Goal: Task Accomplishment & Management: Use online tool/utility

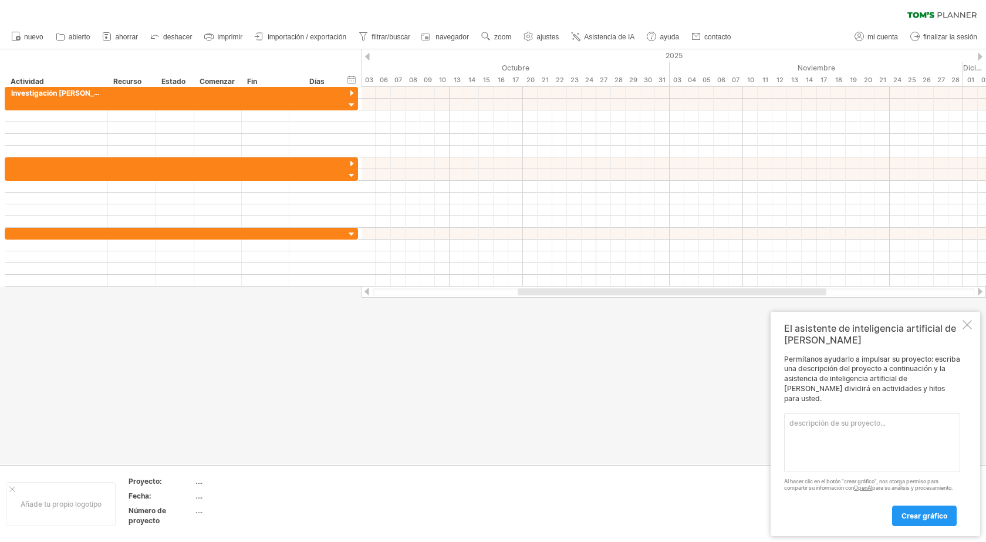
click at [865, 425] on textarea at bounding box center [872, 442] width 176 height 59
paste textarea "Un proyecto con la siguiente planificación dividido en tres fases fase 1 duraci…"
paste textarea "Fase 2 duración tres meses actividad 1 duración dos meses tarea 1 de semana 1 a…"
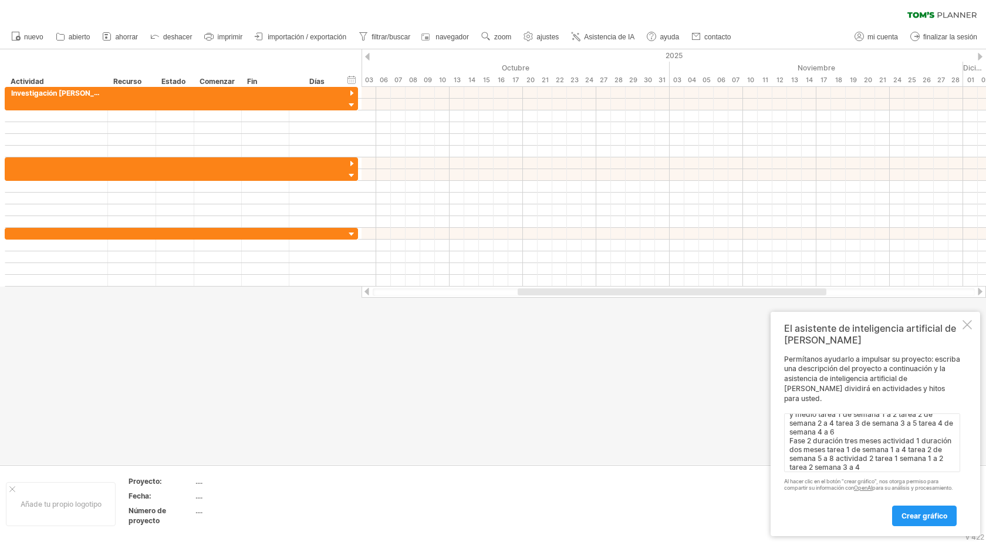
scroll to position [35, 0]
paste textarea "Fase 3 duración de 5 años y un mes actividad 1 duras en un mes tarea 1 semana 1…"
type textarea "Un proyecto con la siguiente planificación dividido en tres fases fase 1 duraci…"
click at [917, 516] on font "crear gráfico" at bounding box center [925, 515] width 46 height 9
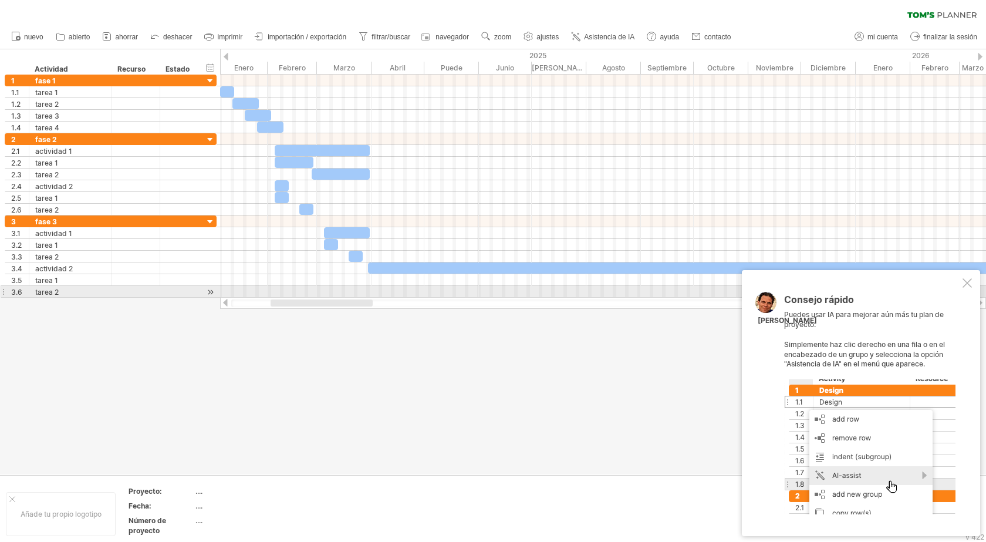
click at [964, 287] on div at bounding box center [967, 282] width 9 height 9
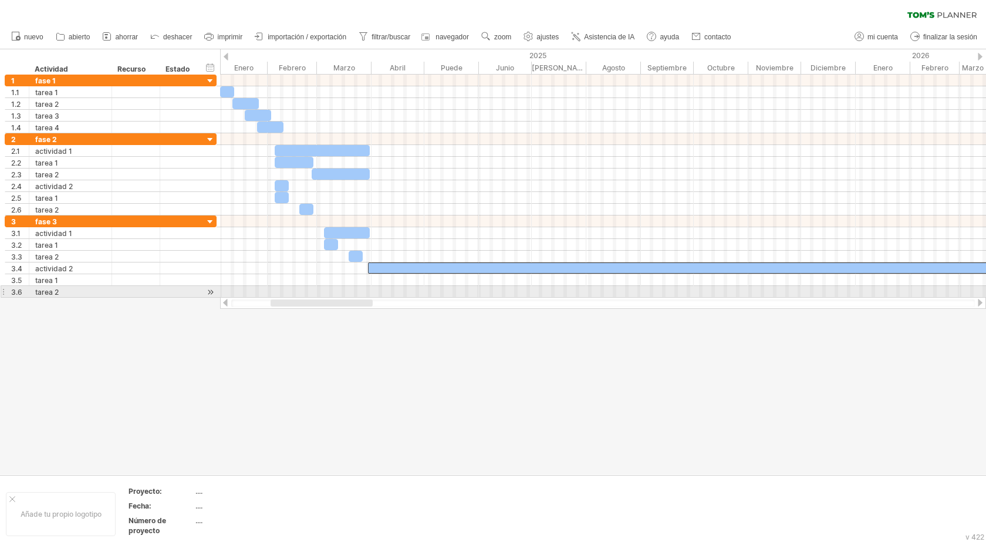
click at [978, 297] on div at bounding box center [603, 303] width 766 height 12
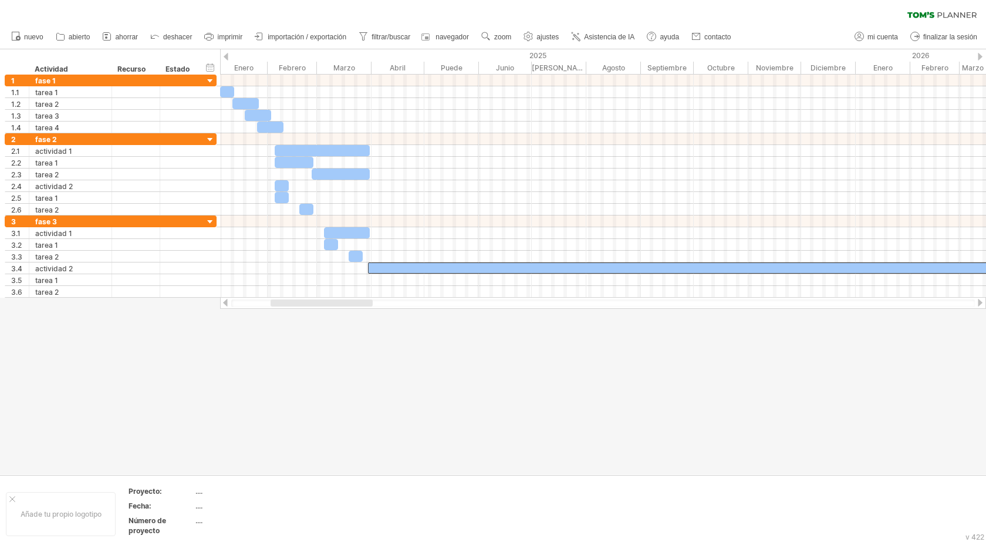
click at [978, 302] on div at bounding box center [980, 303] width 9 height 8
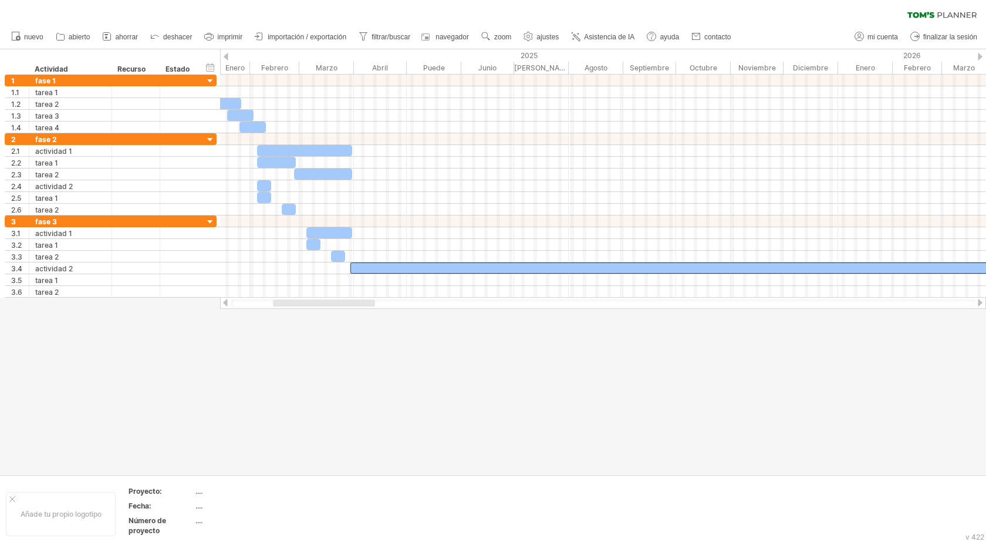
click at [978, 302] on div at bounding box center [980, 303] width 9 height 8
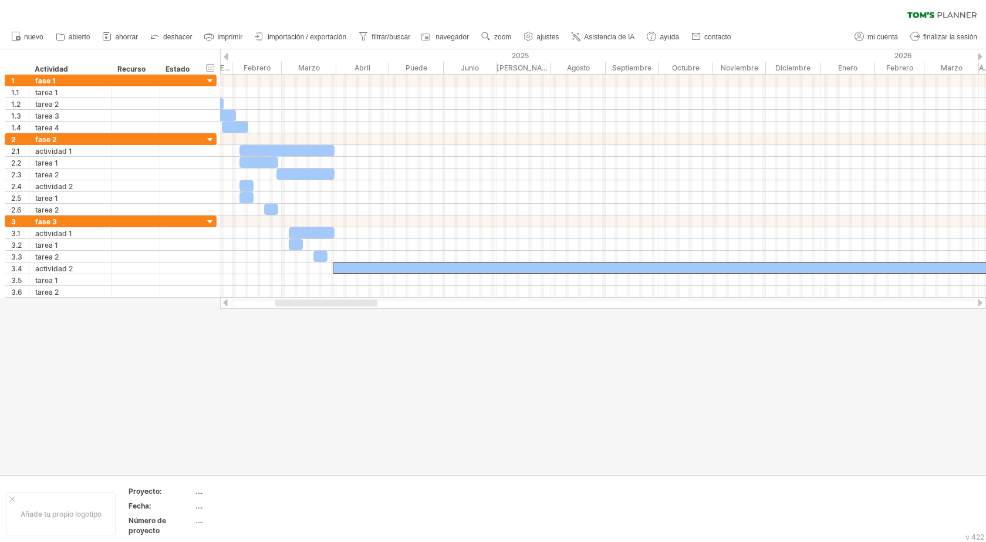
click at [978, 302] on div at bounding box center [980, 303] width 9 height 8
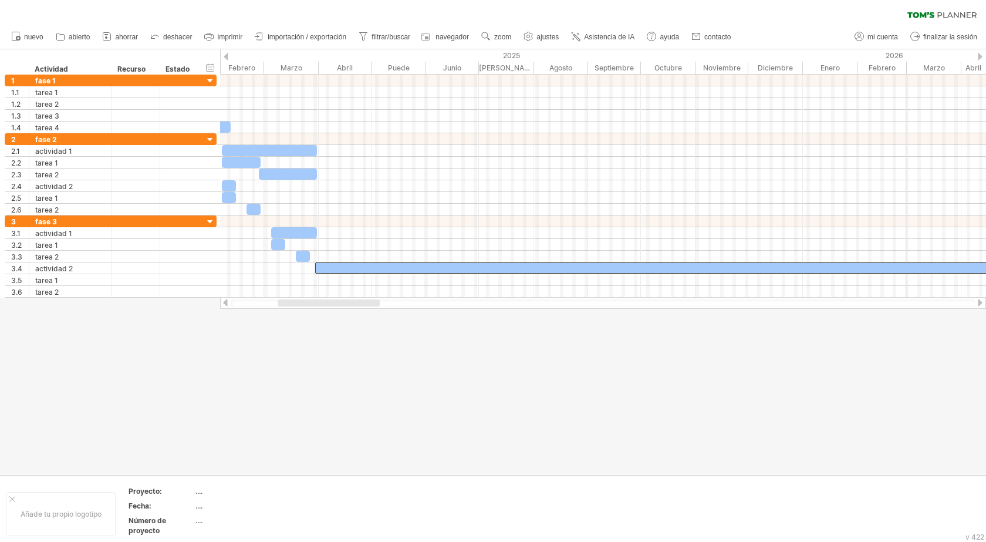
click at [978, 302] on div at bounding box center [980, 303] width 9 height 8
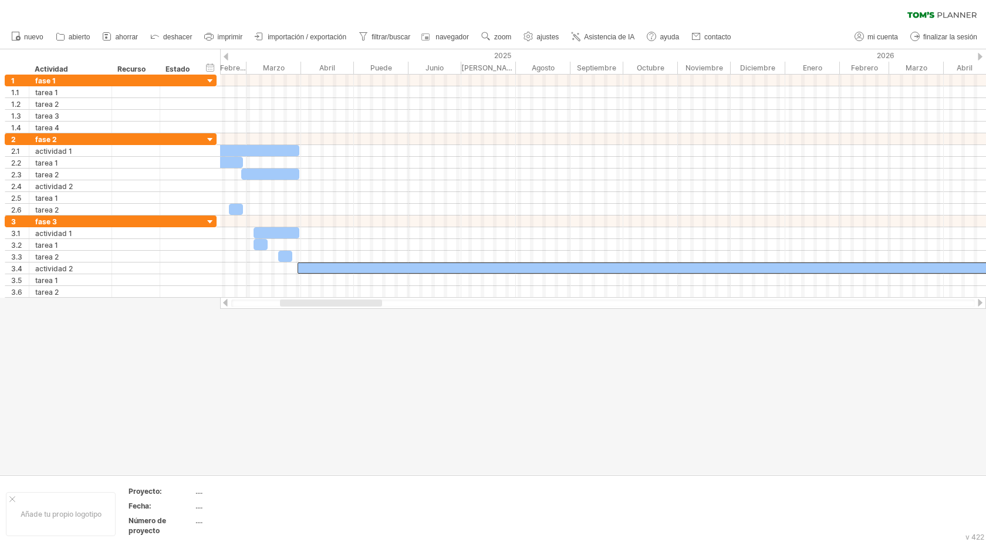
click at [978, 302] on div at bounding box center [980, 303] width 9 height 8
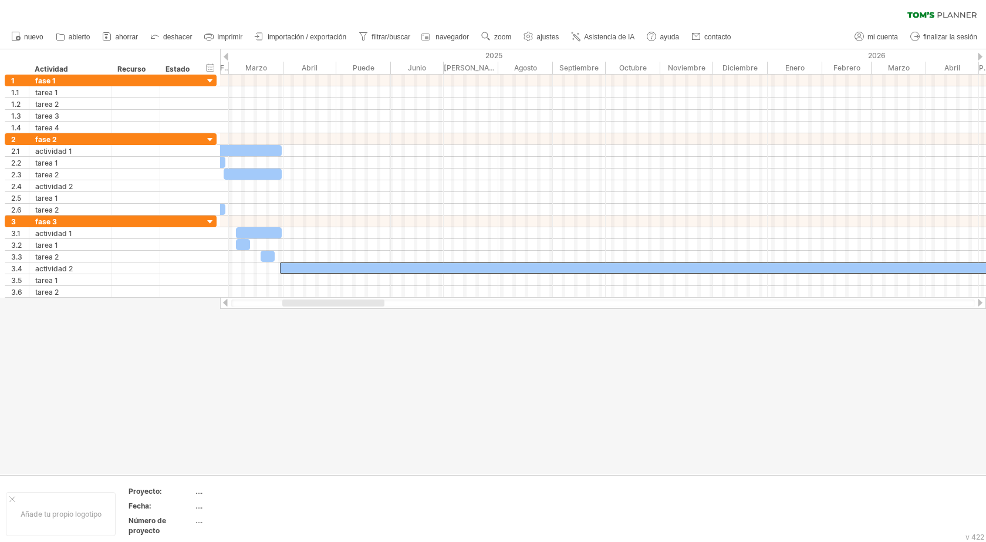
click at [978, 302] on div at bounding box center [980, 303] width 9 height 8
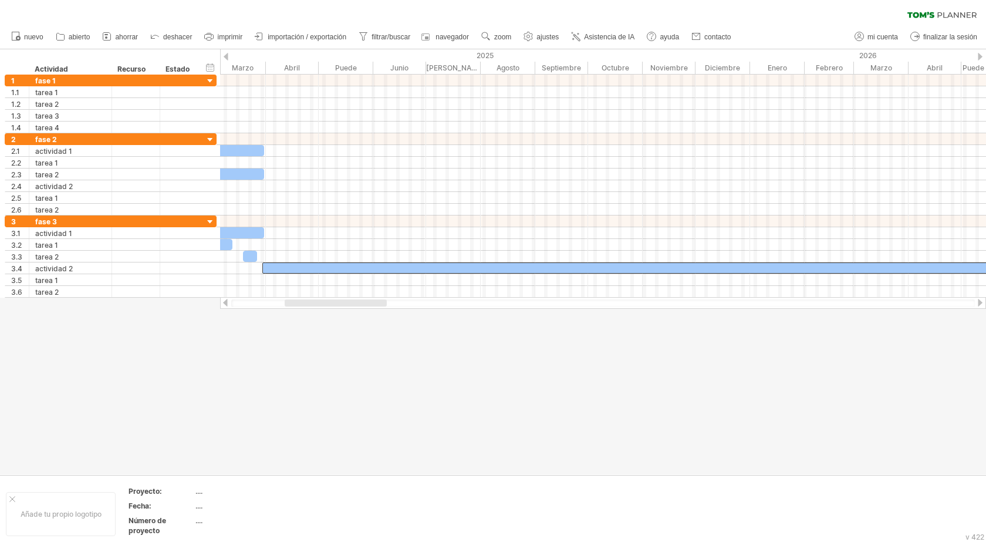
click at [978, 302] on div at bounding box center [980, 303] width 9 height 8
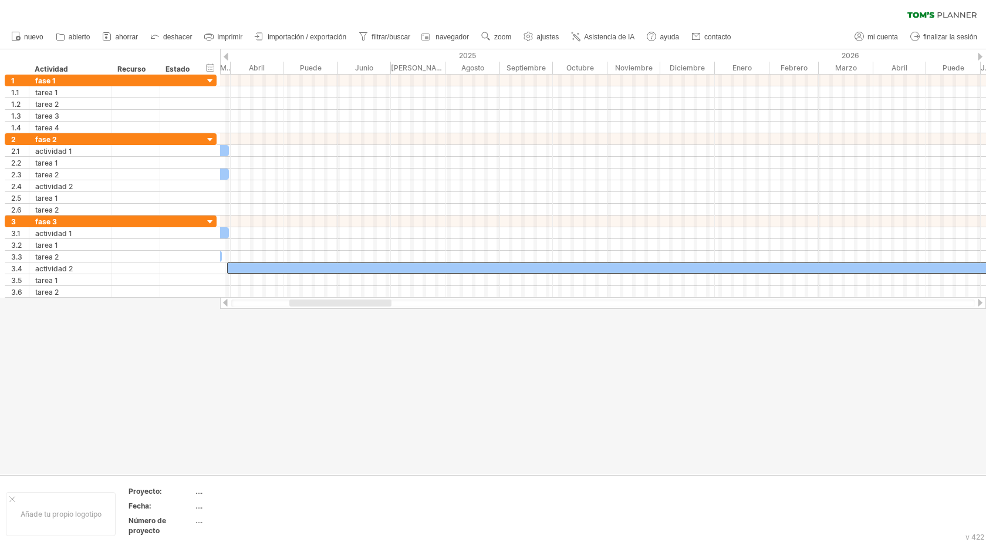
click at [978, 302] on div at bounding box center [980, 303] width 9 height 8
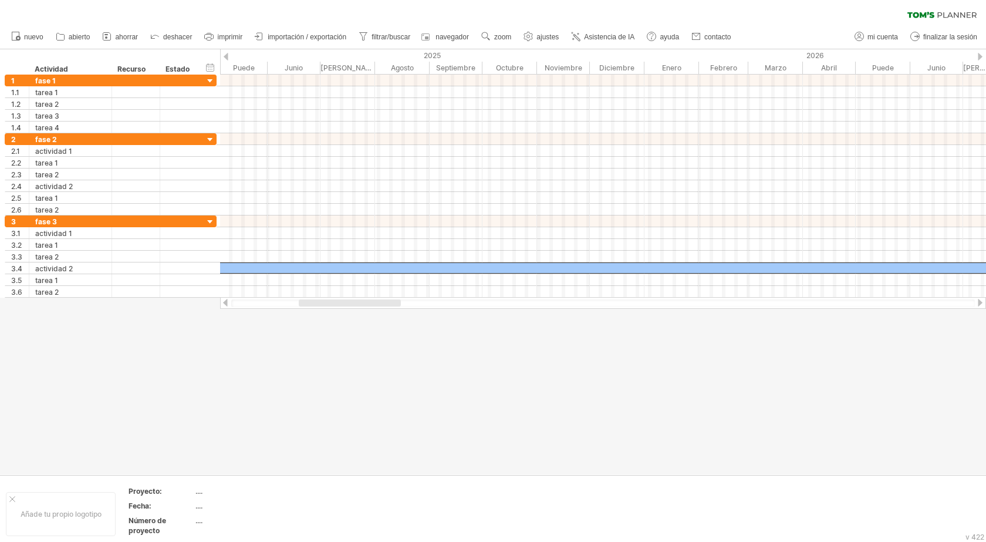
click at [978, 302] on div at bounding box center [980, 303] width 9 height 8
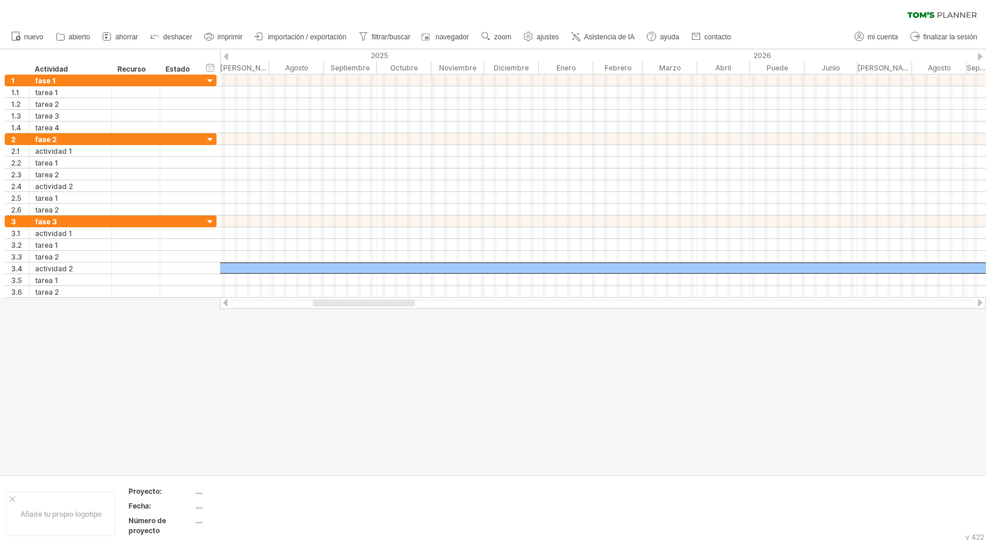
click at [978, 302] on div at bounding box center [980, 303] width 9 height 8
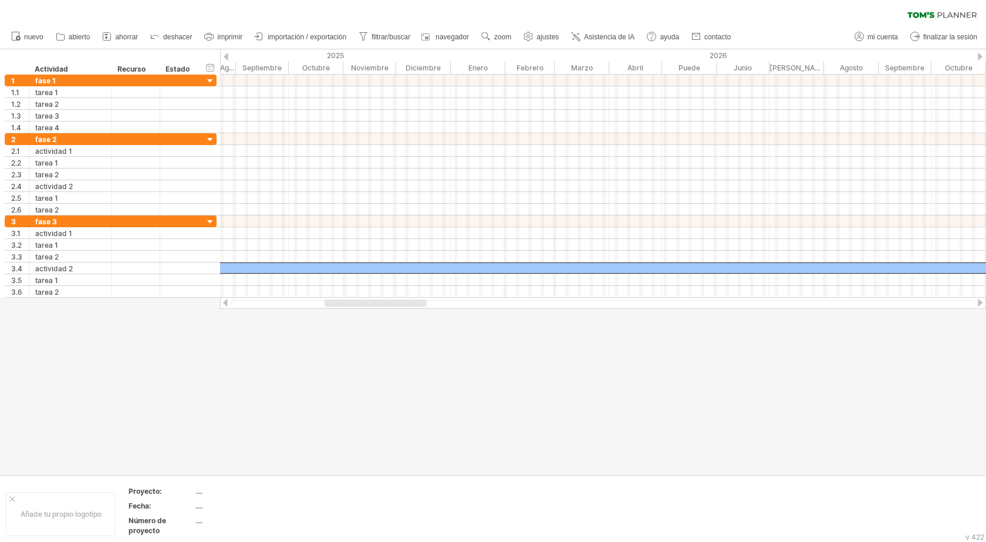
click at [978, 302] on div at bounding box center [980, 303] width 9 height 8
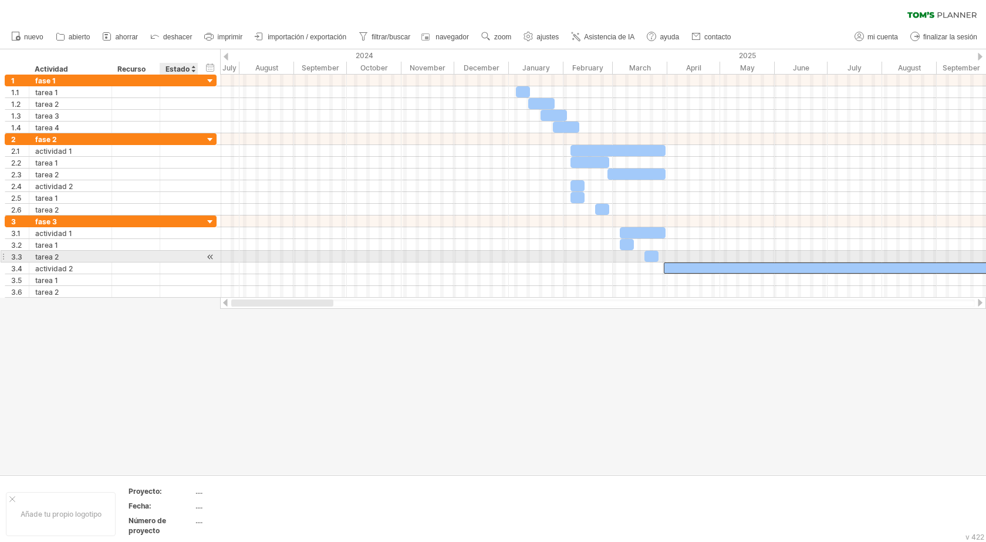
drag, startPoint x: 414, startPoint y: 304, endPoint x: 287, endPoint y: 244, distance: 140.3
click at [170, 258] on div "Intentando acceder a [DOMAIN_NAME] Conectado de nuevo... 0% borrar filtro" at bounding box center [493, 271] width 986 height 542
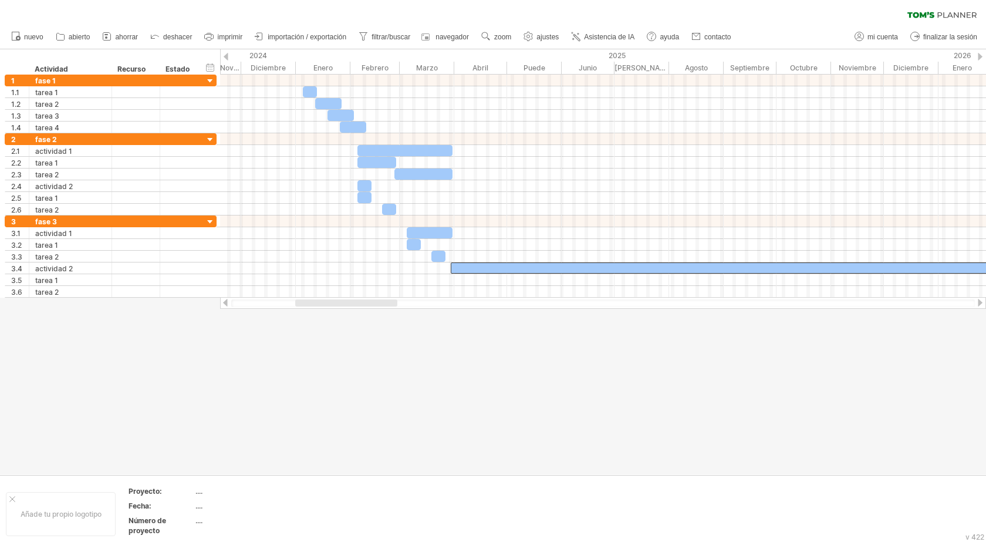
drag, startPoint x: 342, startPoint y: 305, endPoint x: 369, endPoint y: 304, distance: 27.0
click at [369, 304] on div at bounding box center [346, 302] width 102 height 7
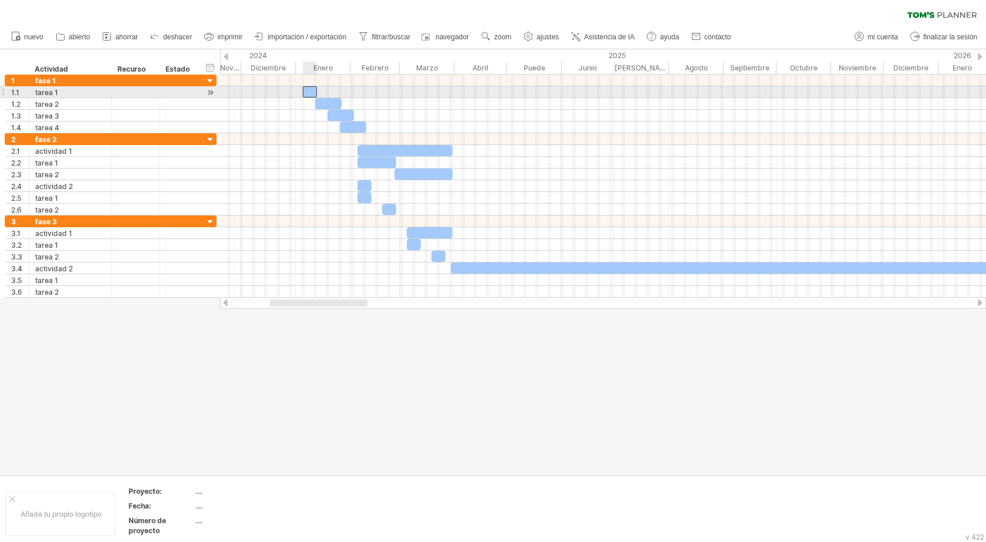
click at [309, 92] on div at bounding box center [310, 91] width 14 height 11
click at [149, 92] on div at bounding box center [136, 91] width 36 height 11
click at [183, 92] on div at bounding box center [179, 91] width 26 height 11
click at [306, 91] on div at bounding box center [310, 91] width 14 height 11
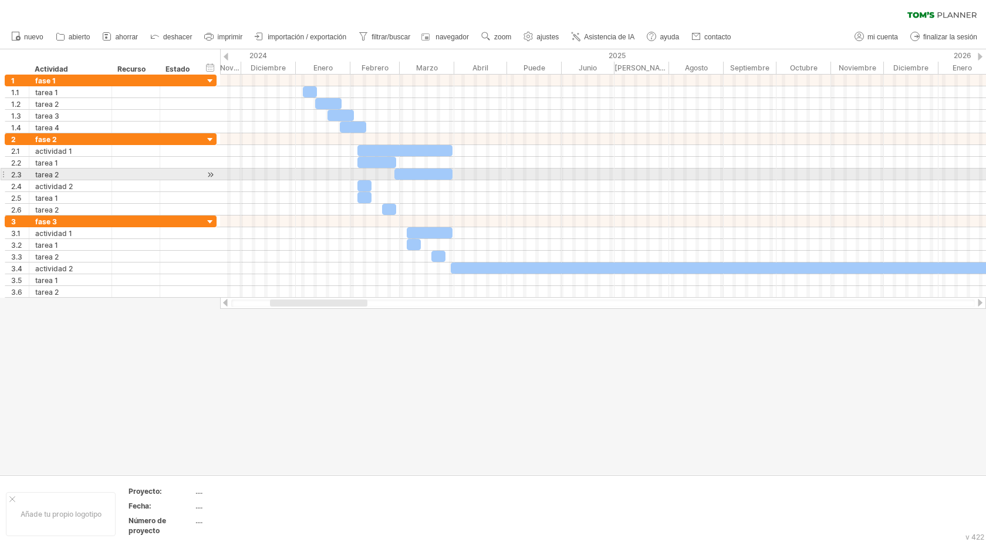
click at [433, 177] on div at bounding box center [424, 174] width 58 height 11
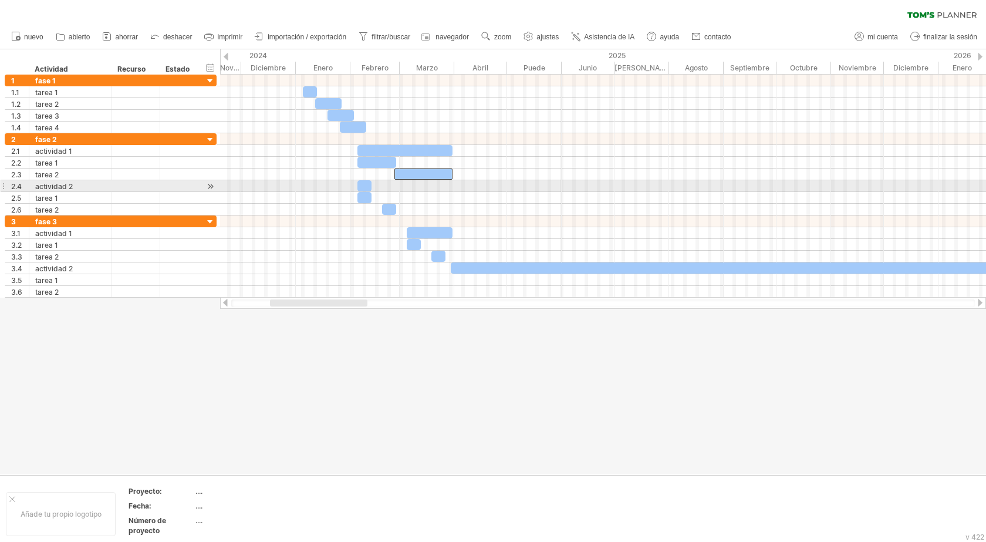
click at [365, 186] on div at bounding box center [365, 185] width 14 height 11
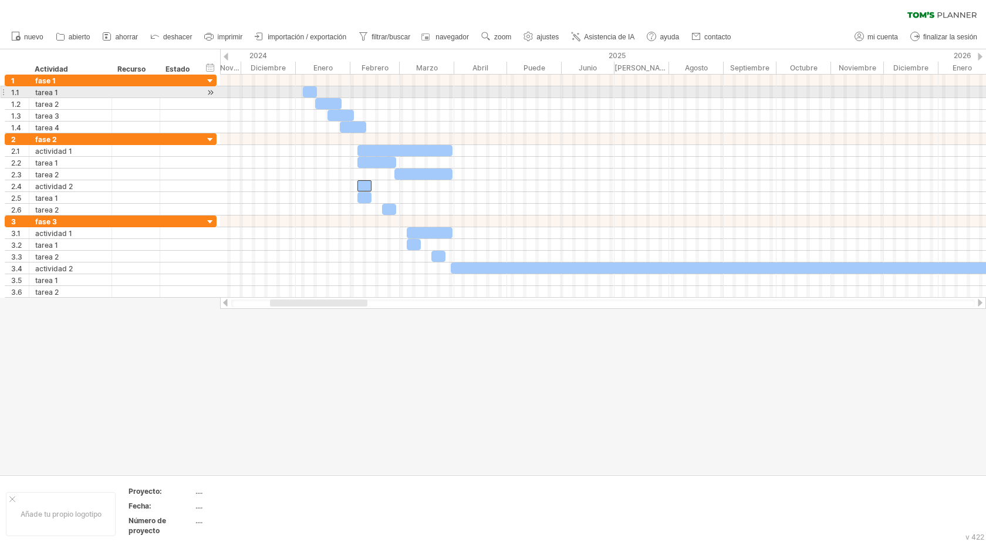
click at [309, 95] on div at bounding box center [310, 91] width 14 height 11
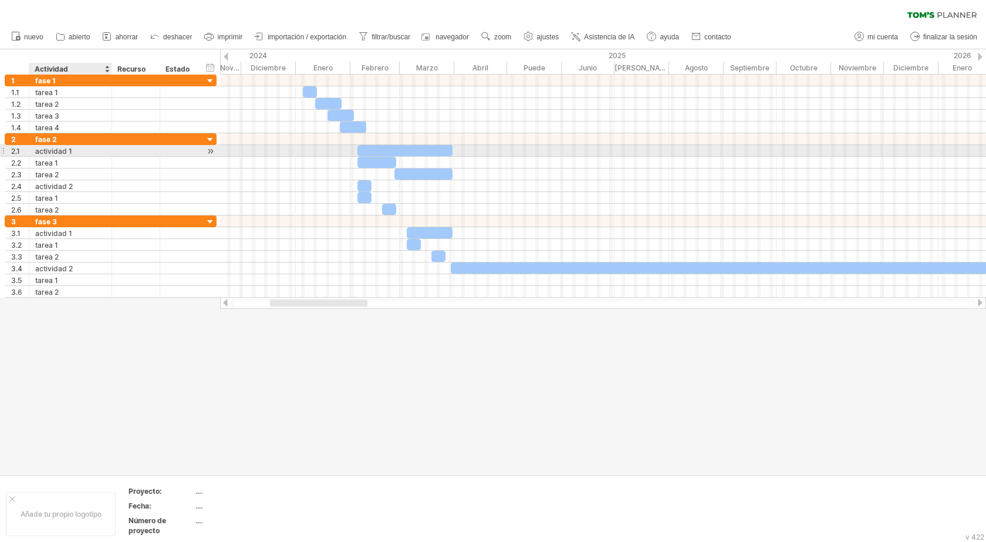
click at [86, 153] on div "actividad 1" at bounding box center [70, 150] width 70 height 11
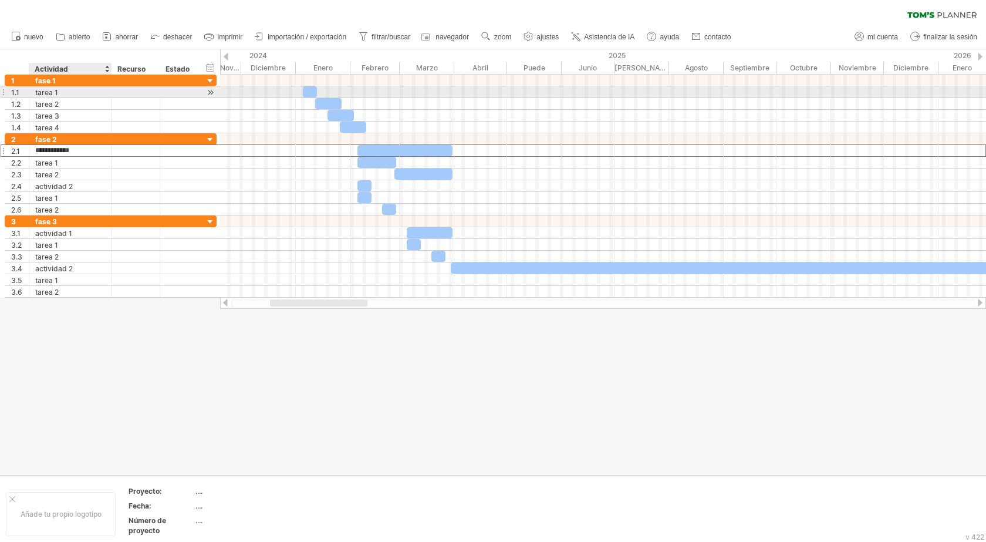
click at [82, 92] on div "tarea 1" at bounding box center [70, 91] width 70 height 11
click at [978, 56] on div at bounding box center [980, 57] width 5 height 8
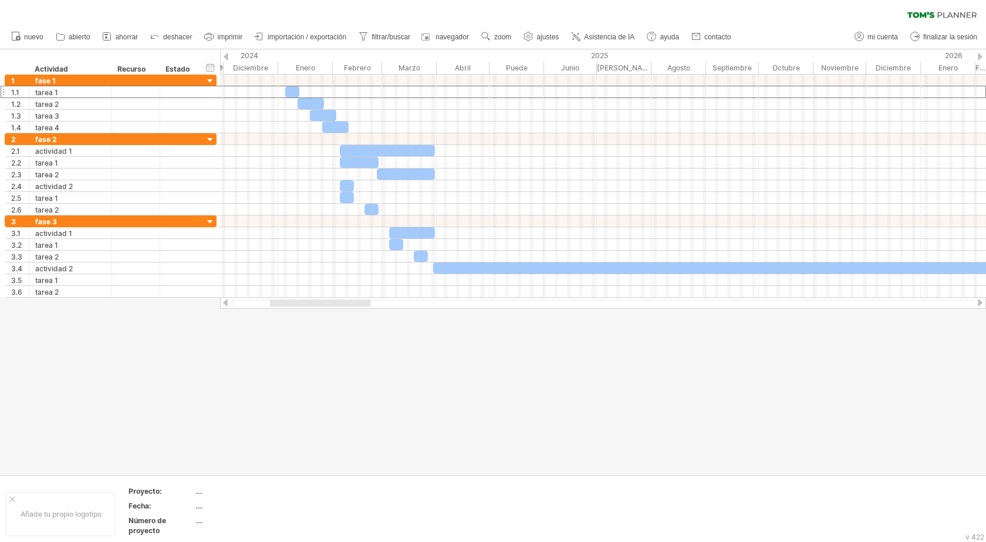
click at [978, 56] on div at bounding box center [980, 57] width 5 height 8
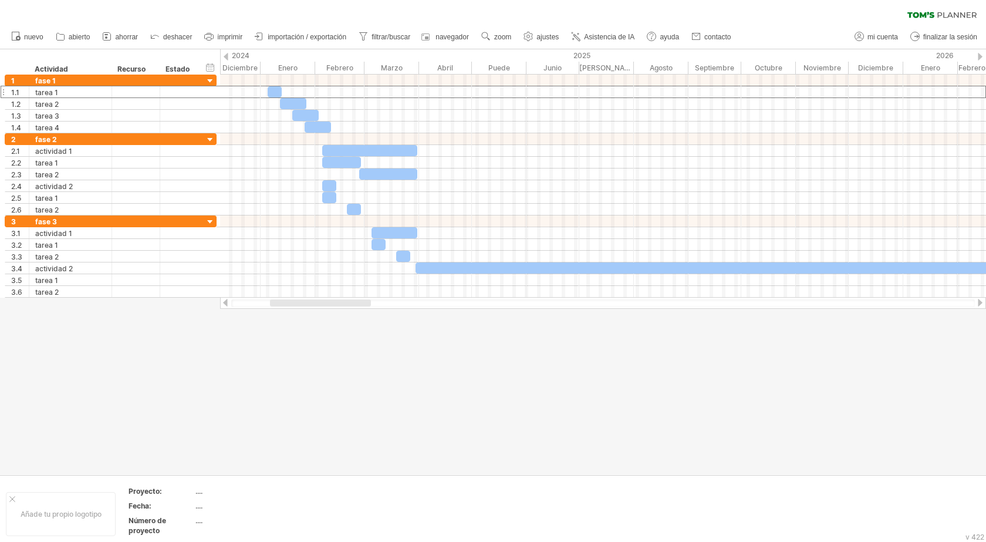
click at [978, 56] on div at bounding box center [980, 57] width 5 height 8
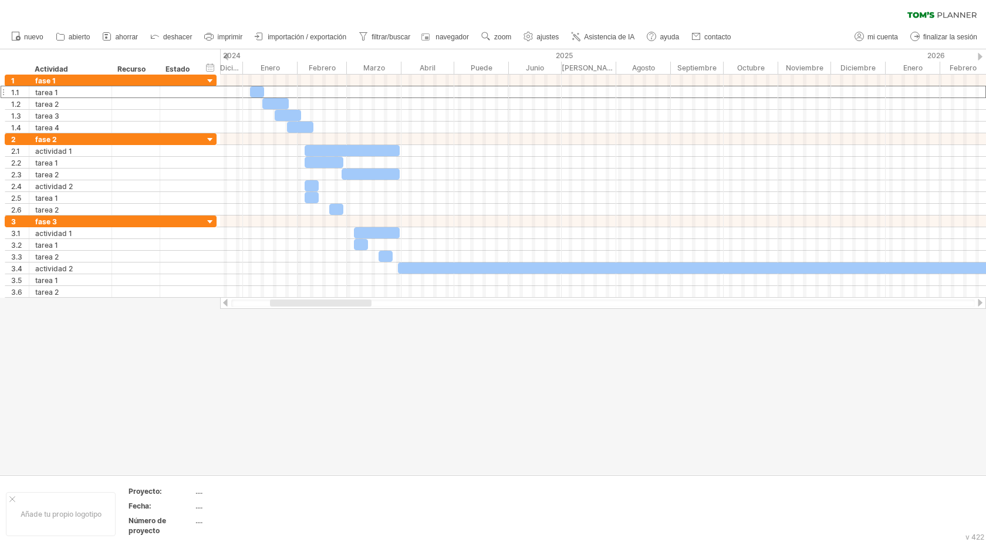
click at [978, 56] on div at bounding box center [980, 57] width 5 height 8
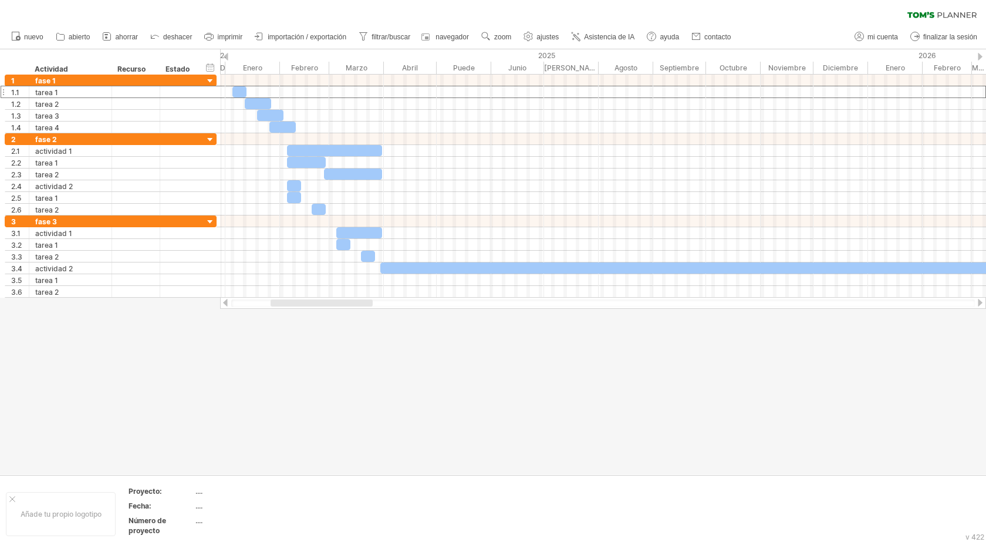
click at [978, 56] on div at bounding box center [980, 57] width 5 height 8
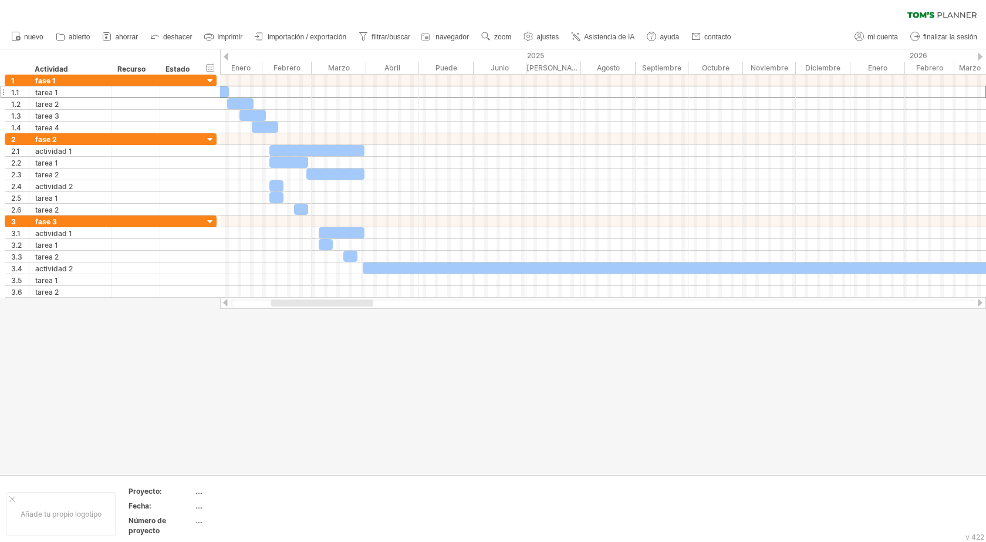
click at [227, 55] on div at bounding box center [226, 57] width 5 height 8
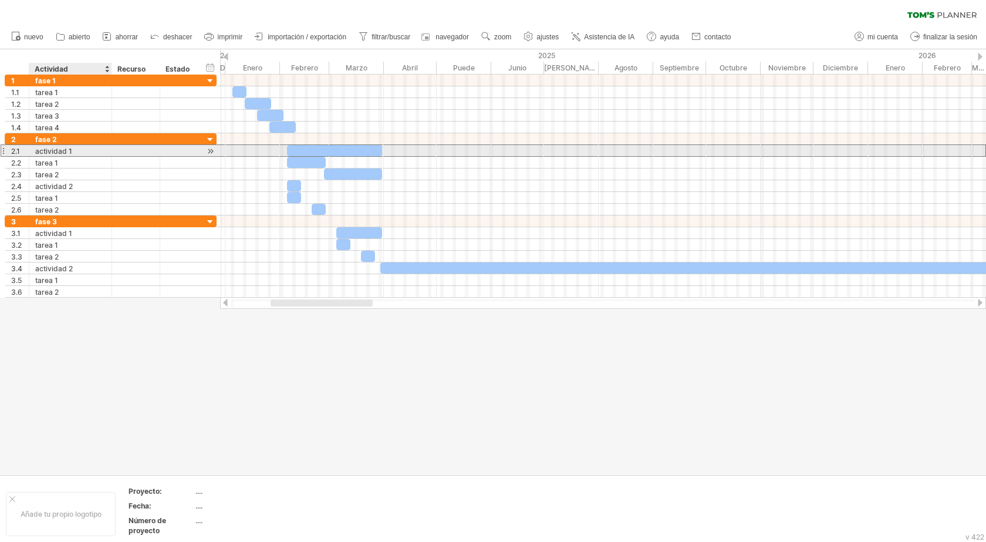
click at [80, 147] on div "actividad 1" at bounding box center [70, 150] width 70 height 11
click at [82, 153] on input "**********" at bounding box center [70, 150] width 70 height 11
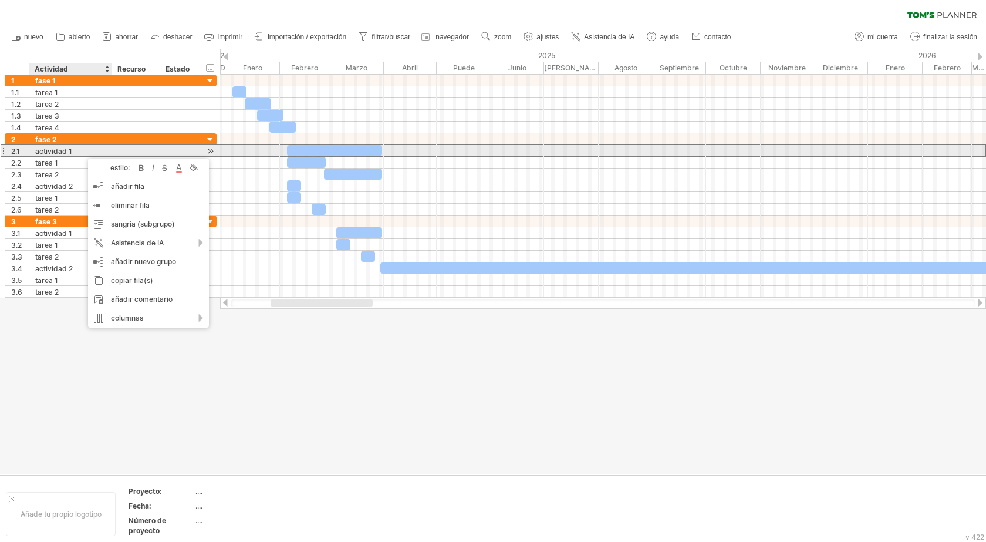
click at [5, 150] on div at bounding box center [3, 150] width 5 height 12
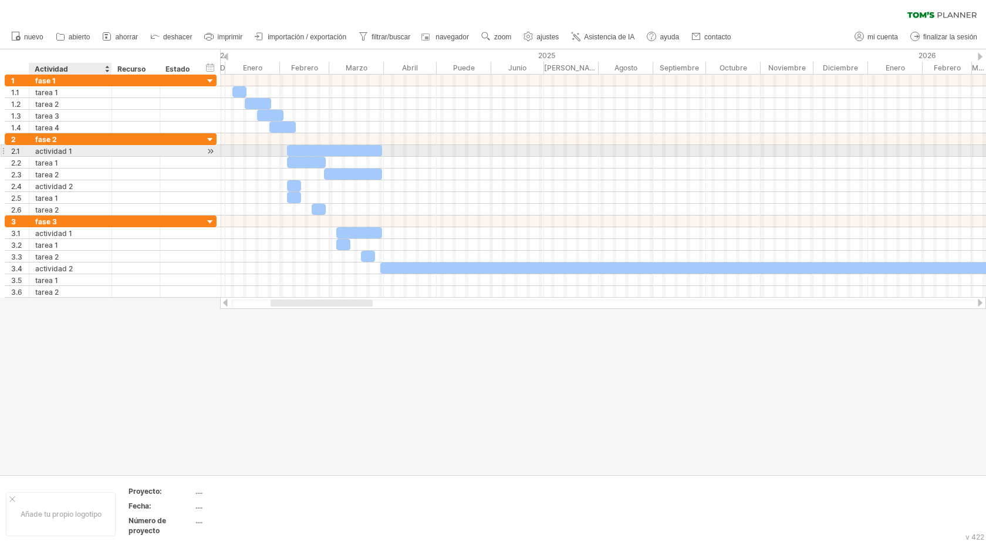
click at [5, 150] on div at bounding box center [3, 150] width 5 height 12
click at [26, 150] on div at bounding box center [28, 151] width 6 height 12
click at [49, 151] on font "actividad 1" at bounding box center [54, 151] width 37 height 9
drag, startPoint x: 12, startPoint y: 150, endPoint x: 213, endPoint y: 148, distance: 200.8
click at [213, 148] on div "**********" at bounding box center [111, 150] width 213 height 12
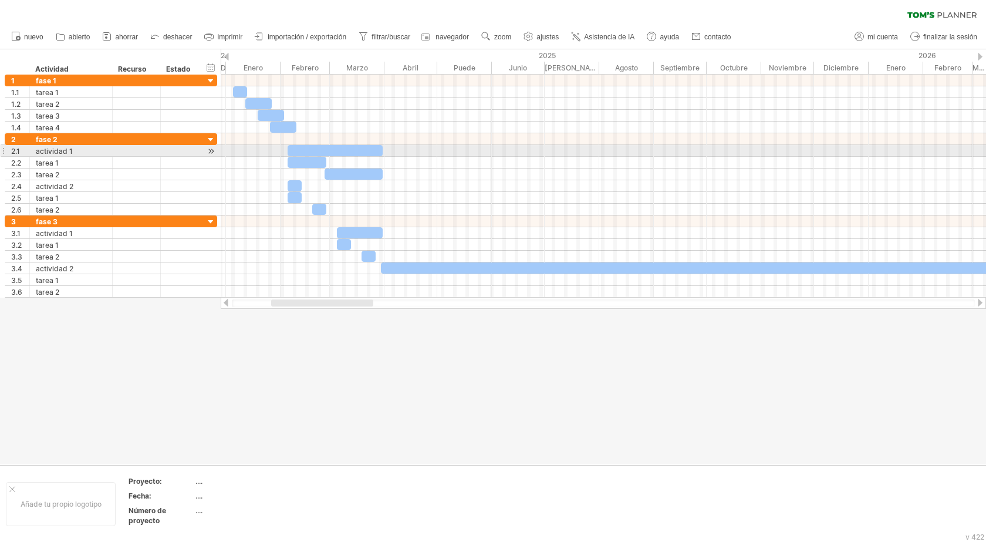
click at [213, 151] on div at bounding box center [211, 151] width 11 height 12
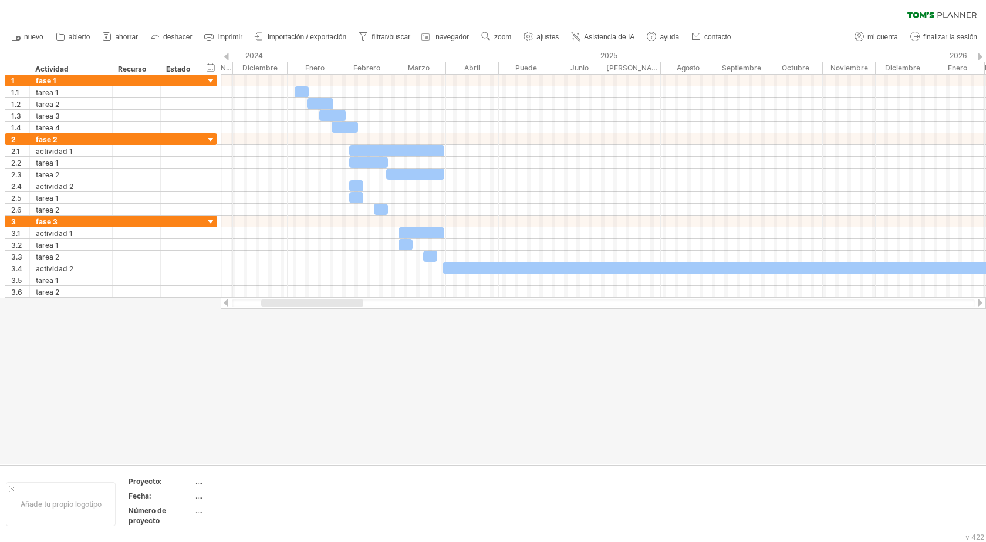
drag, startPoint x: 315, startPoint y: 302, endPoint x: 298, endPoint y: 301, distance: 17.1
click at [298, 301] on div at bounding box center [312, 302] width 102 height 7
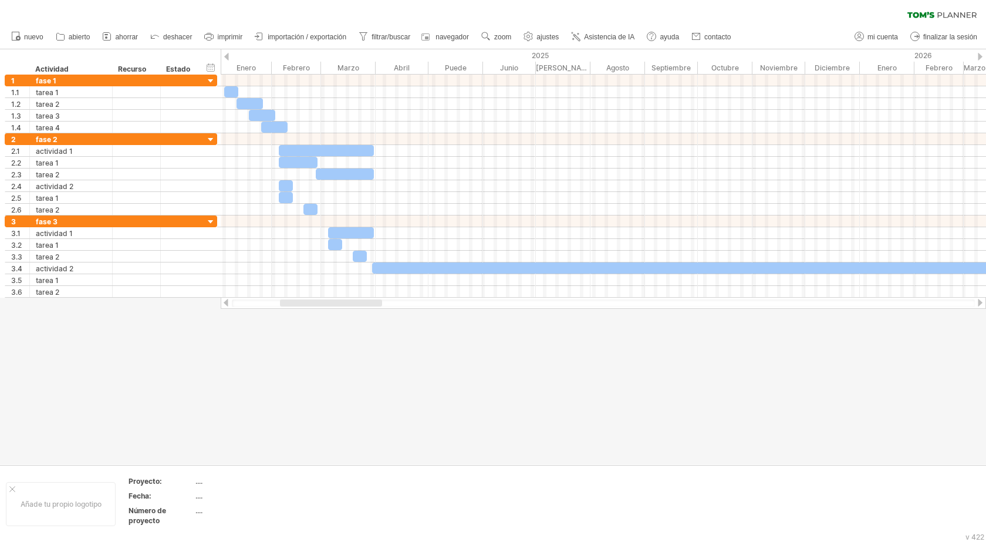
drag, startPoint x: 304, startPoint y: 302, endPoint x: 313, endPoint y: 305, distance: 9.8
click at [313, 305] on div at bounding box center [331, 302] width 102 height 7
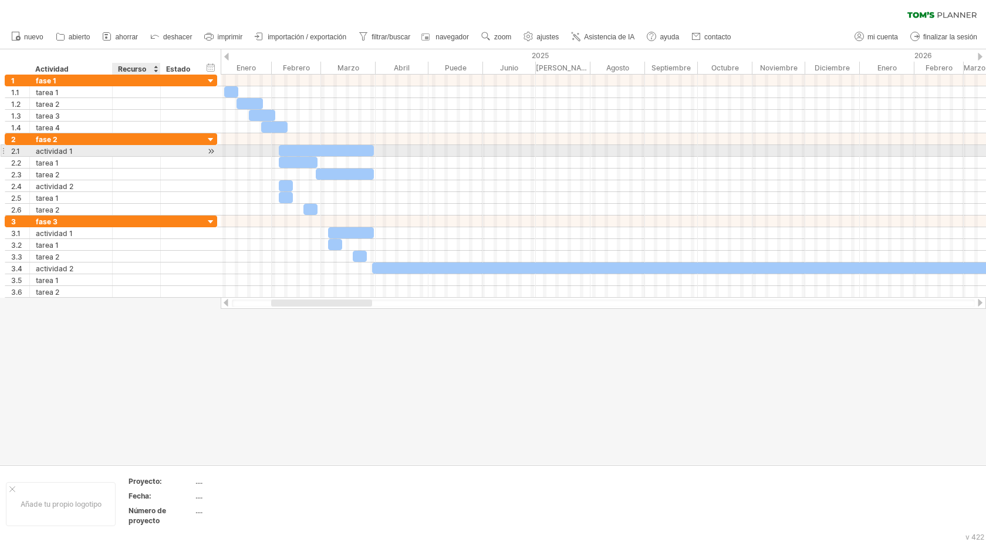
click at [164, 151] on div at bounding box center [180, 150] width 38 height 11
click at [101, 149] on div "actividad 1" at bounding box center [71, 150] width 70 height 11
paste input "**********"
click at [111, 152] on div at bounding box center [111, 151] width 6 height 12
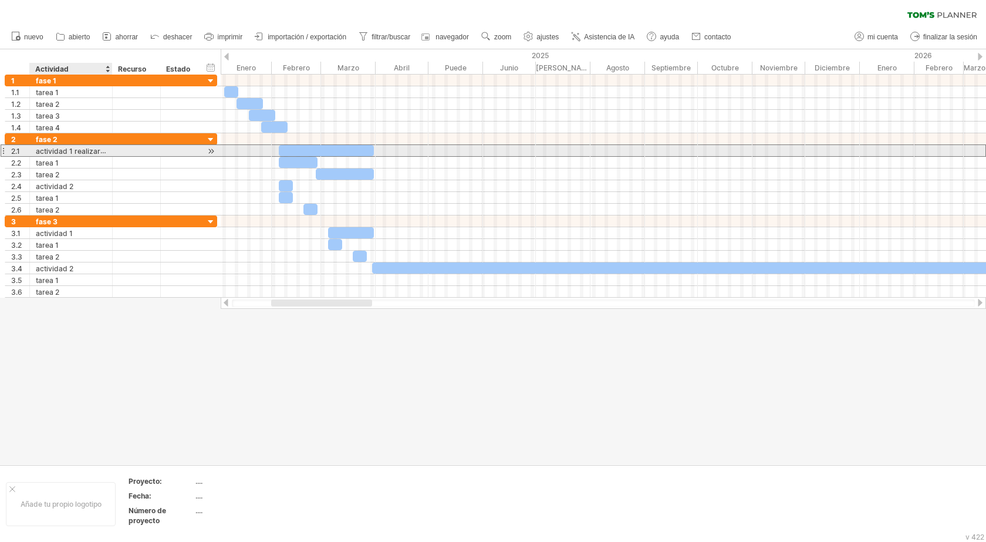
click at [100, 151] on font "actividad 1 realizar una investigacion [PERSON_NAME]" at bounding box center [128, 150] width 185 height 9
click at [105, 152] on font "actividad 1 realizar una investigacion [PERSON_NAME]" at bounding box center [128, 150] width 185 height 9
drag, startPoint x: 89, startPoint y: 152, endPoint x: 73, endPoint y: 150, distance: 16.0
click at [73, 150] on font "actividad 1 realizar una investigacion [PERSON_NAME]" at bounding box center [128, 150] width 185 height 9
drag, startPoint x: 75, startPoint y: 149, endPoint x: 68, endPoint y: 147, distance: 7.3
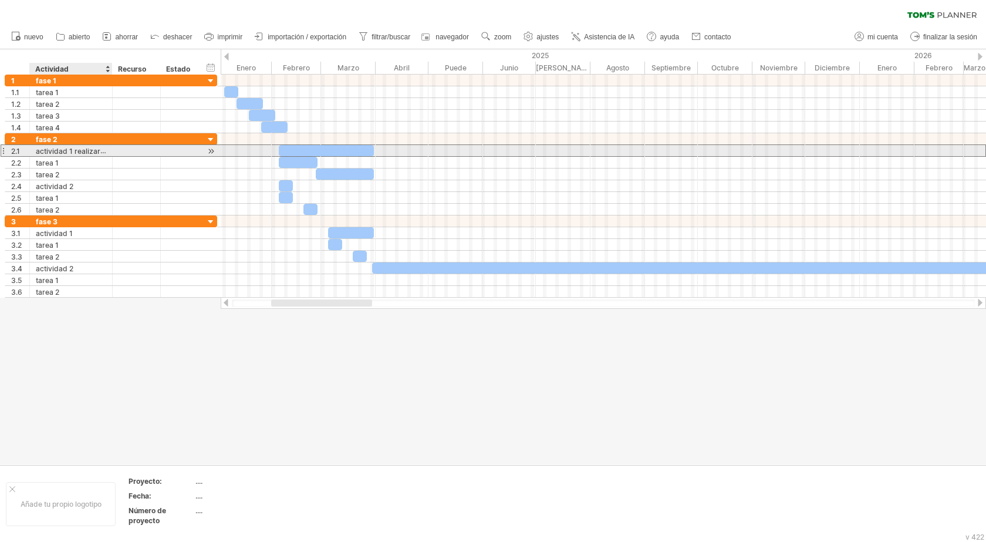
click at [68, 147] on font "actividad 1 realizar una investigacion [PERSON_NAME]" at bounding box center [128, 150] width 185 height 9
click at [85, 150] on font "actividad 1 realizar una investigacion [PERSON_NAME]" at bounding box center [128, 150] width 185 height 9
click at [90, 150] on font "actividad 1 realizar una investigacion [PERSON_NAME]" at bounding box center [128, 150] width 185 height 9
click at [92, 150] on font "actividad 1 realizar una investigacion [PERSON_NAME]" at bounding box center [128, 150] width 185 height 9
click at [96, 150] on font "actividad 1 realizar una investigacion [PERSON_NAME]" at bounding box center [128, 150] width 185 height 9
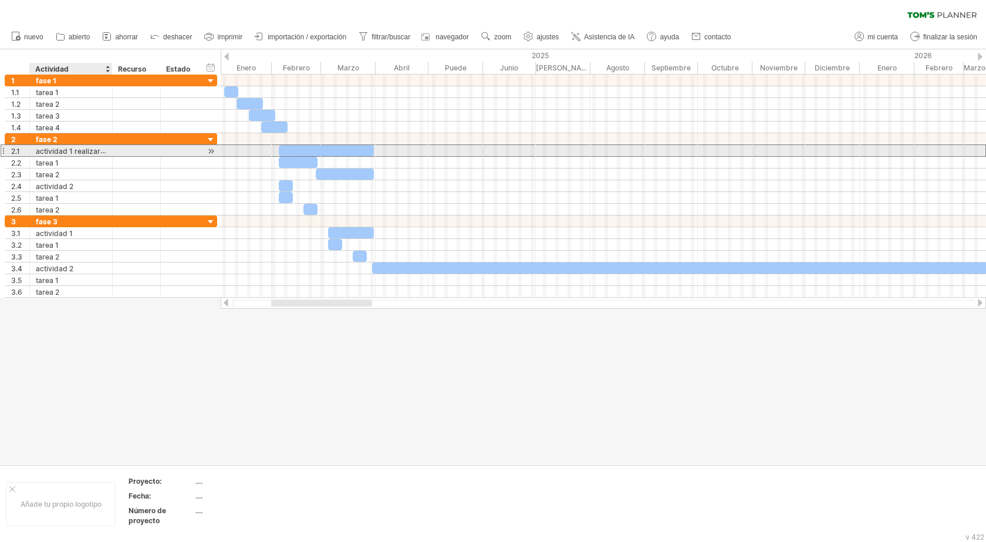
click at [96, 150] on font "actividad 1 realizar una investigacion [PERSON_NAME]" at bounding box center [128, 150] width 185 height 9
click at [99, 150] on font "actividad 1 realizar una investigacion [PERSON_NAME]" at bounding box center [128, 150] width 185 height 9
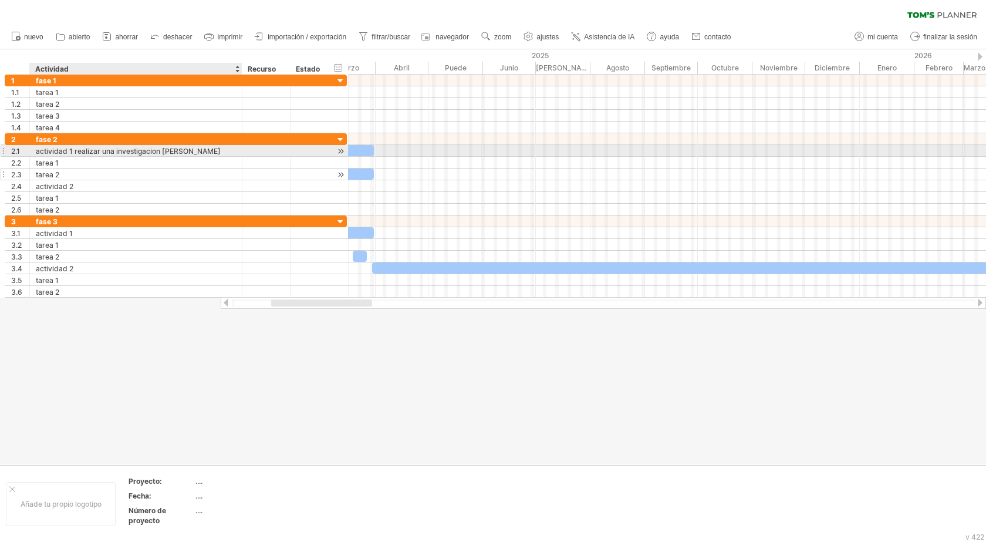
drag, startPoint x: 109, startPoint y: 153, endPoint x: 238, endPoint y: 178, distance: 132.2
click at [238, 178] on div "**********" at bounding box center [176, 174] width 342 height 82
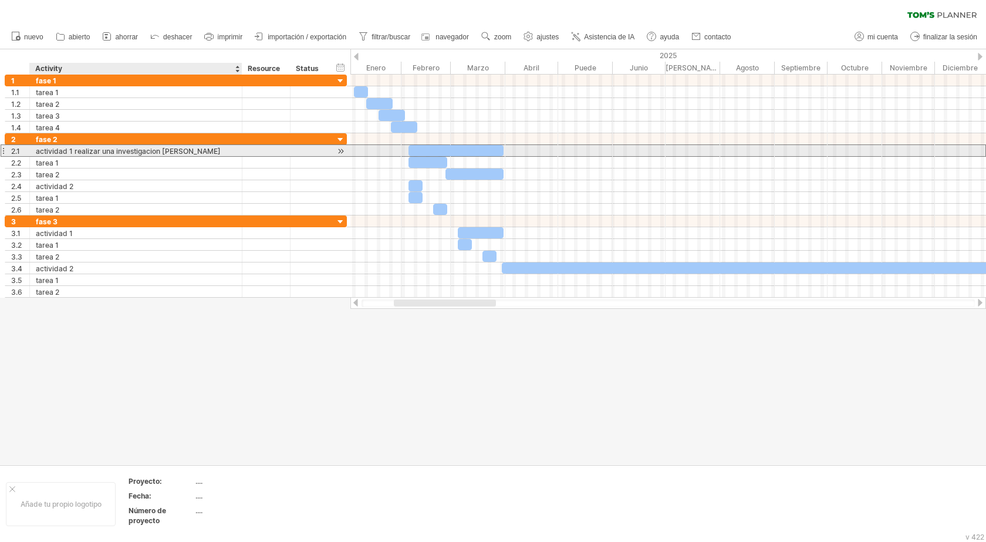
click at [207, 151] on div "actividad 1 realizar una investigacion [PERSON_NAME]" at bounding box center [136, 150] width 200 height 11
click at [207, 151] on input "**********" at bounding box center [136, 150] width 200 height 11
click at [209, 151] on input "**********" at bounding box center [136, 150] width 200 height 11
drag, startPoint x: 209, startPoint y: 151, endPoint x: 78, endPoint y: 145, distance: 131.1
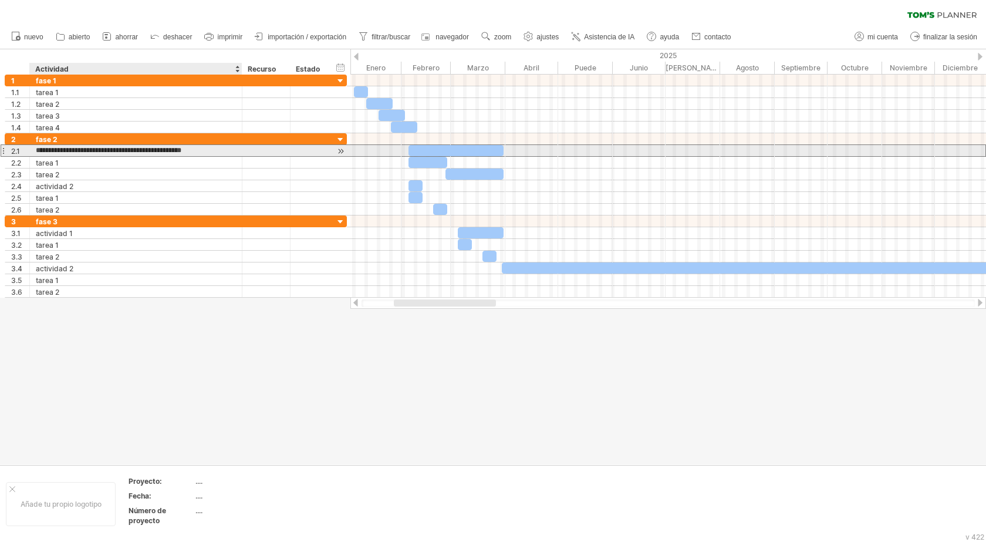
click at [78, 145] on input "**********" at bounding box center [136, 150] width 200 height 11
paste input "**********"
type input "**********"
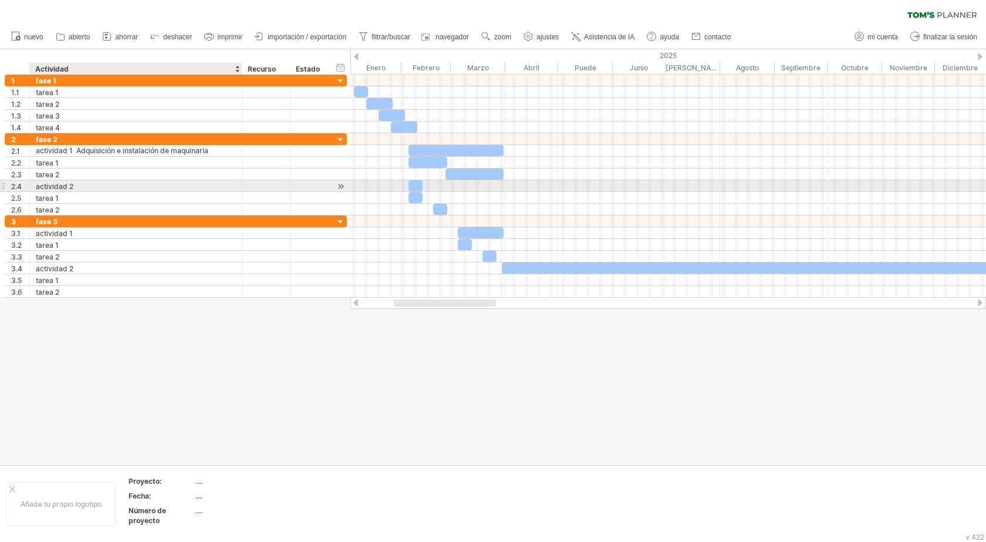
click at [139, 183] on div "actividad 2" at bounding box center [136, 185] width 200 height 11
click at [0, 0] on input "**********" at bounding box center [0, 0] width 0 height 0
click at [139, 183] on input "**********" at bounding box center [136, 185] width 200 height 11
paste input "**********"
type input "**********"
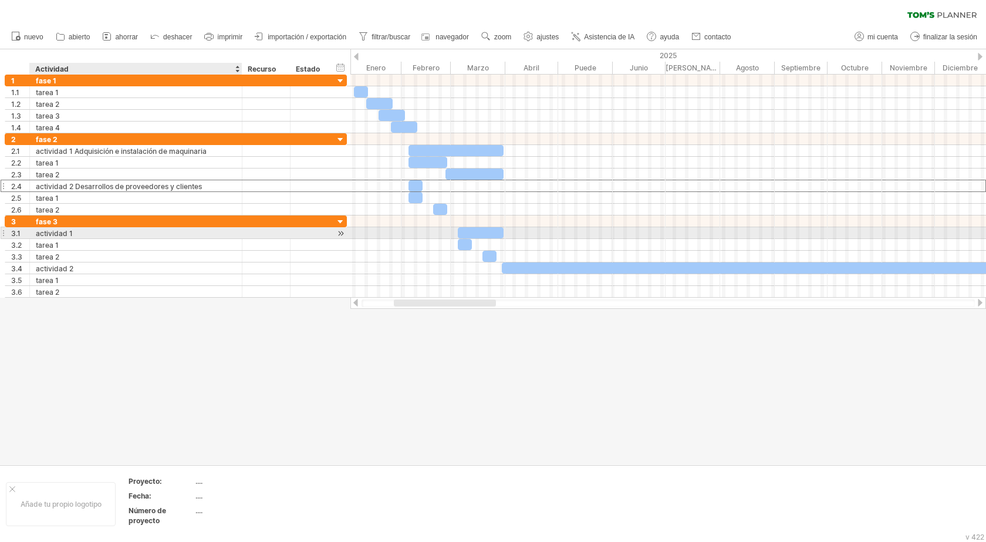
click at [129, 234] on div "actividad 1" at bounding box center [136, 232] width 200 height 11
click at [129, 234] on input "**********" at bounding box center [136, 232] width 200 height 11
click at [130, 234] on input "**********" at bounding box center [136, 232] width 200 height 11
click at [130, 233] on input "**********" at bounding box center [136, 232] width 200 height 11
paste input "**********"
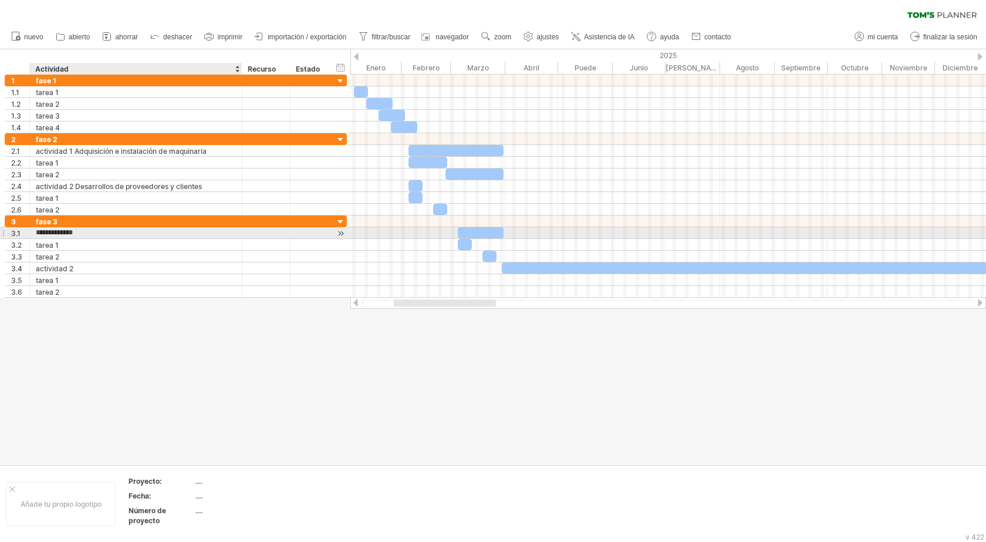
type input "**********"
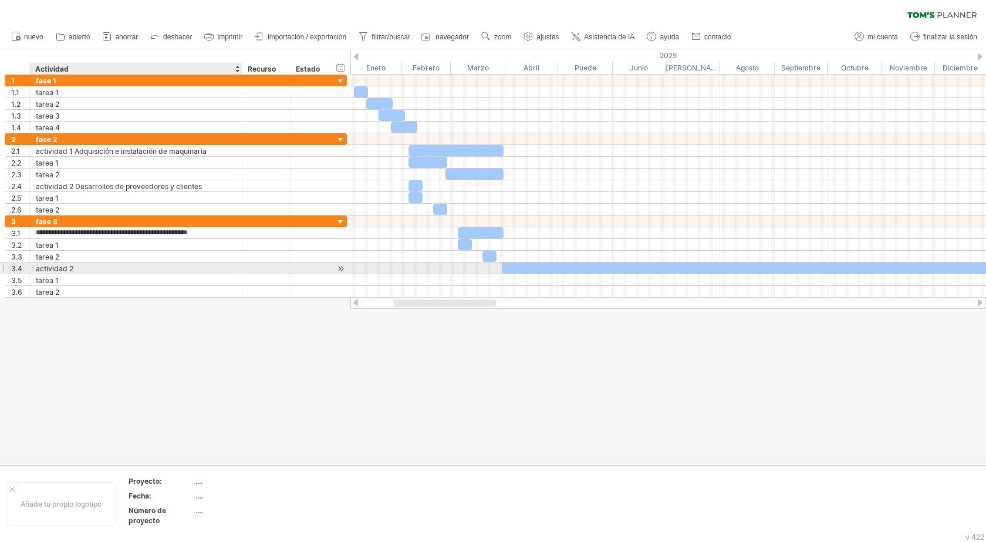
click at [105, 268] on div "actividad 2" at bounding box center [136, 267] width 200 height 11
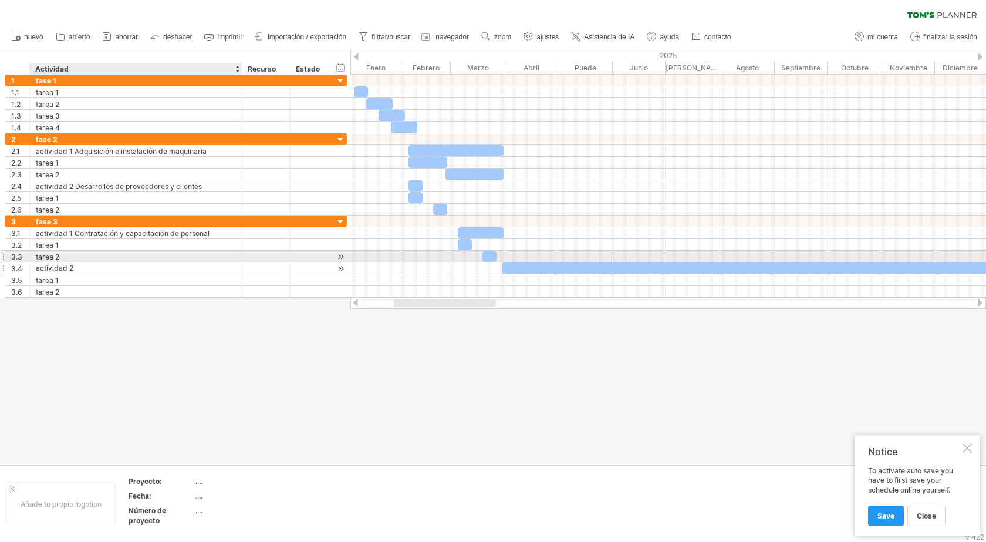
click at [139, 267] on div "actividad 2" at bounding box center [136, 267] width 200 height 11
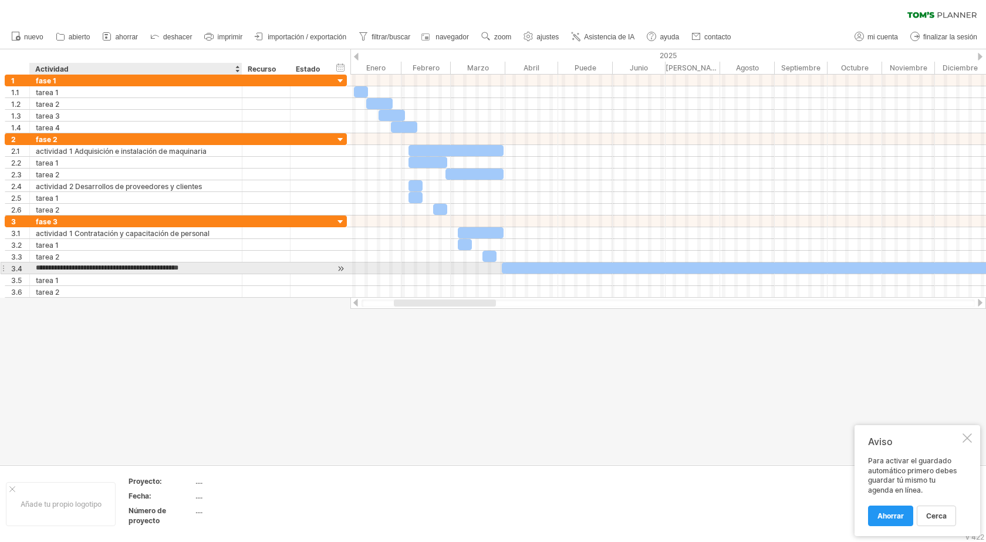
paste input "text"
type input "**********"
click at [174, 268] on input "**********" at bounding box center [136, 267] width 200 height 11
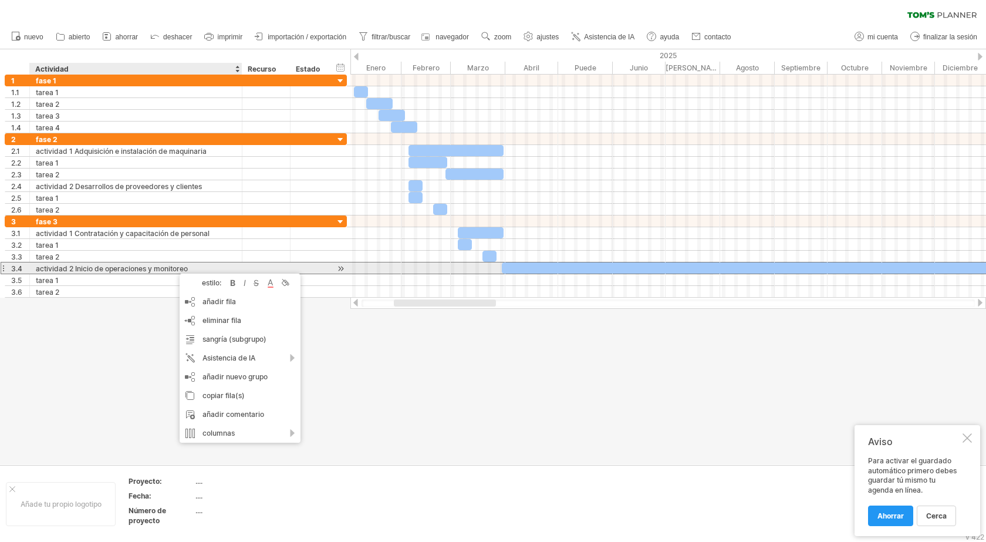
click at [174, 268] on font "actividad 2 Inicio de operaciones y monitoreo" at bounding box center [112, 268] width 152 height 9
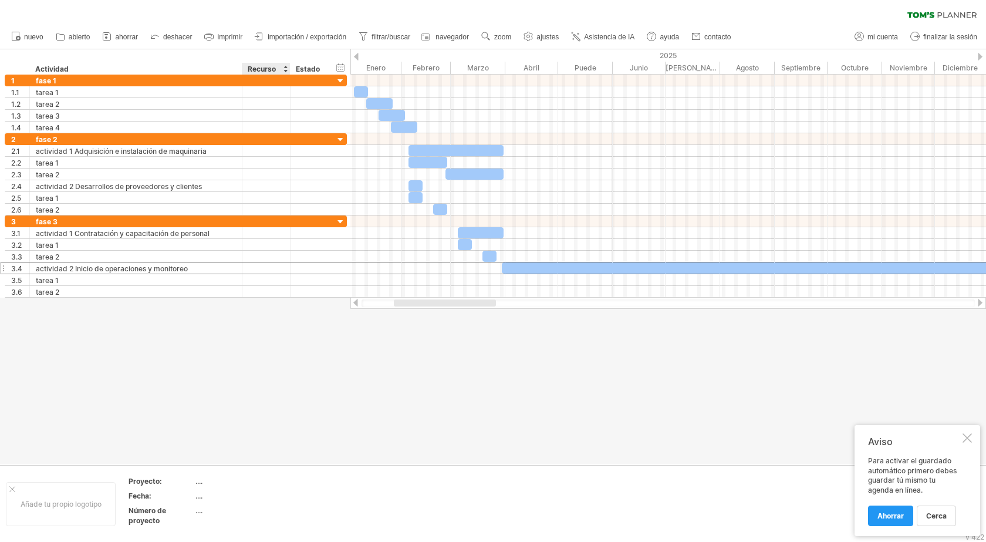
click at [270, 356] on div at bounding box center [493, 256] width 986 height 415
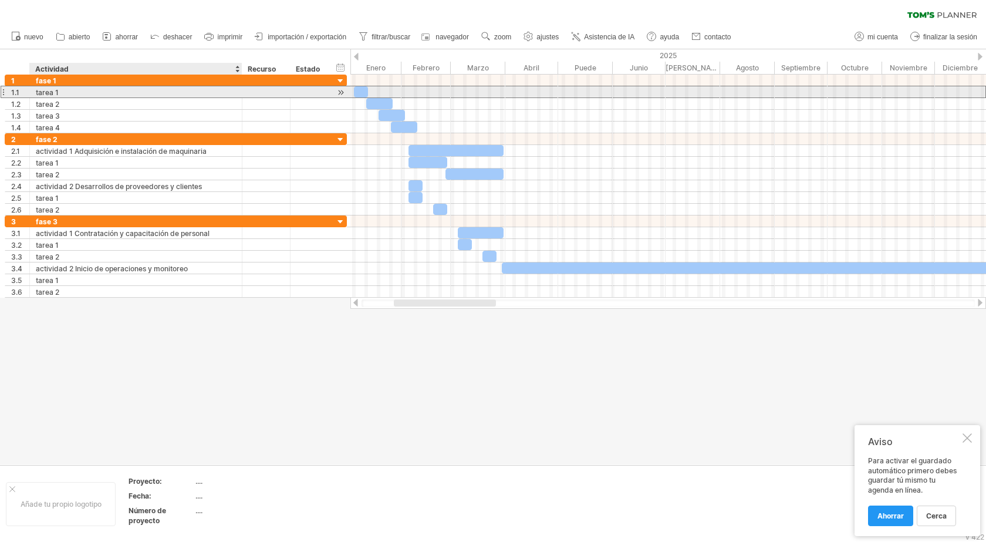
click at [92, 92] on div "tarea 1" at bounding box center [136, 91] width 200 height 11
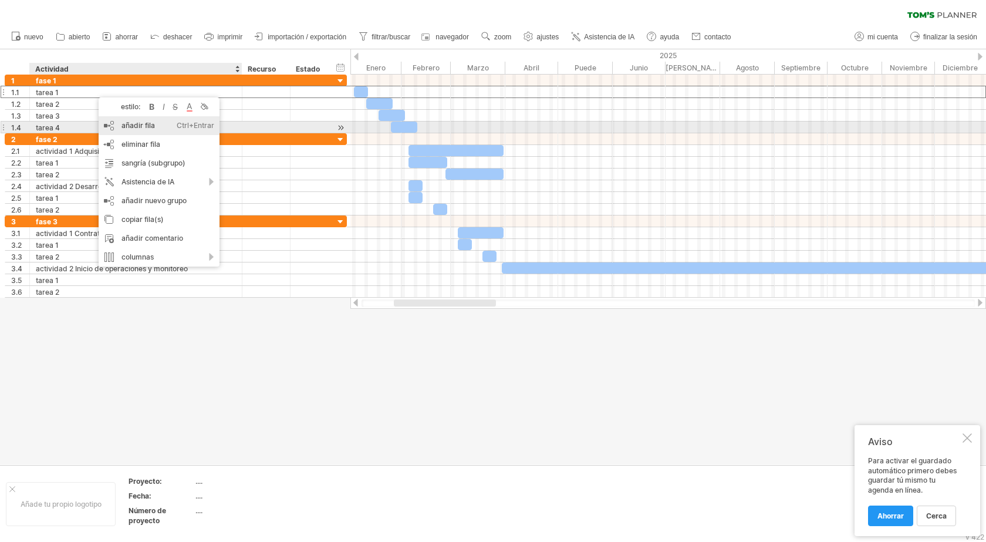
click at [159, 126] on div "añadir fila Ctrl+Entrar Cmd+Entrar" at bounding box center [159, 125] width 121 height 19
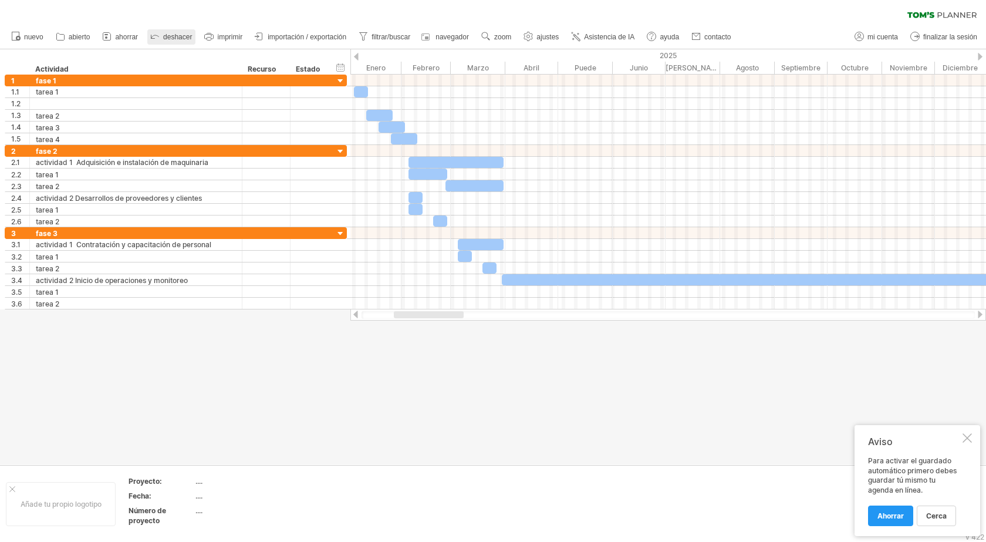
click at [159, 35] on icon at bounding box center [155, 36] width 12 height 12
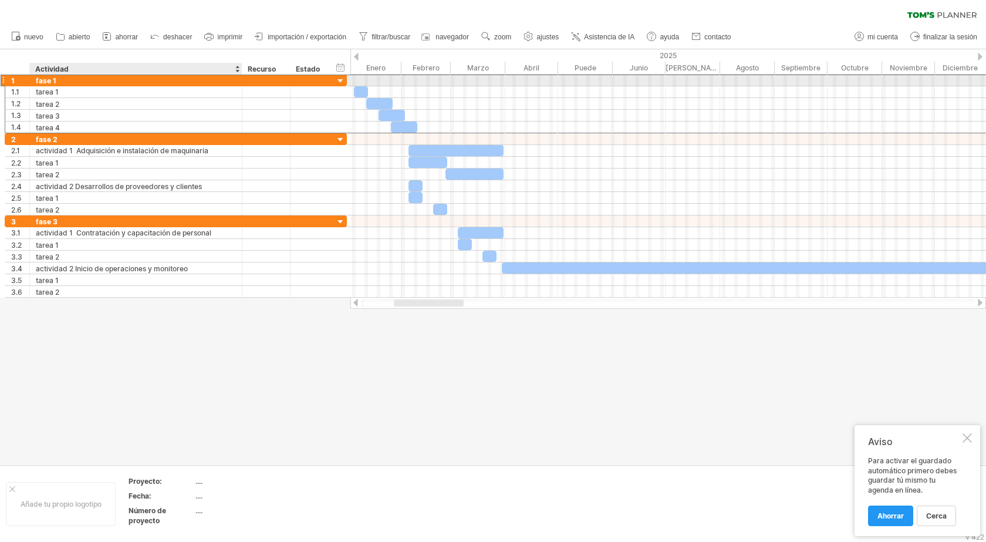
click at [143, 81] on div "fase 1" at bounding box center [136, 80] width 200 height 11
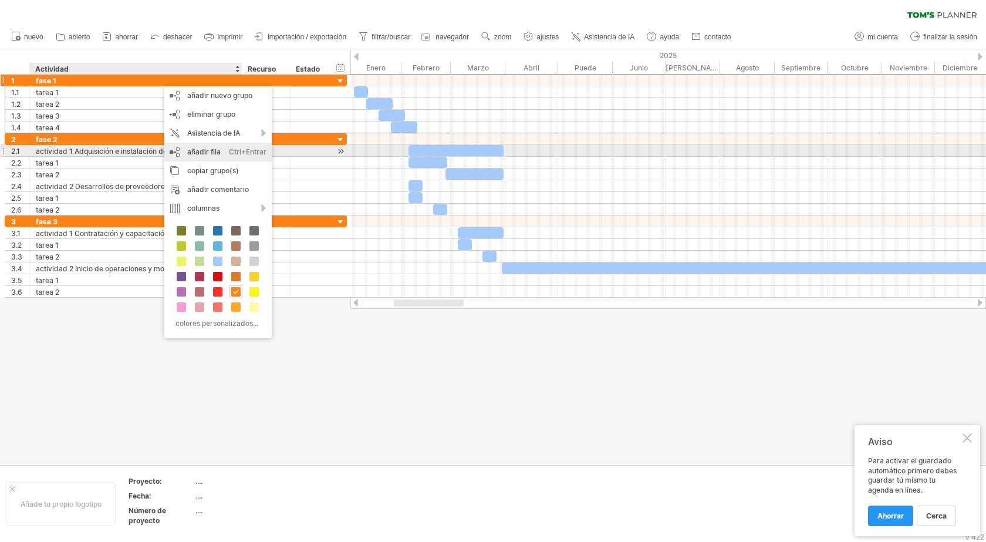
click at [214, 153] on font "añadir fila" at bounding box center [203, 151] width 33 height 9
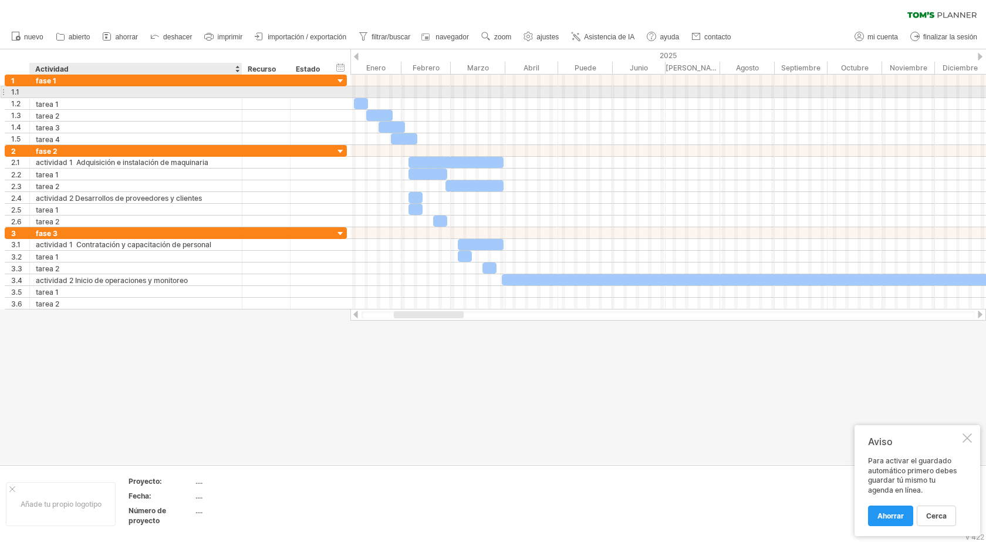
click at [82, 89] on div at bounding box center [136, 91] width 200 height 11
type input "**********"
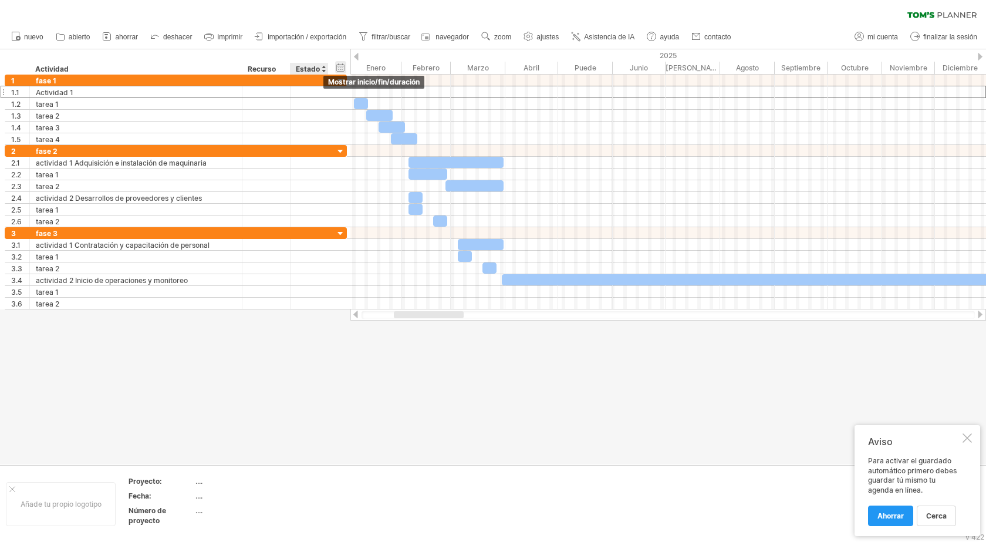
click at [342, 69] on div "ocultar inicio/fin/duración mostrar inicio/fin/duración" at bounding box center [340, 67] width 11 height 12
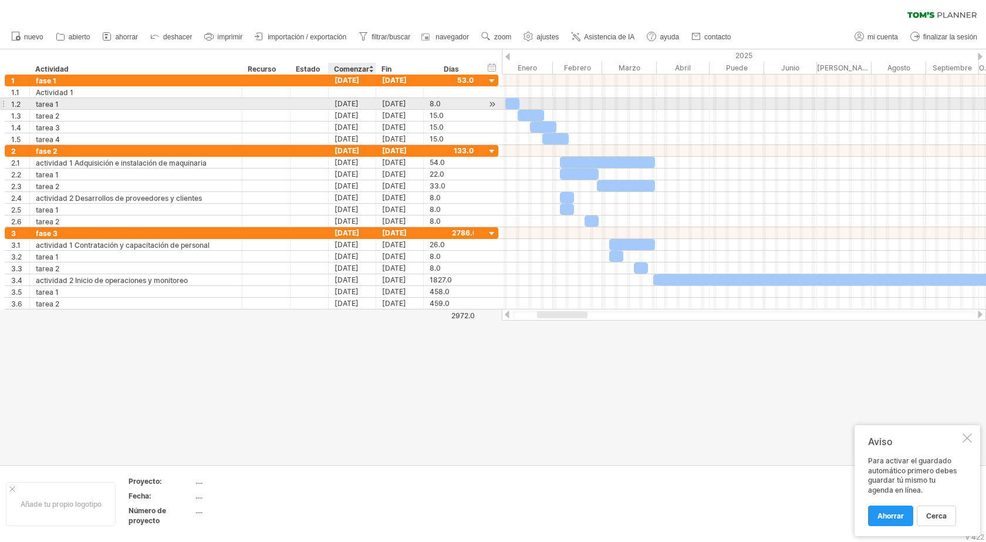
click at [359, 104] on font "[DATE]" at bounding box center [347, 103] width 24 height 9
click at [367, 104] on div "[DATE]" at bounding box center [353, 103] width 48 height 11
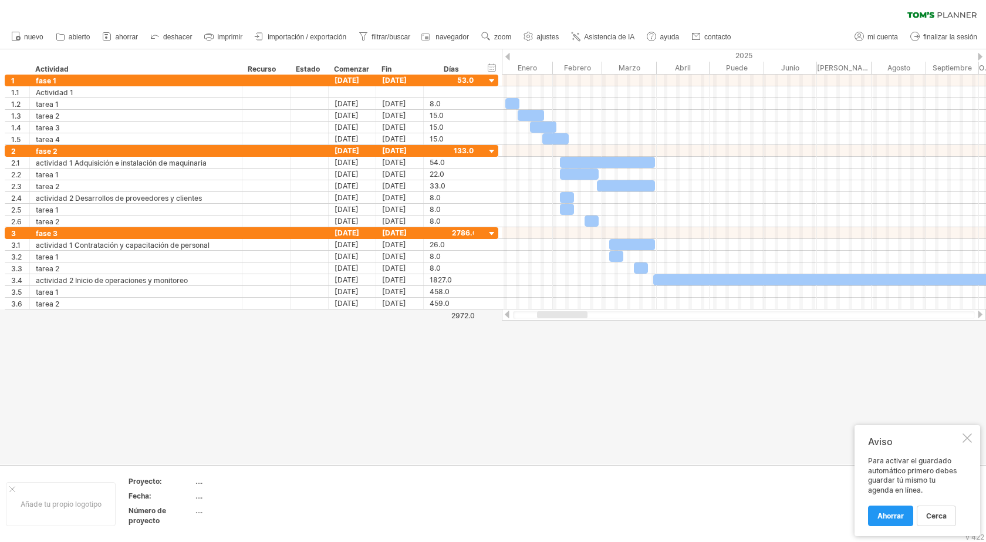
click at [440, 12] on div "borrar filtro volver a aplicar el filtro" at bounding box center [493, 12] width 986 height 25
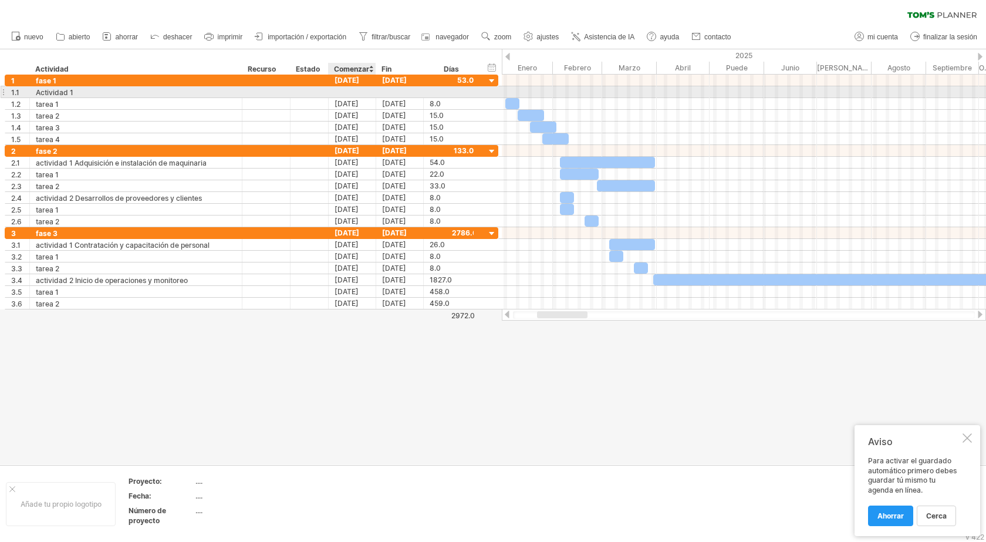
click at [353, 89] on div at bounding box center [353, 91] width 48 height 11
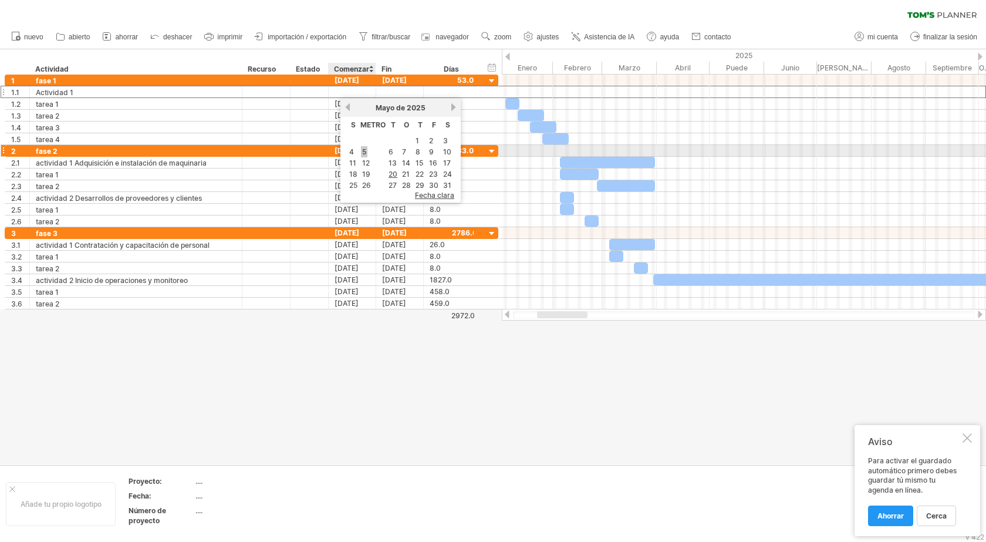
click at [365, 156] on font "5" at bounding box center [364, 151] width 4 height 9
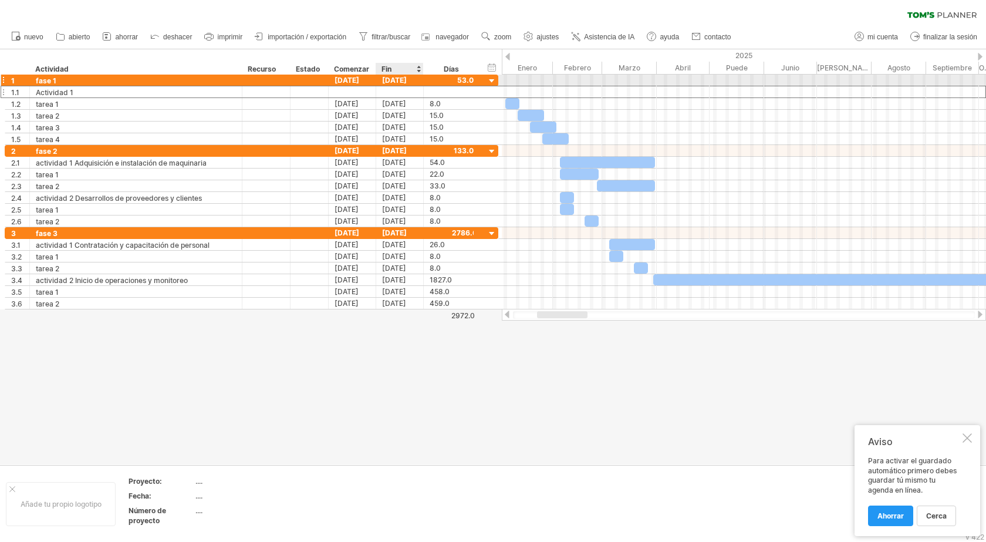
click at [417, 80] on div "[DATE]" at bounding box center [400, 80] width 48 height 11
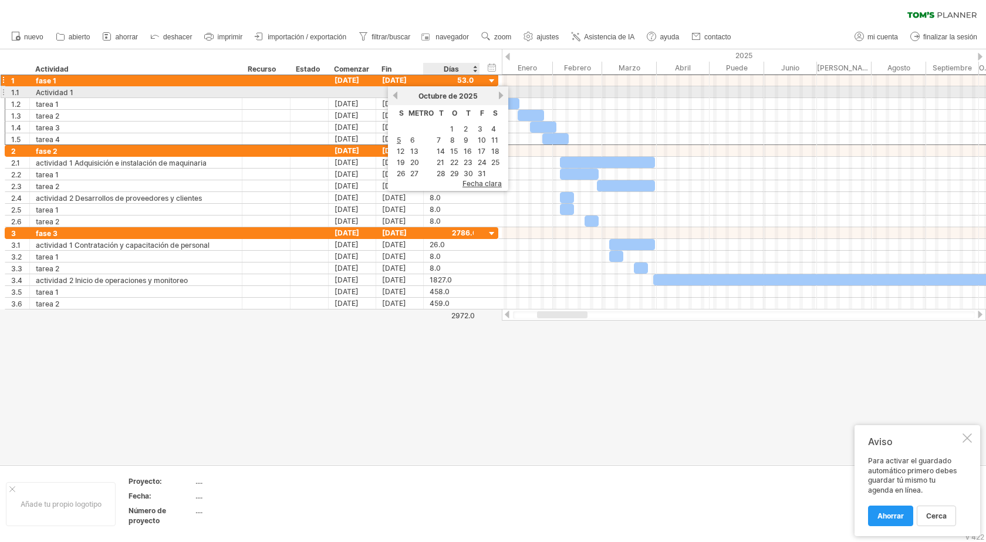
click at [498, 96] on link "próximo" at bounding box center [501, 95] width 9 height 9
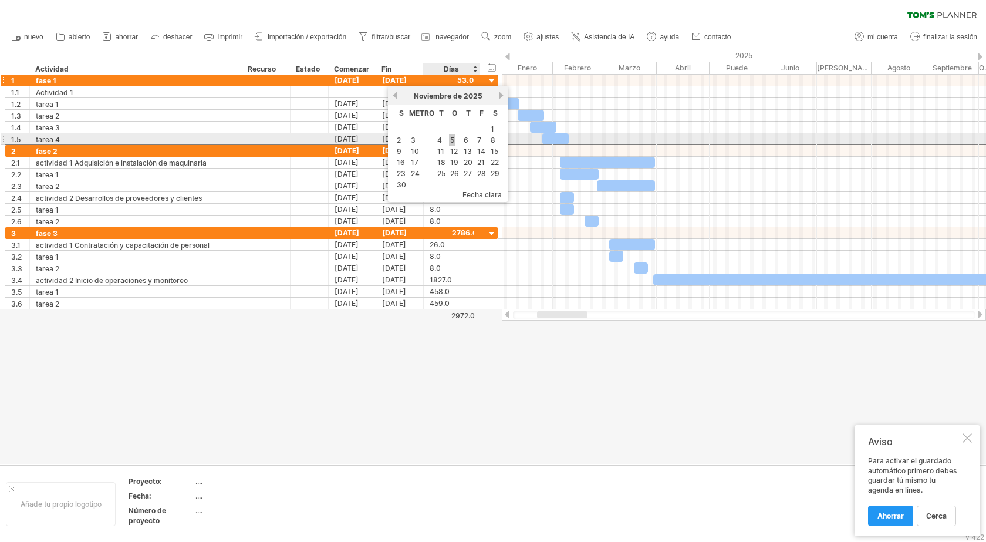
click at [453, 139] on font "5" at bounding box center [452, 140] width 4 height 9
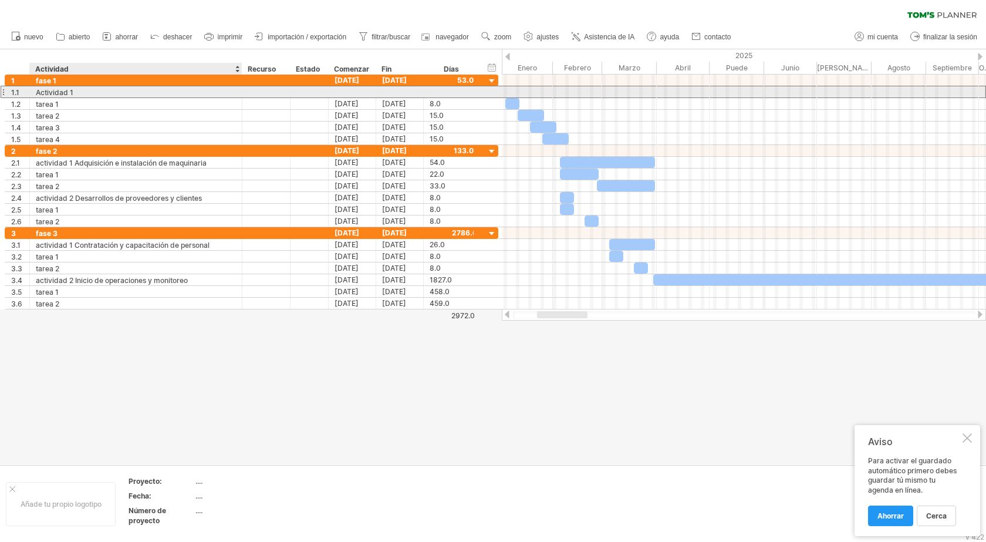
click at [162, 89] on div "Actividad 1" at bounding box center [136, 91] width 200 height 11
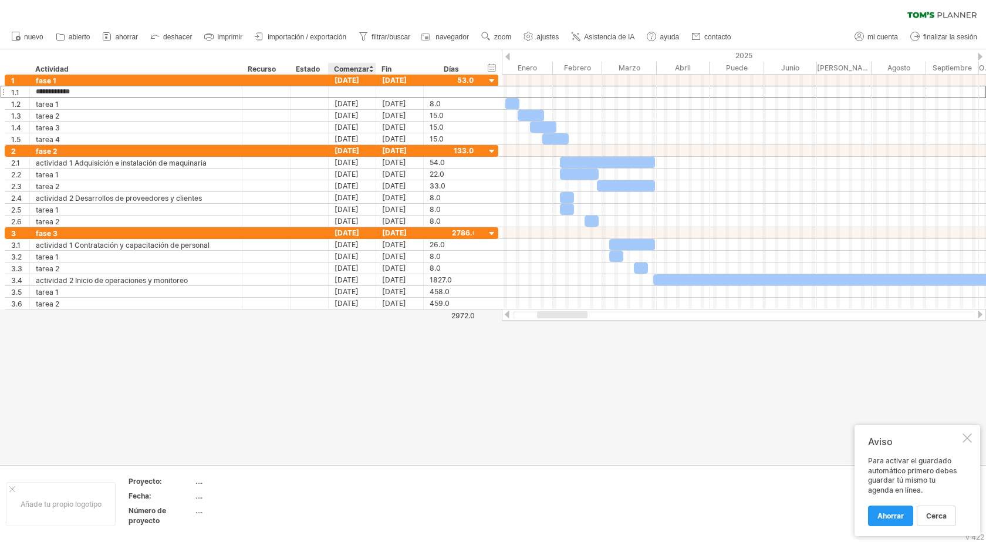
click at [370, 66] on div at bounding box center [371, 69] width 5 height 12
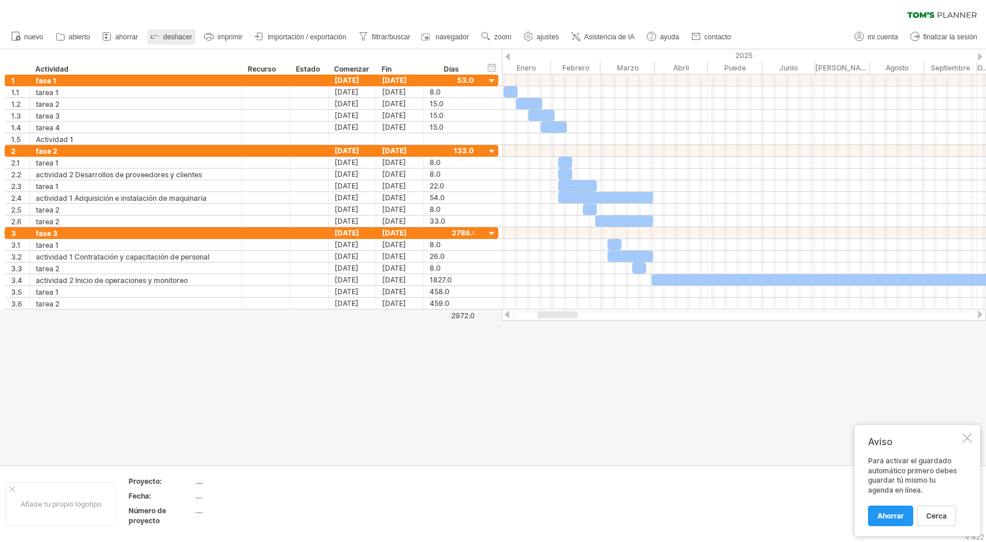
click at [168, 38] on font "deshacer" at bounding box center [177, 37] width 29 height 8
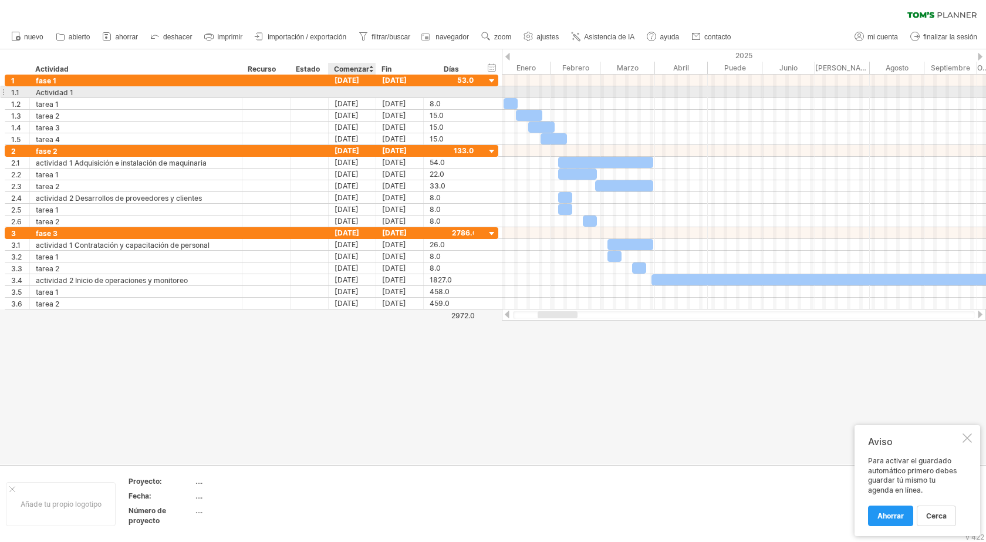
click at [368, 92] on div at bounding box center [353, 91] width 48 height 11
click at [395, 89] on div at bounding box center [400, 91] width 48 height 11
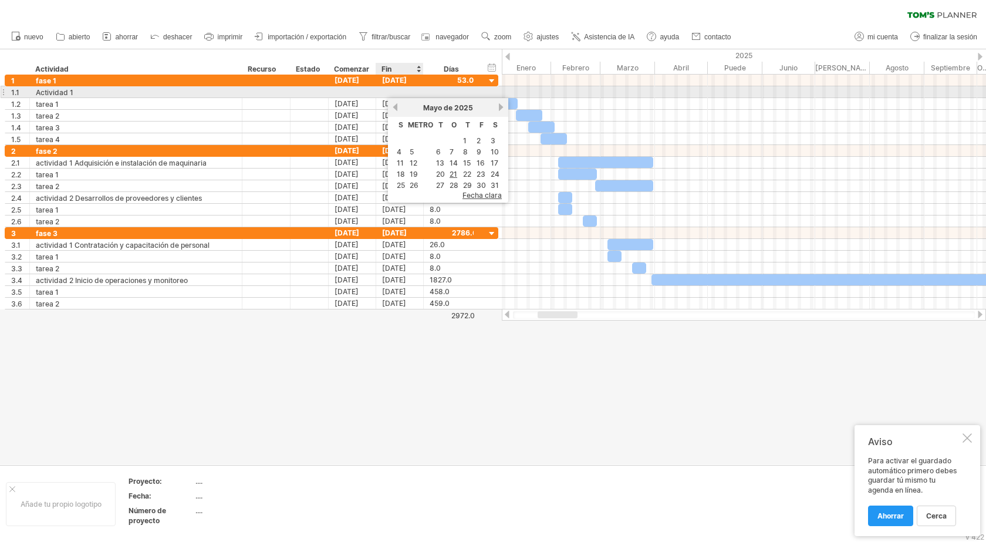
click at [401, 92] on div at bounding box center [400, 91] width 48 height 11
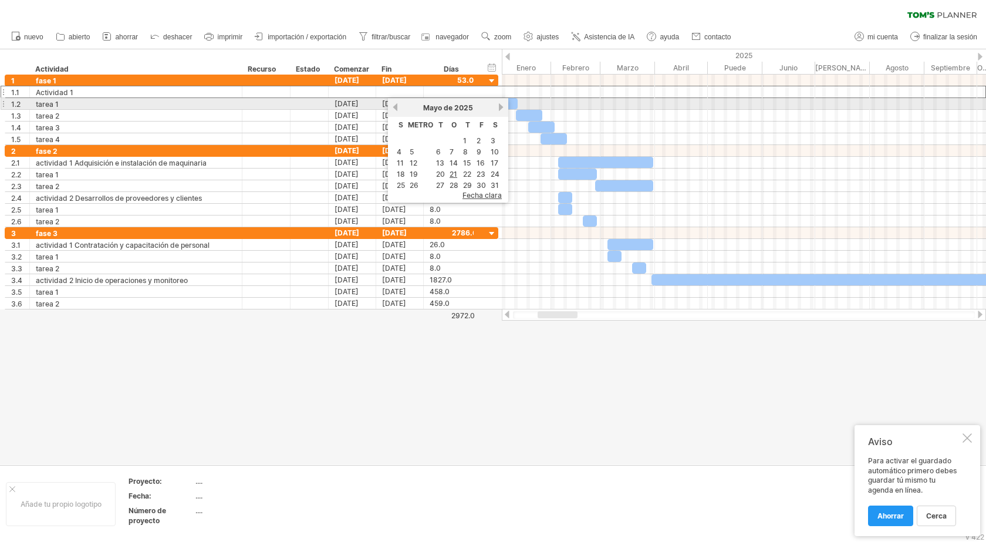
click at [498, 107] on link "próximo" at bounding box center [501, 107] width 9 height 9
click at [497, 106] on div "Junio ​​de 2025" at bounding box center [447, 107] width 97 height 9
click at [502, 107] on link "próximo" at bounding box center [500, 107] width 9 height 9
click at [502, 107] on span at bounding box center [503, 103] width 5 height 11
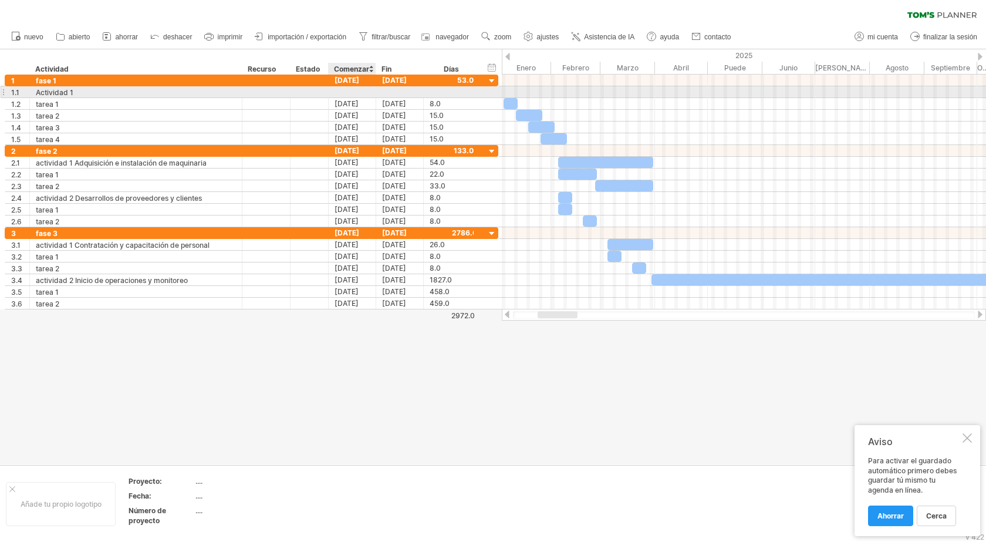
click at [341, 87] on div at bounding box center [353, 91] width 48 height 11
click at [344, 89] on div at bounding box center [353, 91] width 48 height 11
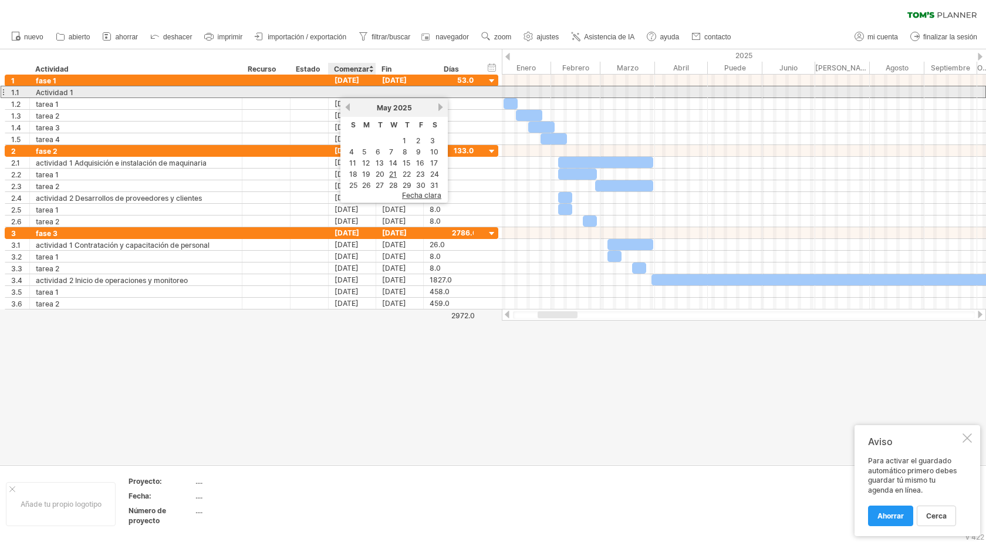
click at [342, 90] on div at bounding box center [353, 91] width 48 height 11
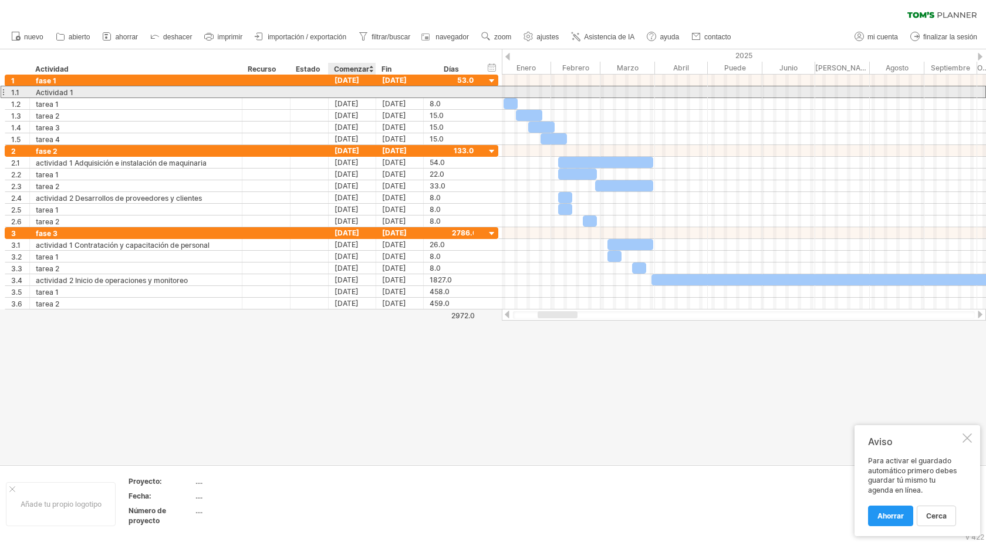
click at [342, 90] on div at bounding box center [353, 91] width 48 height 11
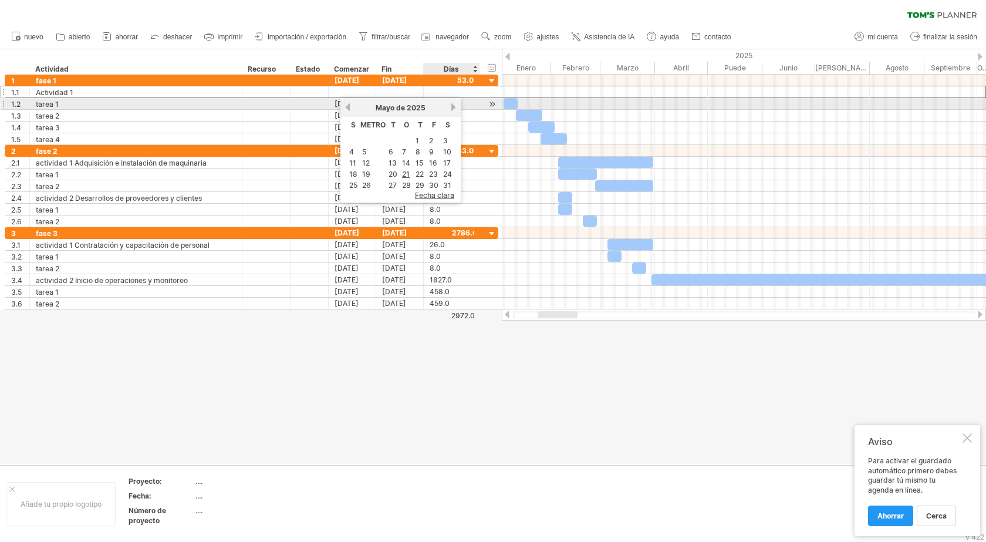
click at [453, 108] on link "próximo" at bounding box center [453, 107] width 9 height 9
click at [453, 108] on div "8.0" at bounding box center [452, 103] width 44 height 11
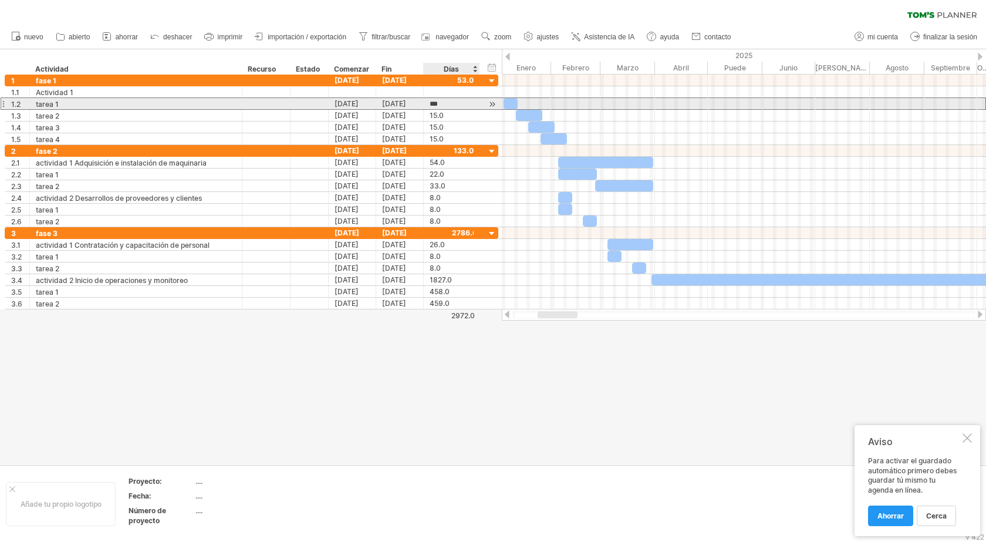
scroll to position [1, 0]
click at [345, 103] on font "[DATE]" at bounding box center [347, 103] width 24 height 9
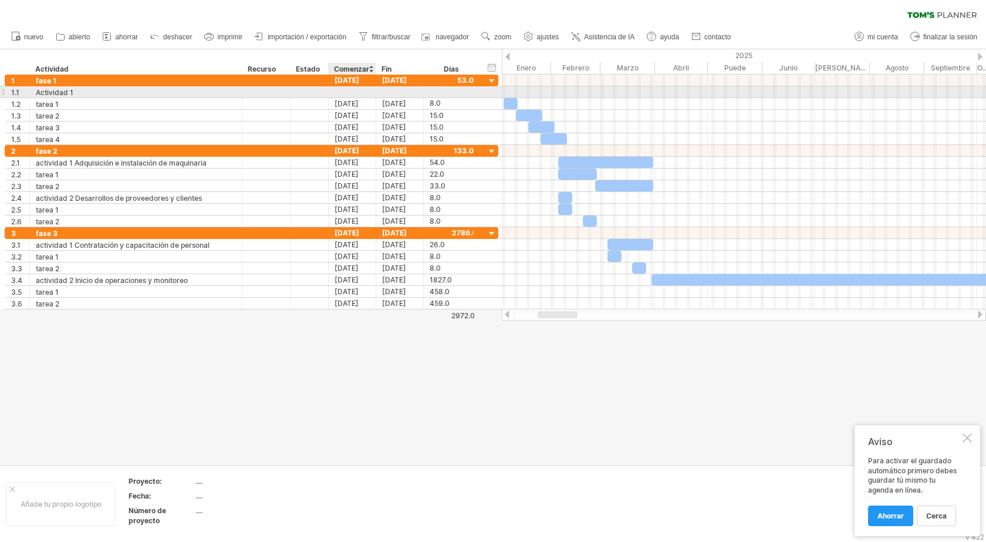
click at [351, 89] on div at bounding box center [353, 91] width 48 height 11
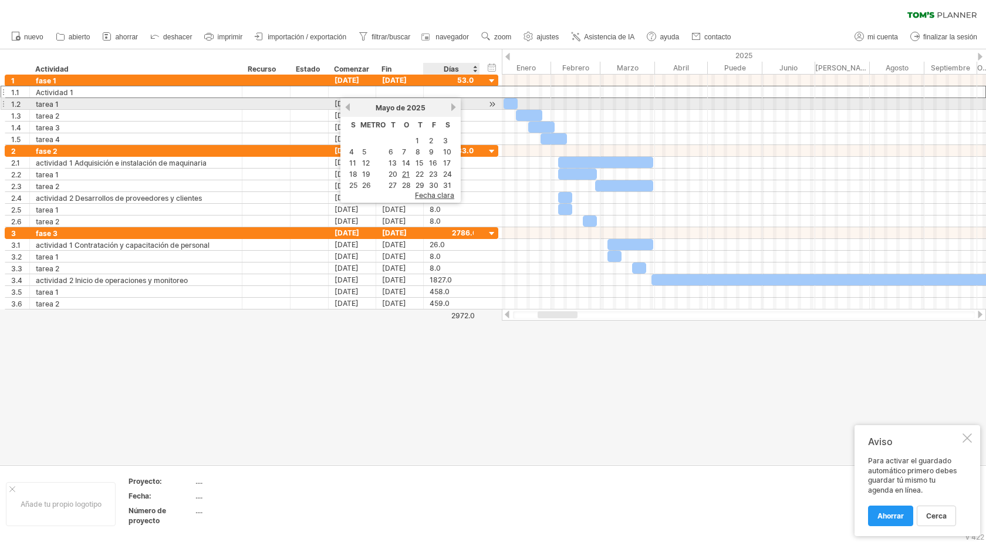
click at [451, 107] on link "próximo" at bounding box center [453, 107] width 9 height 9
click at [438, 108] on div "Junio ​​de 2025" at bounding box center [400, 107] width 97 height 9
click at [451, 107] on link "próximo" at bounding box center [453, 107] width 9 height 9
click at [454, 105] on link "próximo" at bounding box center [454, 107] width 9 height 9
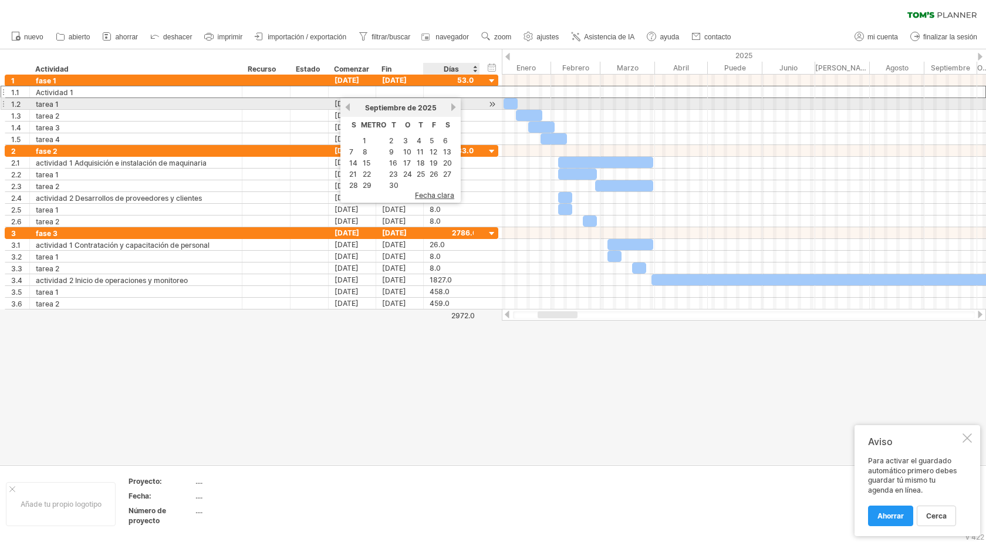
click at [454, 105] on link "próximo" at bounding box center [453, 107] width 9 height 9
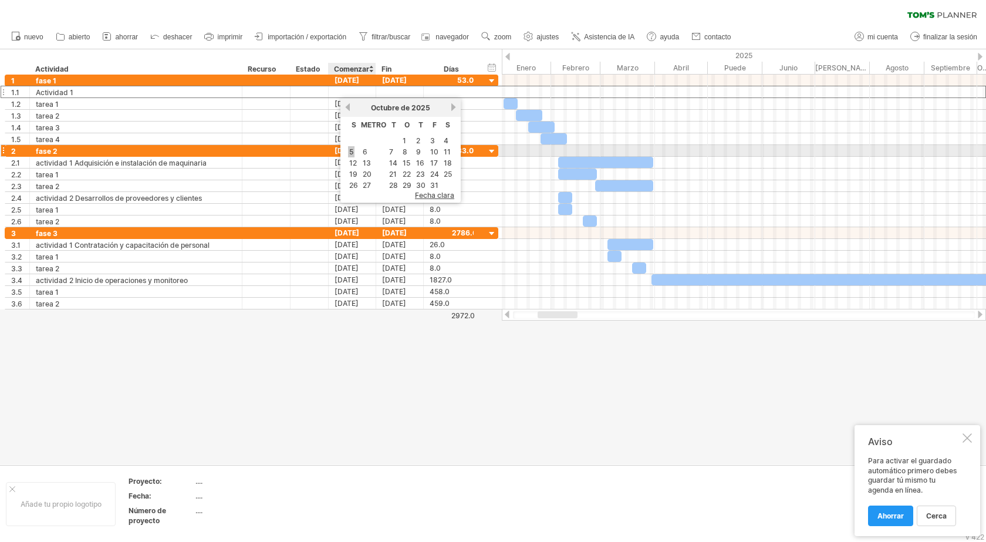
click at [351, 151] on font "5" at bounding box center [351, 151] width 4 height 9
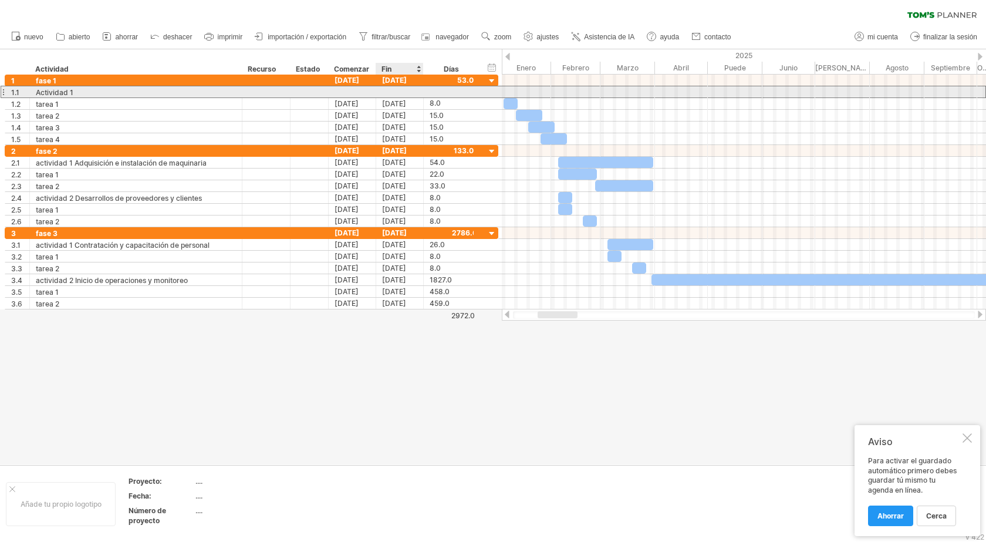
click at [405, 93] on div at bounding box center [400, 91] width 48 height 11
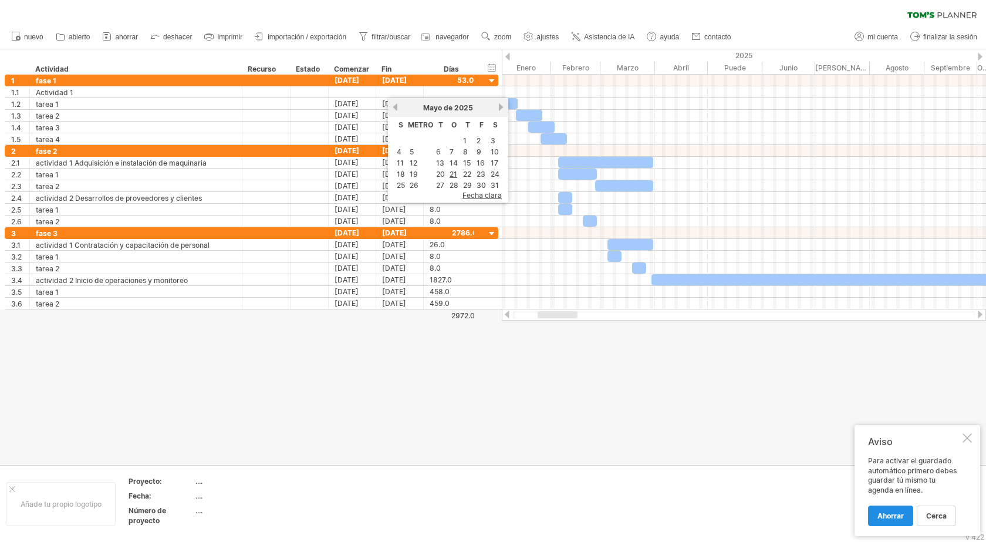
click at [882, 514] on font "Ahorrar" at bounding box center [891, 515] width 26 height 9
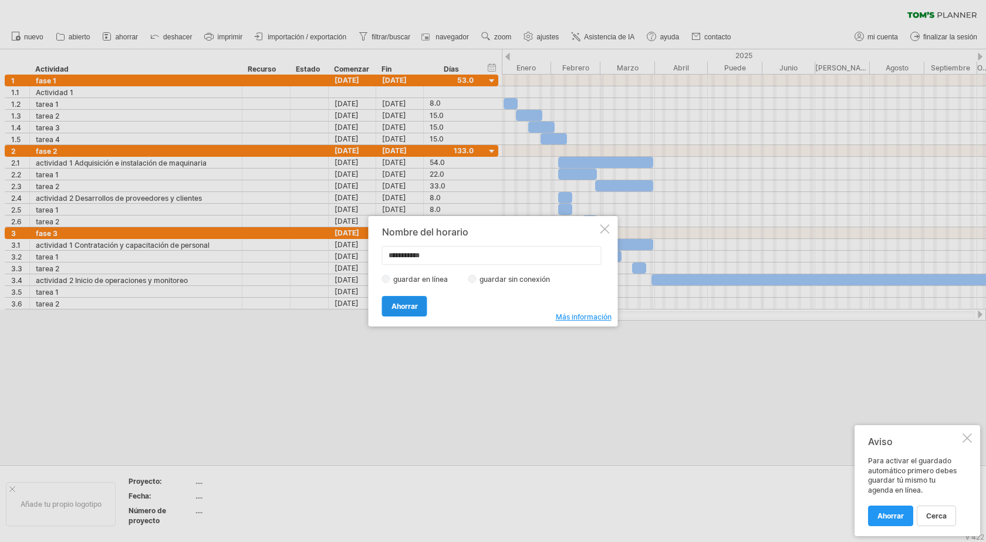
click at [409, 302] on font "Ahorrar" at bounding box center [405, 306] width 26 height 9
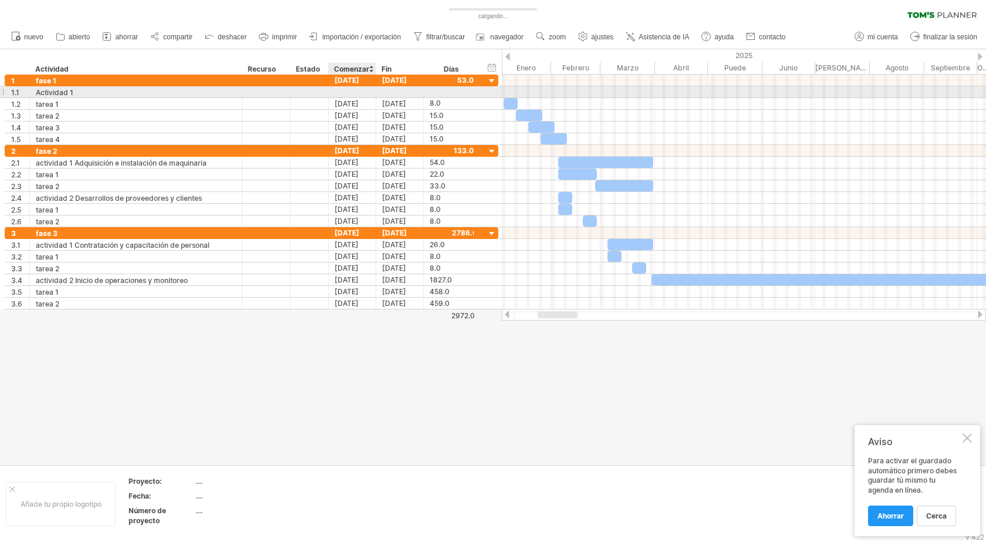
click at [358, 94] on div at bounding box center [353, 91] width 48 height 11
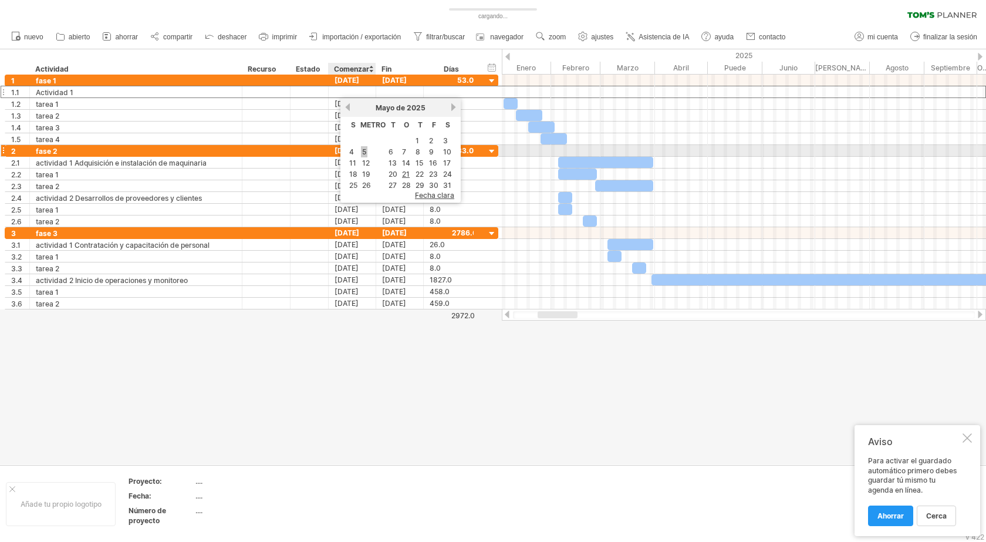
click at [366, 150] on font "5" at bounding box center [364, 151] width 4 height 9
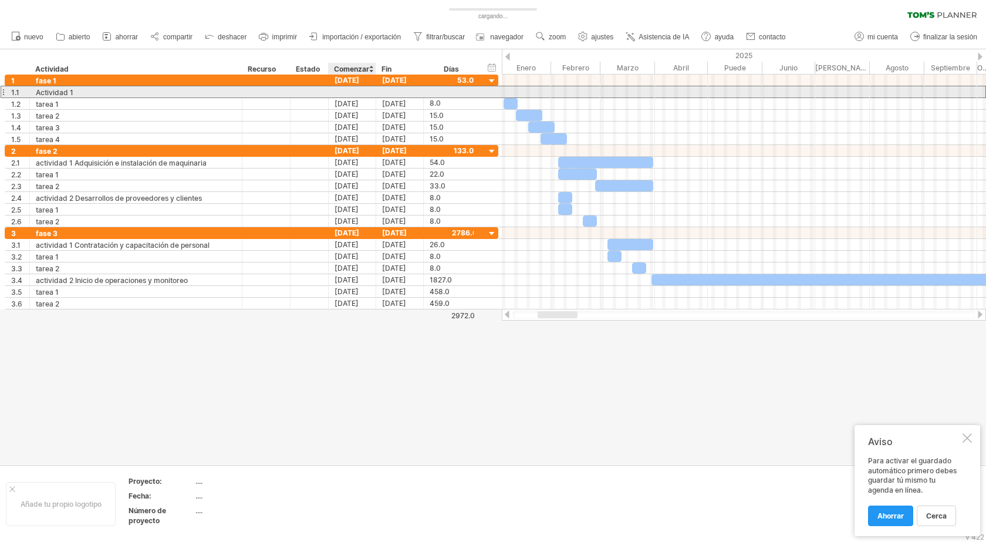
click at [346, 95] on div at bounding box center [353, 91] width 48 height 11
click at [266, 93] on div at bounding box center [266, 91] width 36 height 11
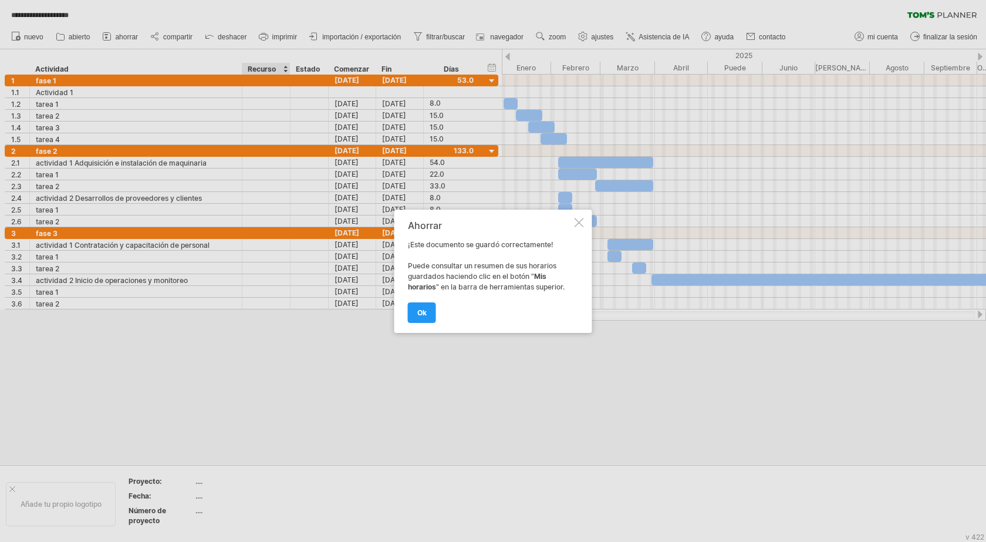
click at [579, 221] on div at bounding box center [579, 222] width 9 height 9
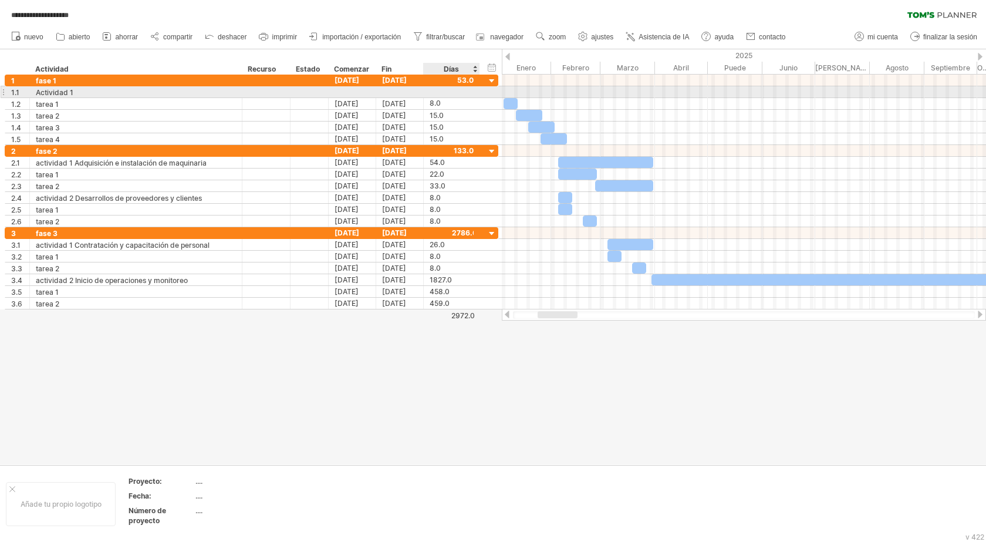
click at [480, 92] on div "**********" at bounding box center [252, 92] width 494 height 12
drag, startPoint x: 510, startPoint y: 92, endPoint x: 561, endPoint y: 93, distance: 51.7
click at [561, 93] on div at bounding box center [744, 92] width 484 height 12
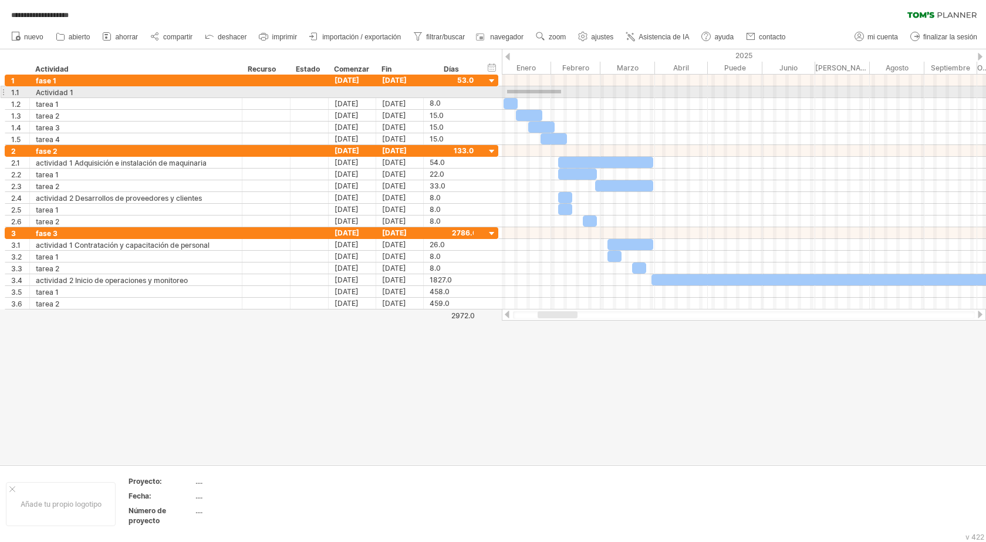
drag, startPoint x: 561, startPoint y: 93, endPoint x: 507, endPoint y: 90, distance: 54.1
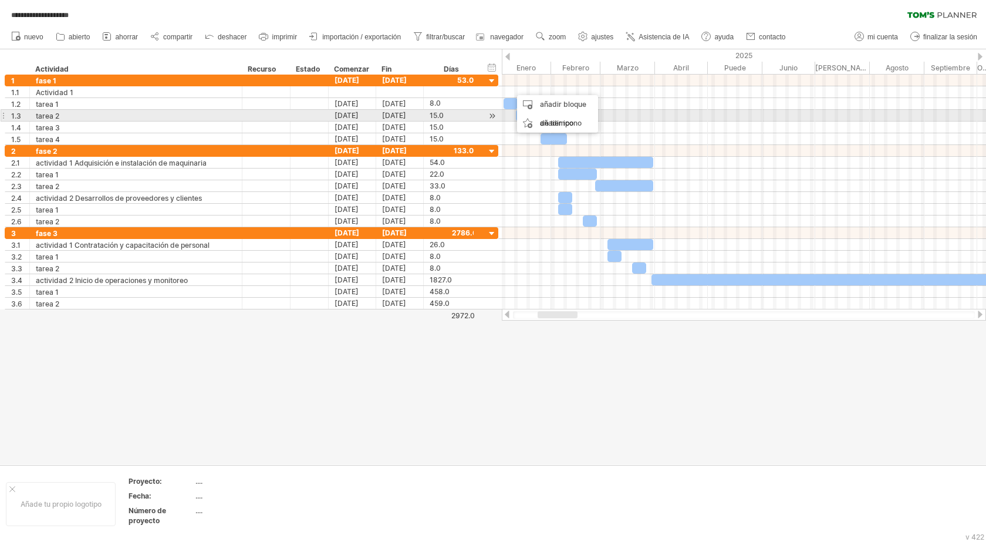
click at [143, 112] on div "tarea 2" at bounding box center [136, 115] width 200 height 11
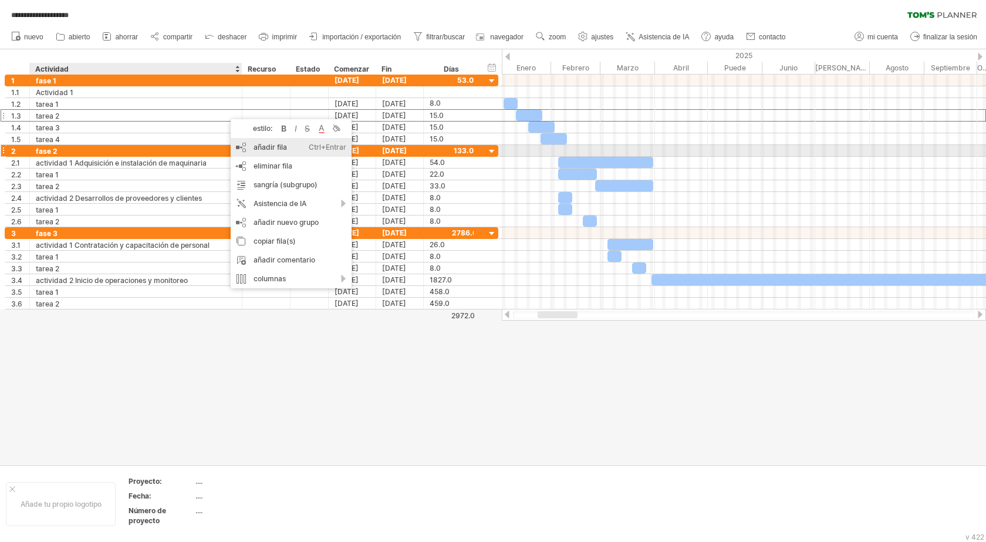
click at [271, 150] on font "añadir fila" at bounding box center [270, 147] width 33 height 9
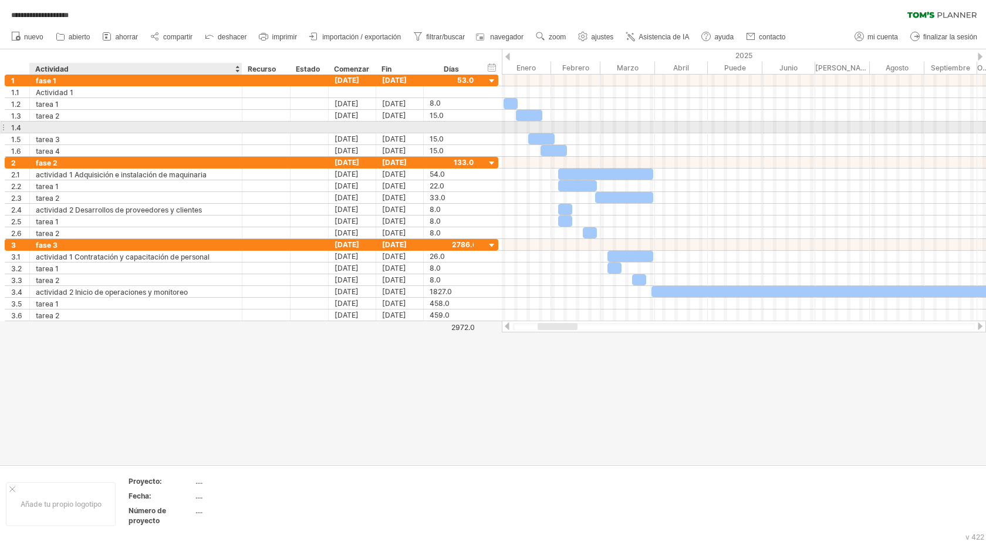
click at [87, 124] on div at bounding box center [136, 127] width 200 height 11
click at [87, 124] on input "text" at bounding box center [136, 127] width 200 height 11
type input "**********"
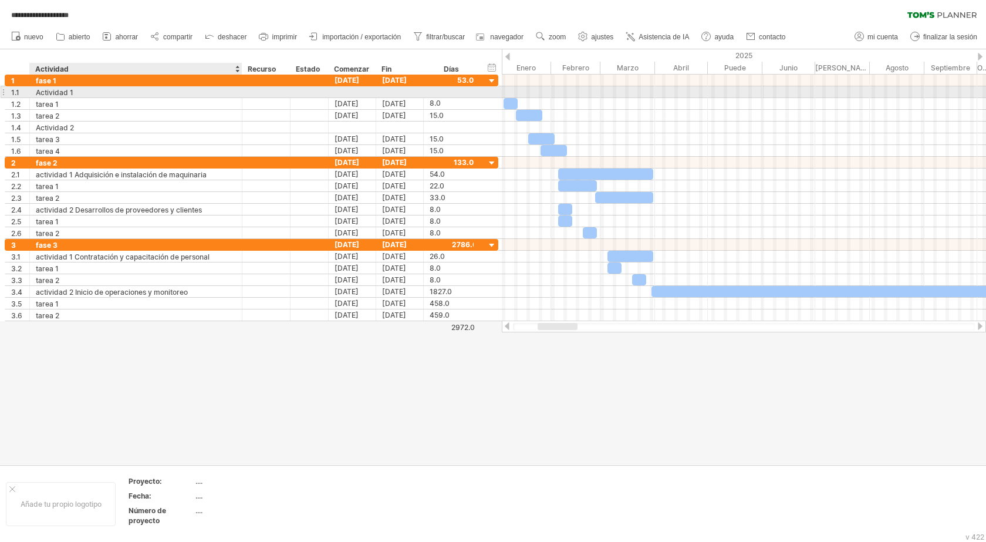
click at [166, 97] on div "Actividad 1" at bounding box center [136, 91] width 200 height 11
paste input "**********"
type input "**********"
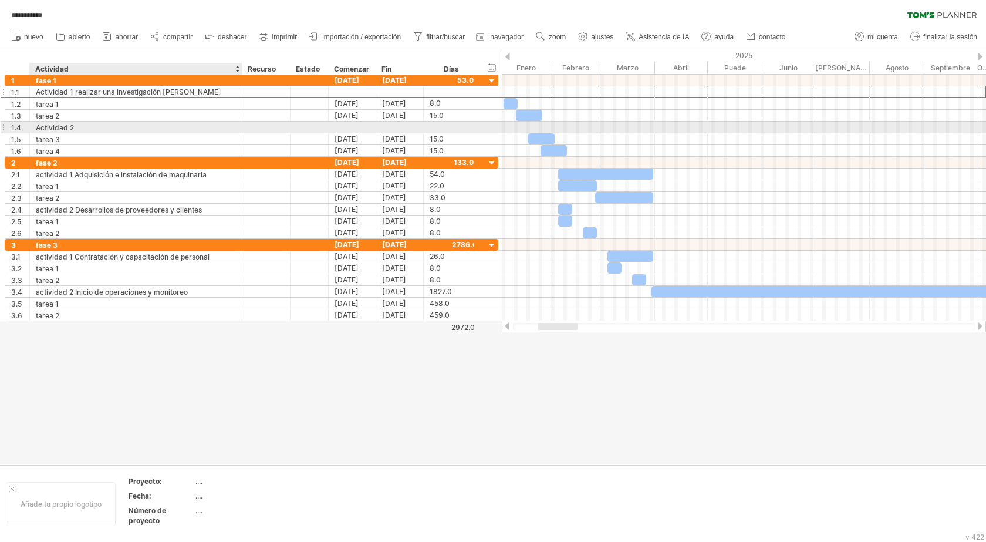
click at [114, 127] on div "Actividad 2" at bounding box center [136, 127] width 200 height 11
click at [114, 127] on input "**********" at bounding box center [136, 127] width 200 height 11
paste input "**********"
type input "**********"
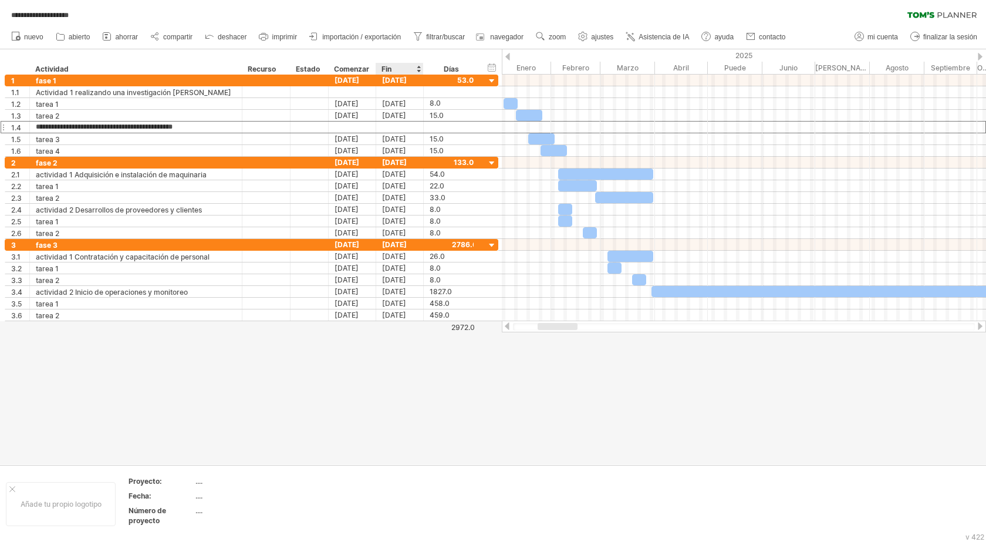
drag, startPoint x: 430, startPoint y: 347, endPoint x: 417, endPoint y: 352, distance: 14.0
click at [430, 348] on div at bounding box center [493, 256] width 986 height 415
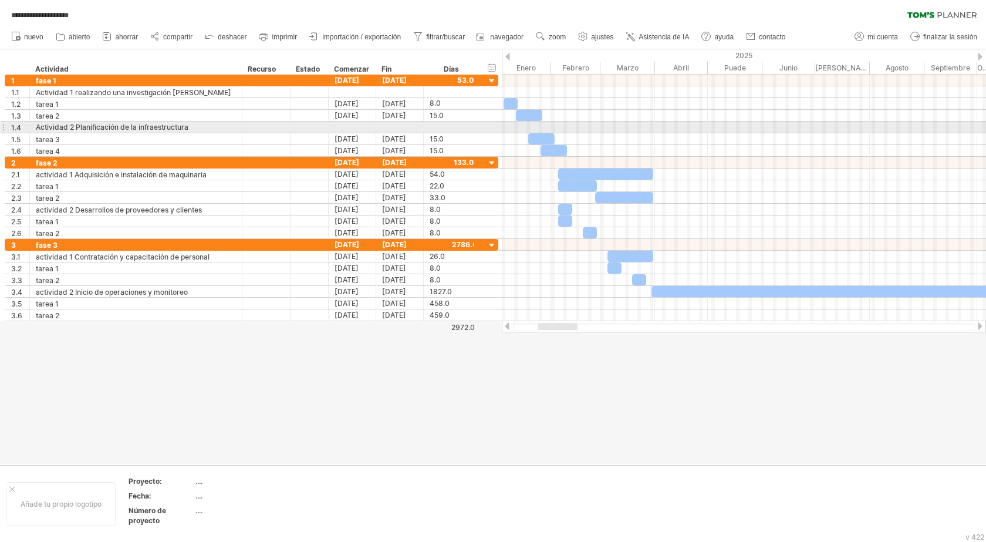
click at [532, 124] on div at bounding box center [744, 128] width 484 height 12
drag, startPoint x: 524, startPoint y: 129, endPoint x: 563, endPoint y: 129, distance: 39.3
click at [563, 129] on div at bounding box center [744, 128] width 484 height 12
click at [358, 124] on div at bounding box center [353, 127] width 48 height 11
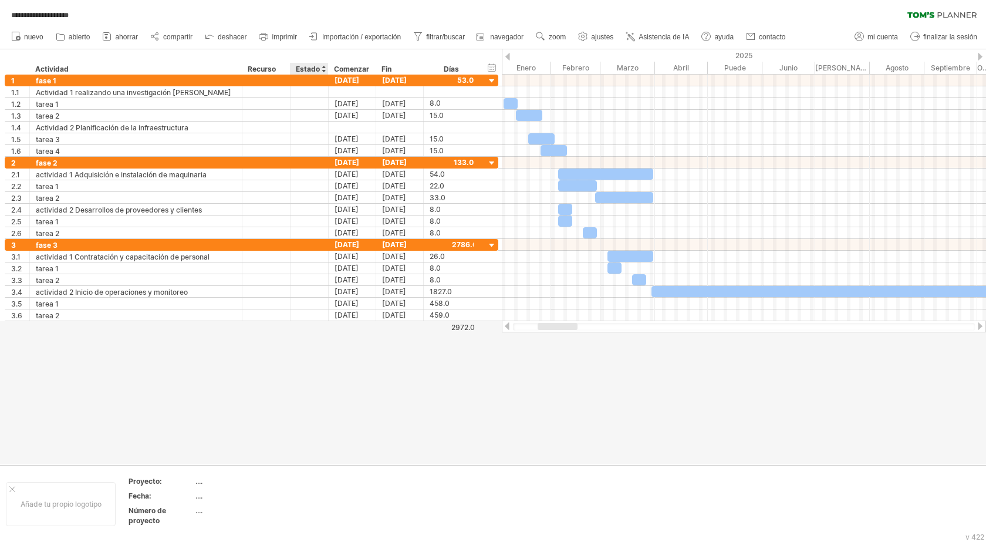
click at [316, 69] on font "Estado" at bounding box center [308, 69] width 24 height 9
click at [324, 69] on div at bounding box center [323, 69] width 5 height 12
click at [359, 70] on font "Comenzar" at bounding box center [351, 69] width 35 height 9
click at [264, 67] on font "Recurso" at bounding box center [262, 69] width 28 height 9
click at [288, 67] on div at bounding box center [290, 69] width 4 height 12
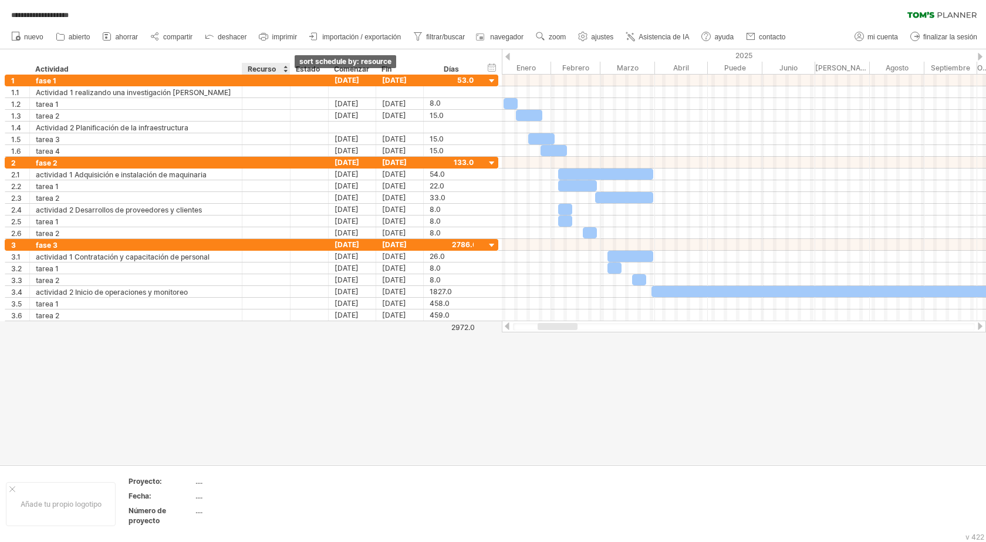
click at [287, 69] on div at bounding box center [285, 69] width 5 height 12
click at [491, 406] on div at bounding box center [493, 256] width 986 height 415
click at [494, 81] on div at bounding box center [492, 81] width 11 height 11
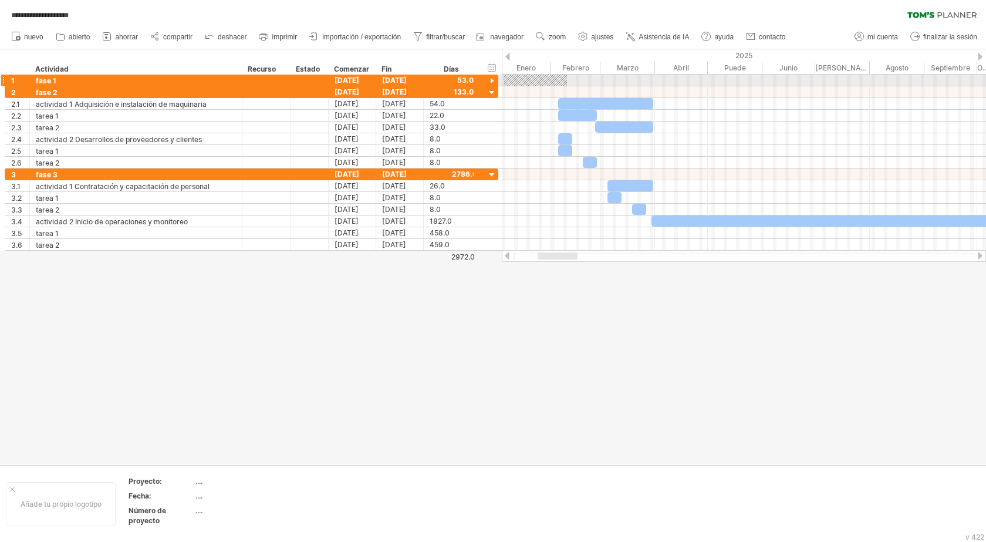
click at [493, 80] on div at bounding box center [492, 81] width 11 height 11
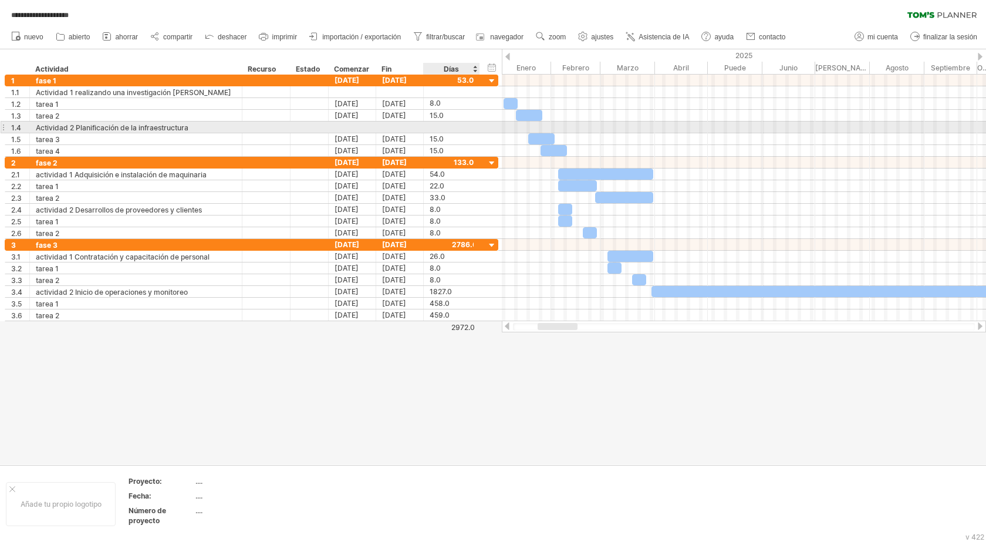
click at [457, 131] on div at bounding box center [452, 127] width 44 height 11
type input "****"
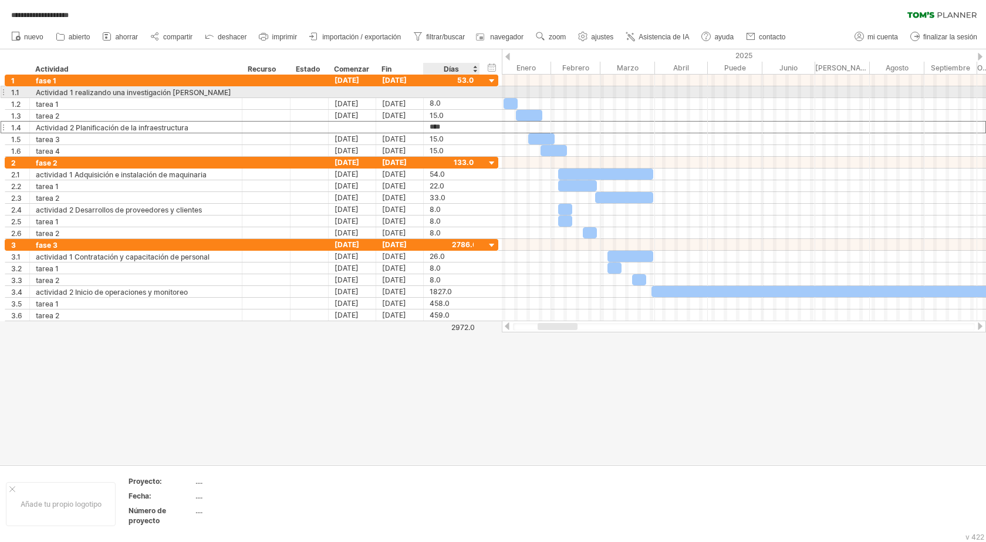
click at [453, 92] on div at bounding box center [452, 91] width 44 height 11
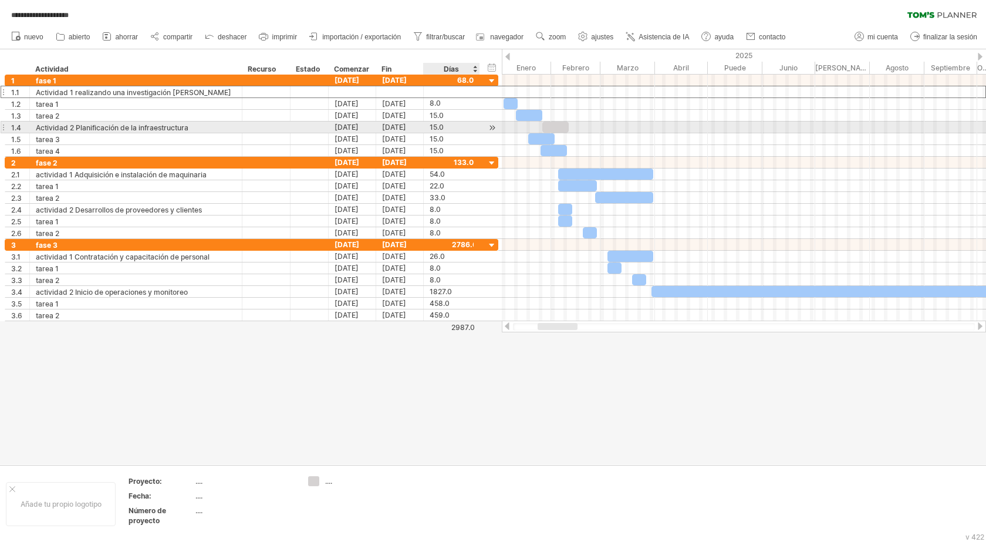
click at [451, 129] on div "15.0" at bounding box center [452, 127] width 44 height 11
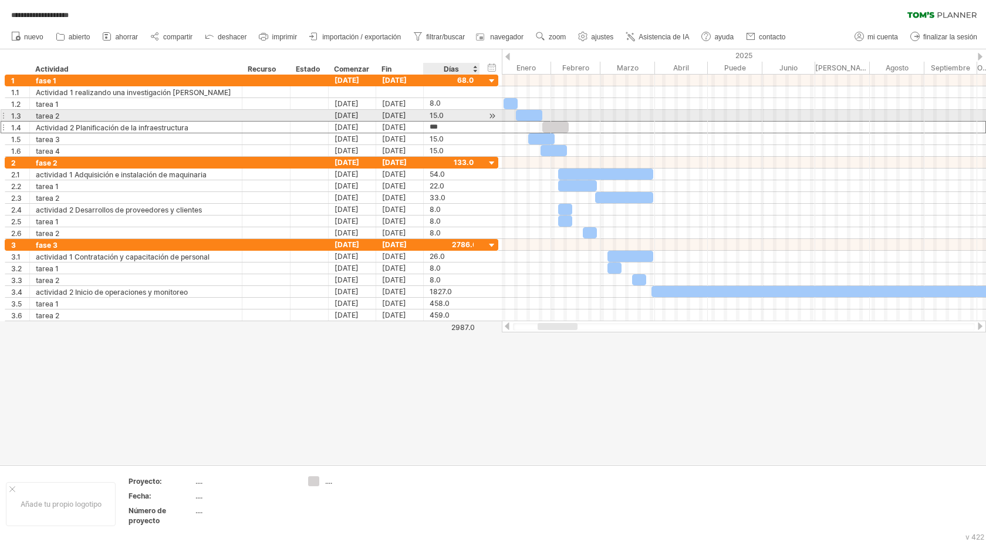
type input "****"
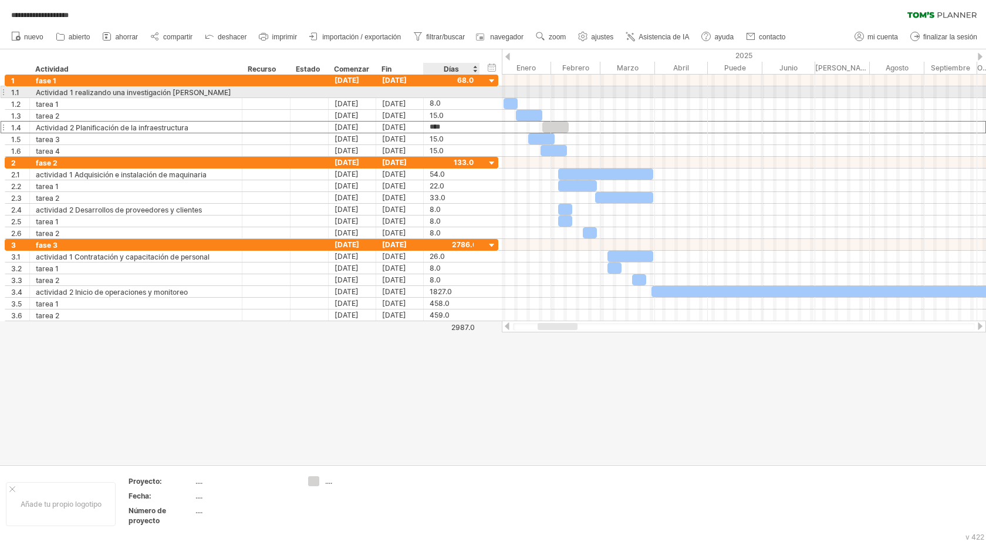
click at [449, 93] on div at bounding box center [452, 91] width 44 height 11
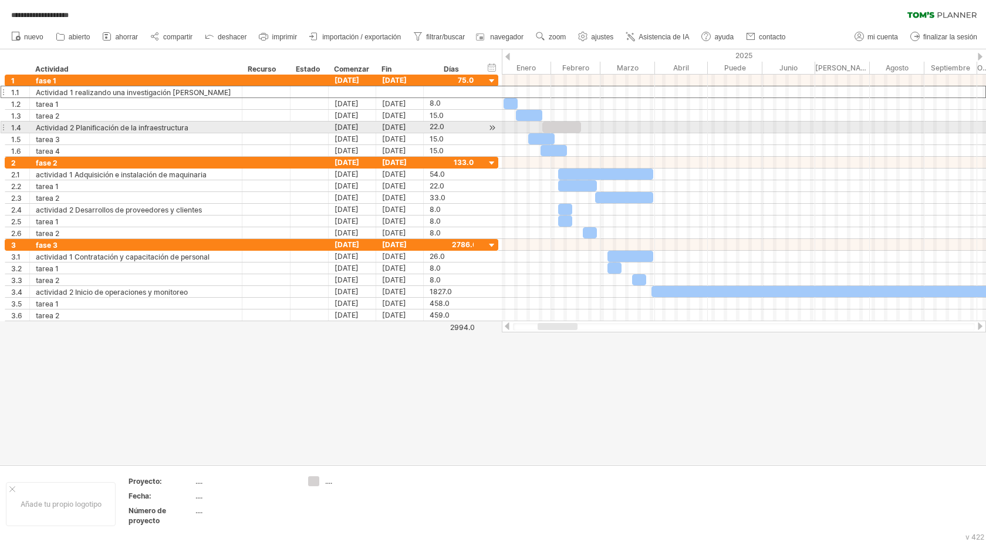
click at [572, 124] on div at bounding box center [562, 127] width 39 height 11
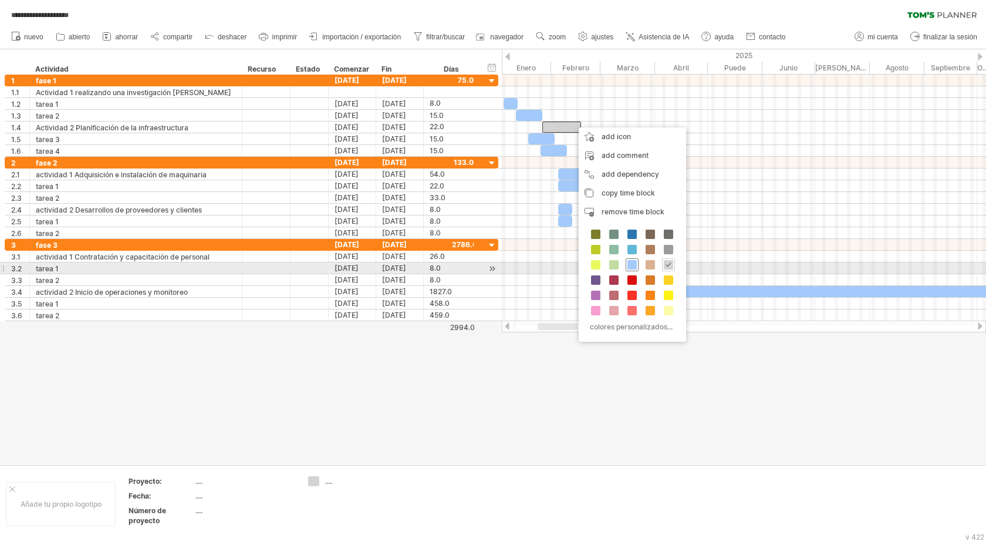
click at [630, 264] on span at bounding box center [632, 264] width 9 height 9
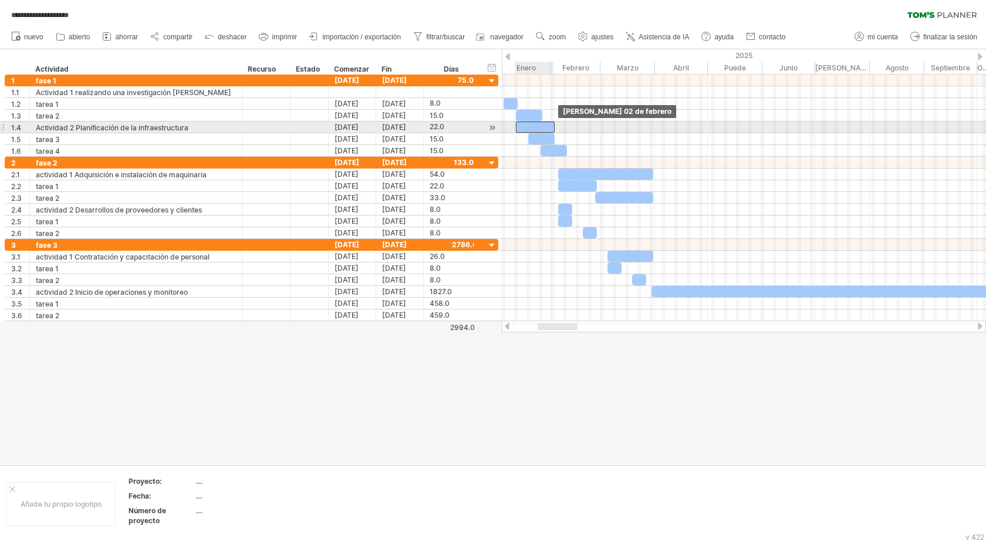
drag, startPoint x: 568, startPoint y: 125, endPoint x: 542, endPoint y: 127, distance: 26.5
click at [542, 127] on div at bounding box center [535, 127] width 39 height 11
drag, startPoint x: 542, startPoint y: 127, endPoint x: 554, endPoint y: 130, distance: 12.7
click at [554, 130] on div at bounding box center [547, 127] width 39 height 11
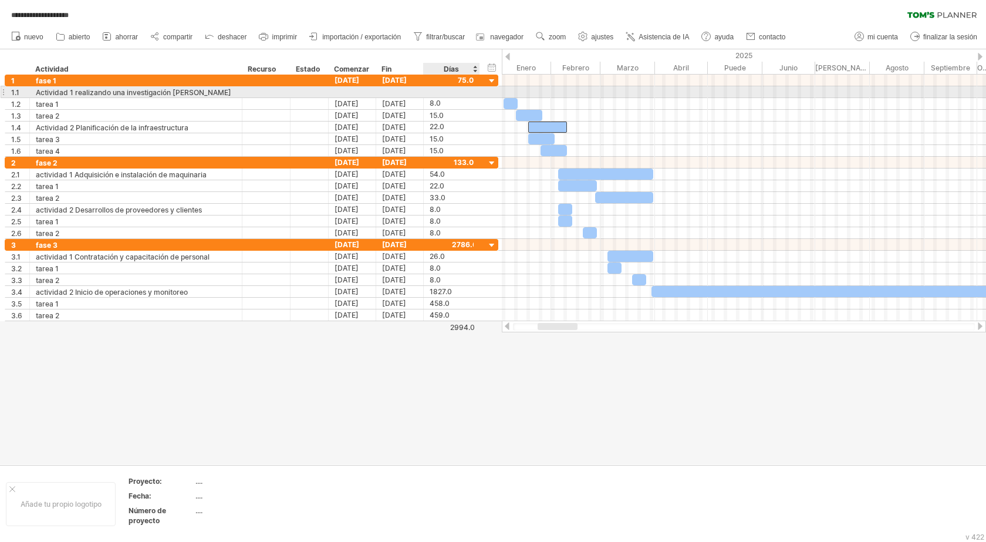
click at [436, 92] on div at bounding box center [452, 91] width 44 height 11
type input "****"
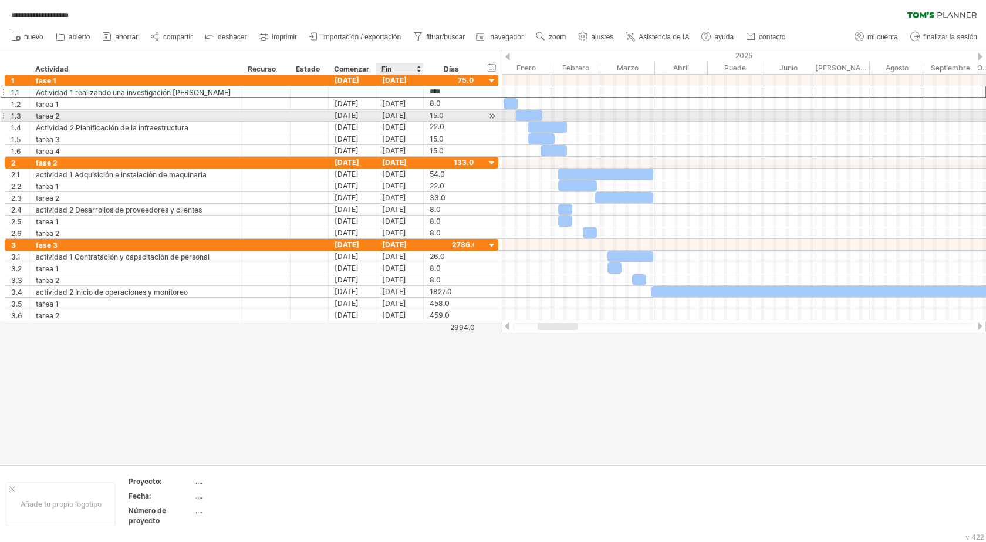
click at [401, 115] on font "[DATE]" at bounding box center [394, 115] width 24 height 9
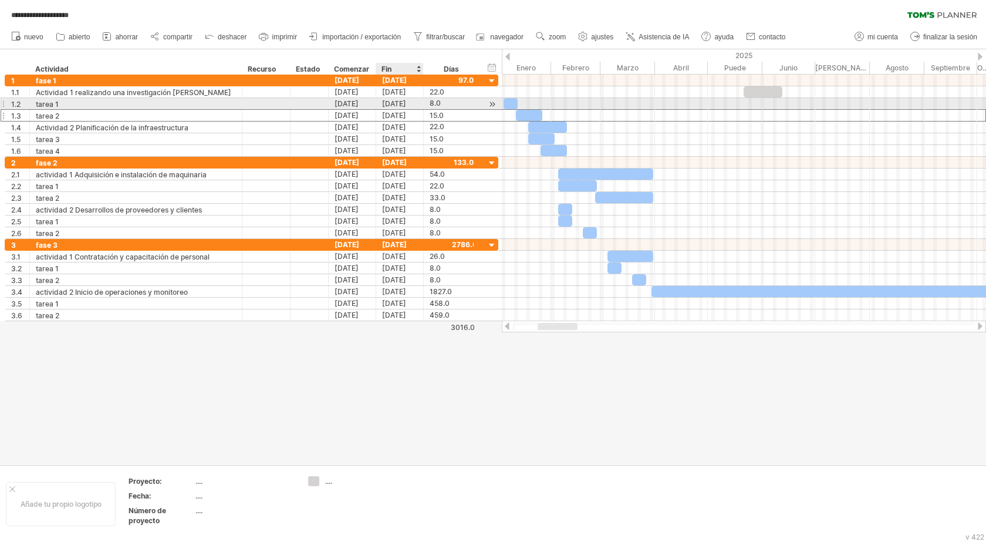
click at [415, 102] on div "[DATE]" at bounding box center [400, 103] width 48 height 11
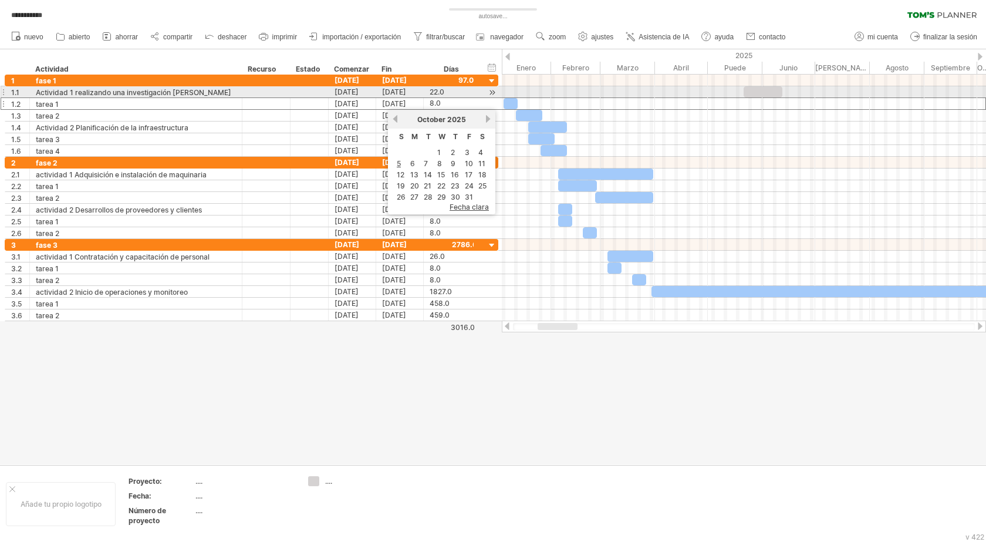
click at [767, 92] on div at bounding box center [763, 91] width 39 height 11
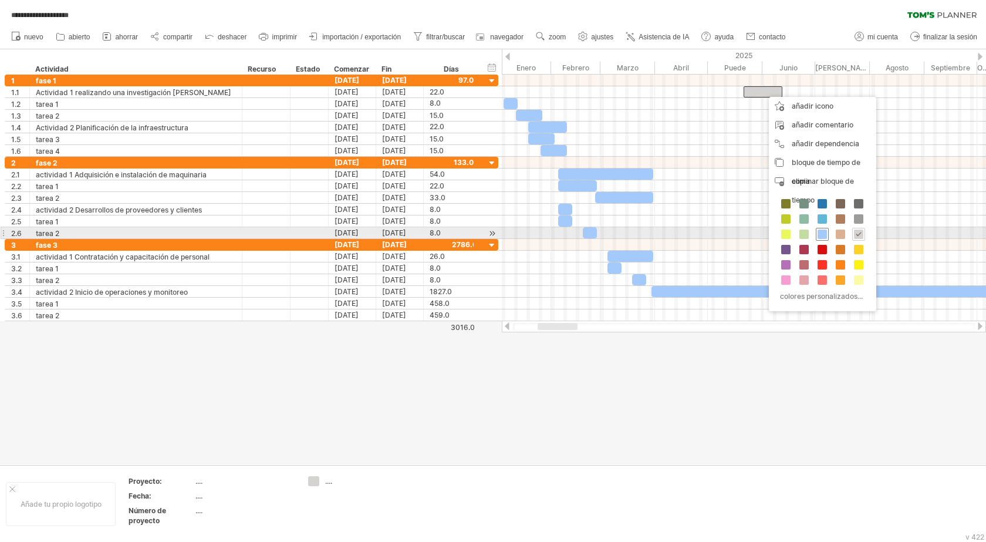
click at [821, 233] on span at bounding box center [822, 234] width 9 height 9
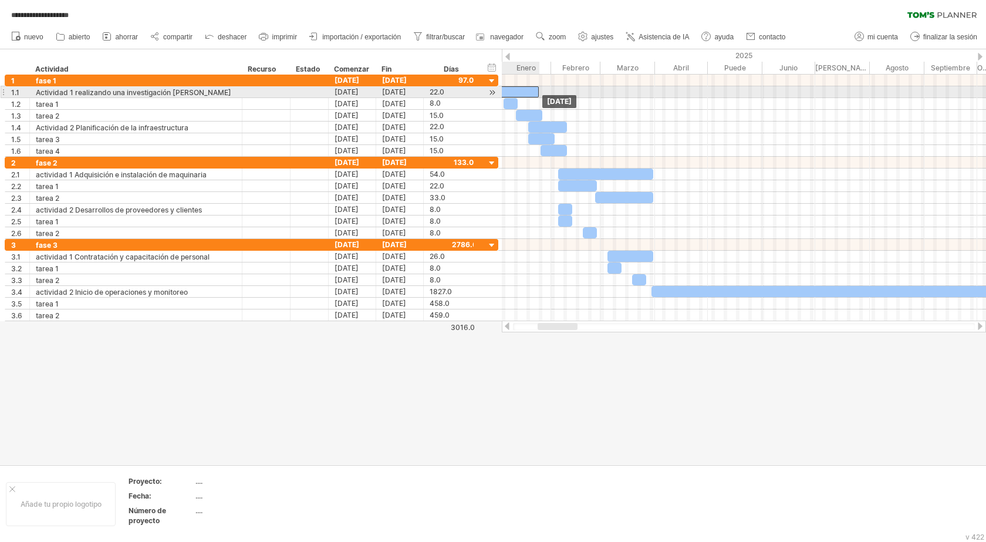
drag, startPoint x: 766, startPoint y: 94, endPoint x: 522, endPoint y: 92, distance: 243.7
click at [522, 92] on div at bounding box center [519, 91] width 39 height 11
click at [528, 95] on div at bounding box center [522, 91] width 39 height 11
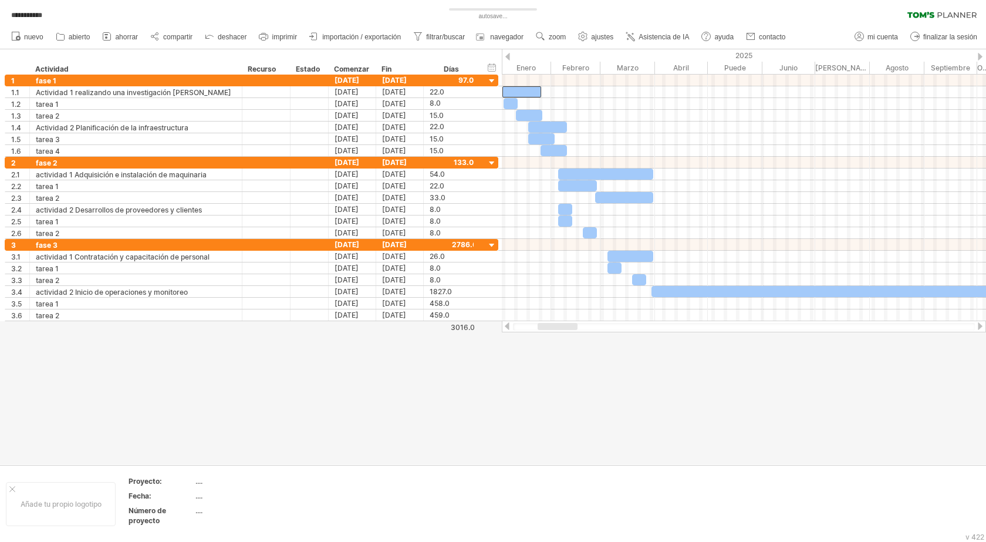
click at [544, 397] on div at bounding box center [493, 256] width 986 height 415
click at [572, 328] on div at bounding box center [558, 326] width 40 height 7
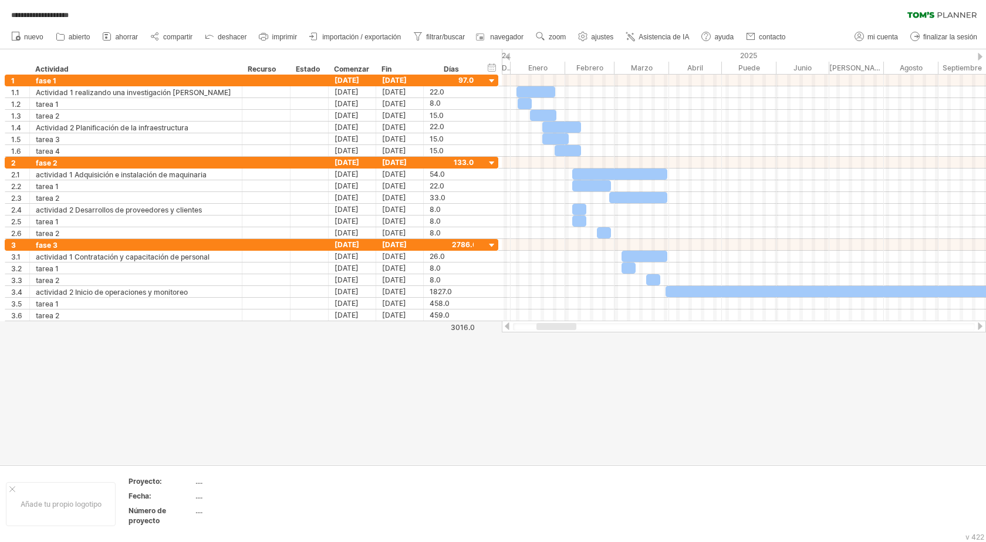
click at [571, 328] on div at bounding box center [557, 326] width 40 height 7
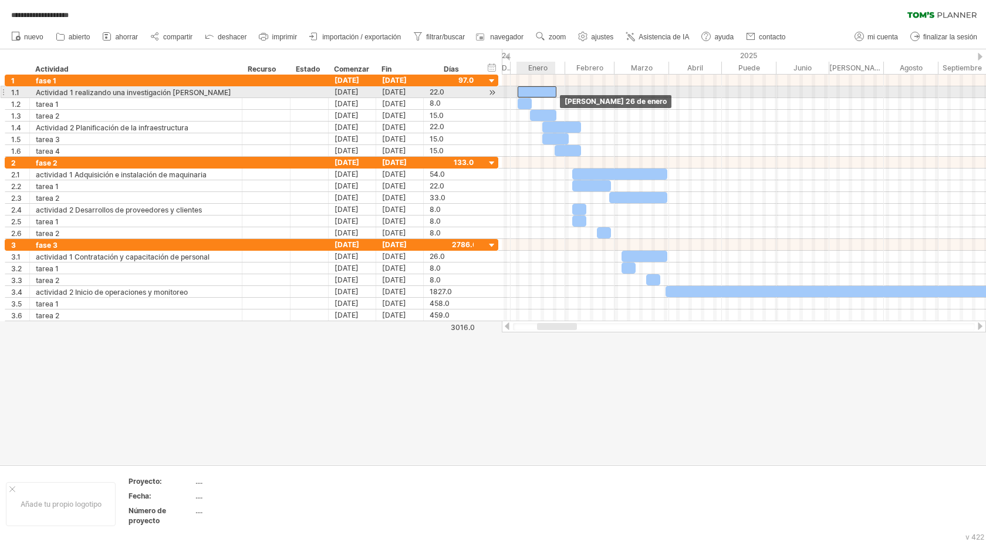
click at [540, 93] on div at bounding box center [537, 91] width 39 height 11
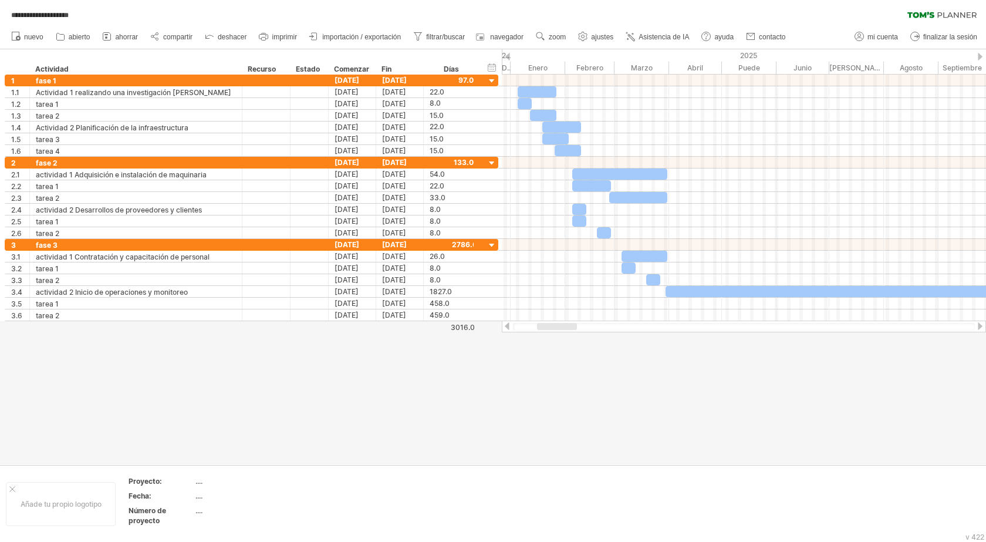
click at [567, 372] on div at bounding box center [493, 256] width 986 height 415
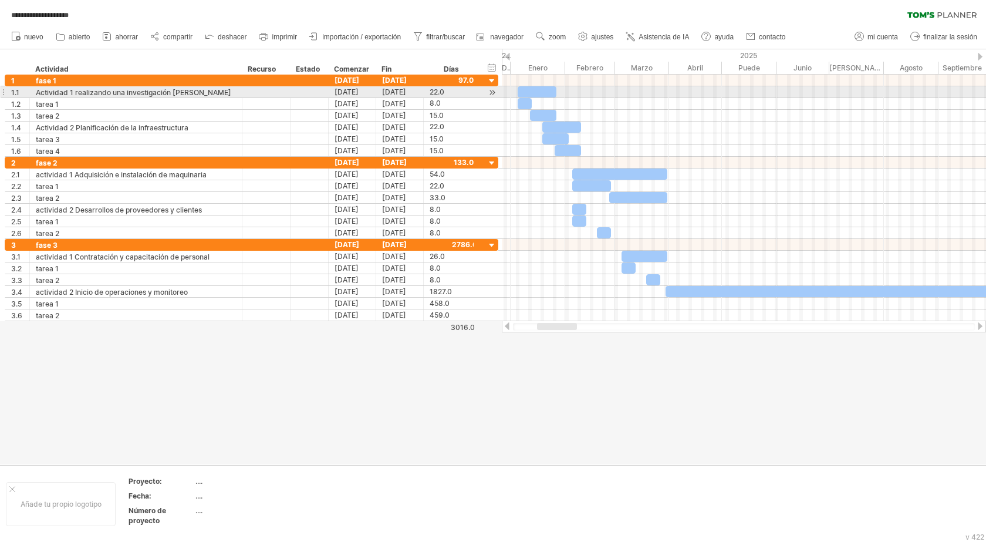
click at [544, 92] on div at bounding box center [537, 91] width 39 height 11
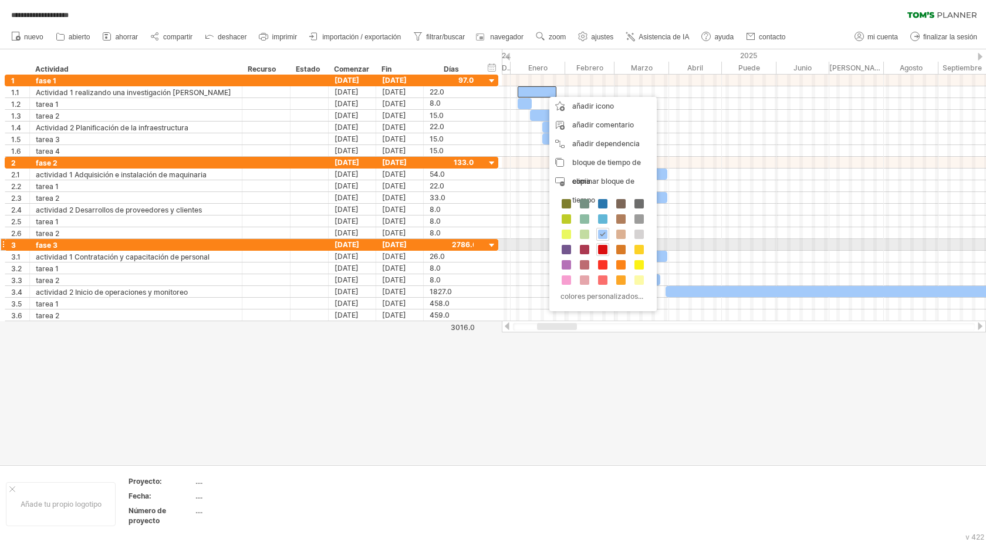
click at [604, 247] on span at bounding box center [602, 249] width 9 height 9
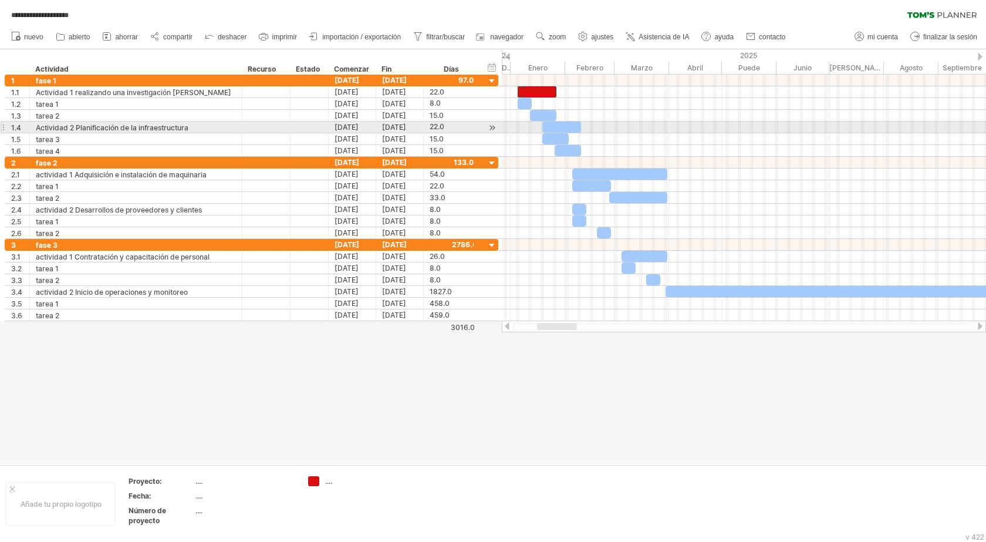
click at [565, 124] on div at bounding box center [562, 127] width 39 height 11
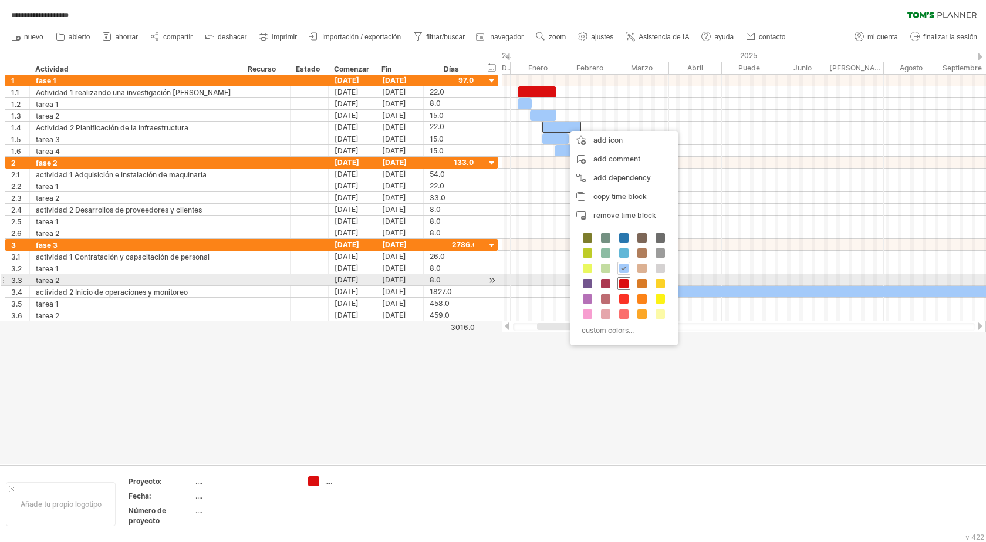
click at [624, 285] on span at bounding box center [623, 283] width 9 height 9
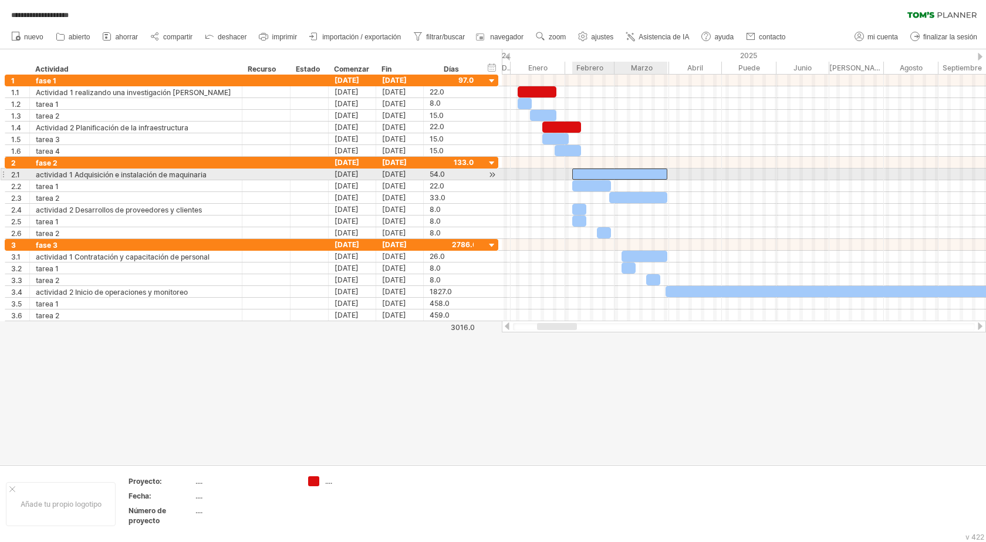
click at [605, 173] on div at bounding box center [619, 174] width 95 height 11
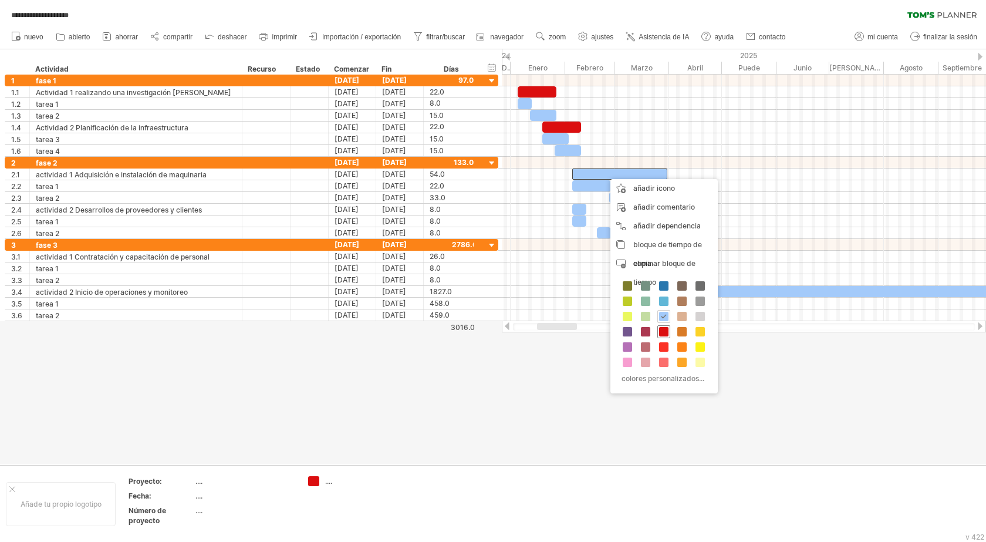
click at [663, 331] on span at bounding box center [663, 331] width 9 height 9
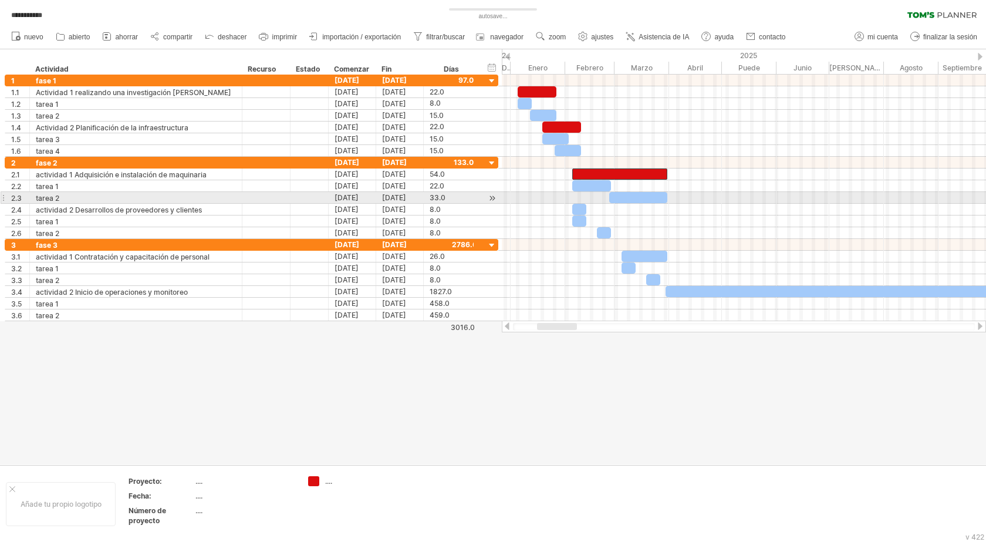
click at [639, 193] on div at bounding box center [638, 197] width 58 height 11
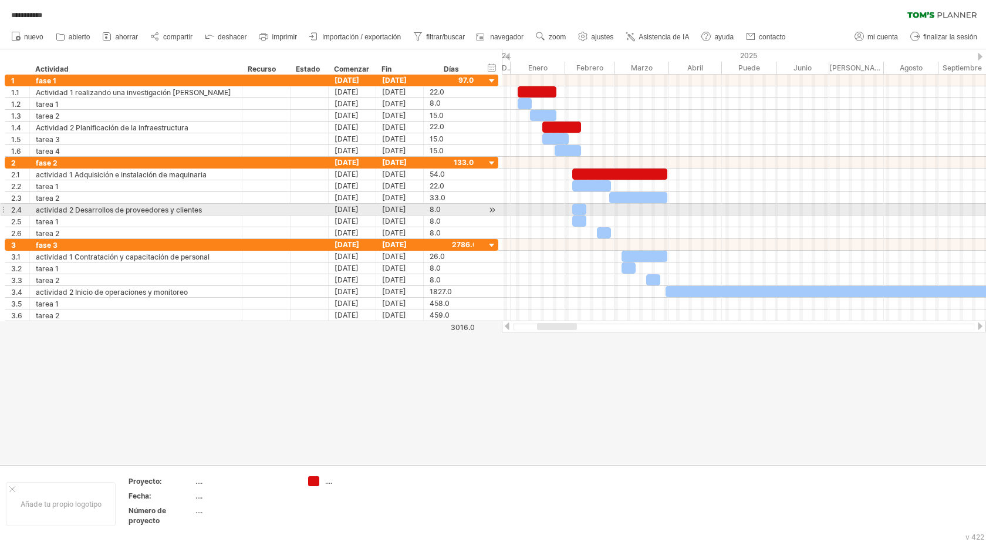
click at [639, 211] on div at bounding box center [744, 210] width 484 height 12
click at [580, 210] on div at bounding box center [579, 209] width 14 height 11
click at [444, 208] on div "8.0" at bounding box center [452, 209] width 44 height 11
click at [437, 209] on input "***" at bounding box center [441, 209] width 22 height 11
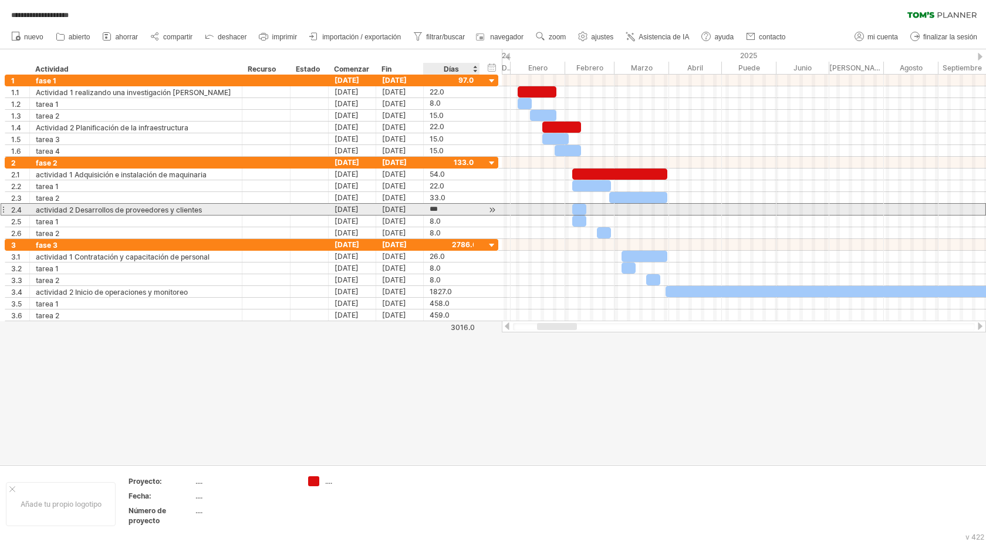
click at [434, 210] on input "***" at bounding box center [441, 209] width 22 height 11
type input "****"
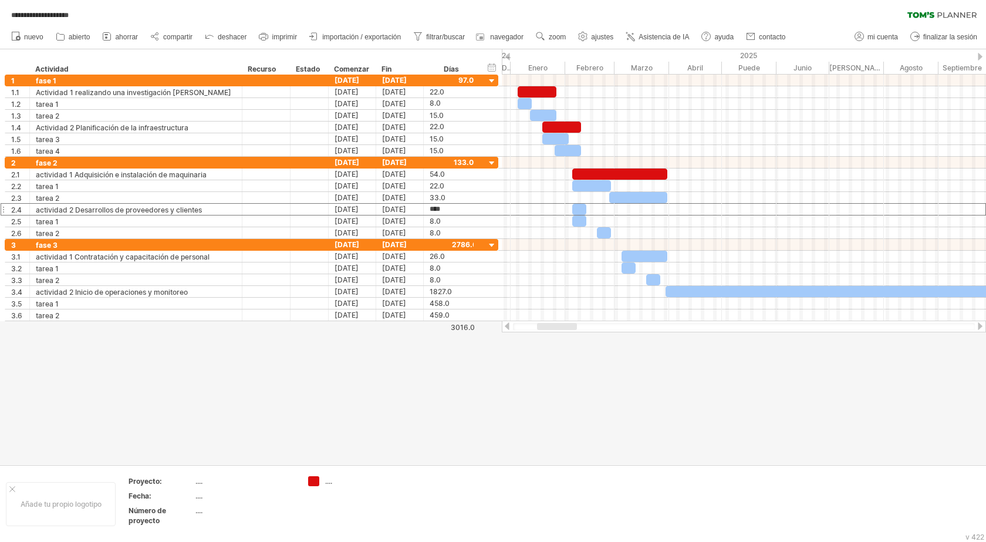
drag, startPoint x: 531, startPoint y: 346, endPoint x: 528, endPoint y: 325, distance: 20.9
click at [531, 345] on div at bounding box center [493, 256] width 986 height 415
click at [586, 210] on div at bounding box center [585, 209] width 26 height 11
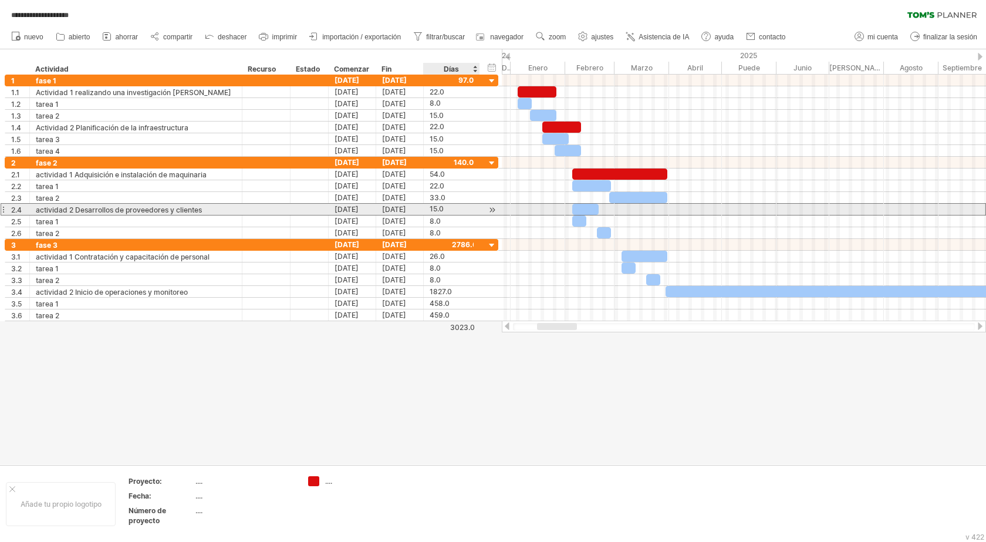
click at [444, 209] on div "15.0" at bounding box center [452, 209] width 44 height 11
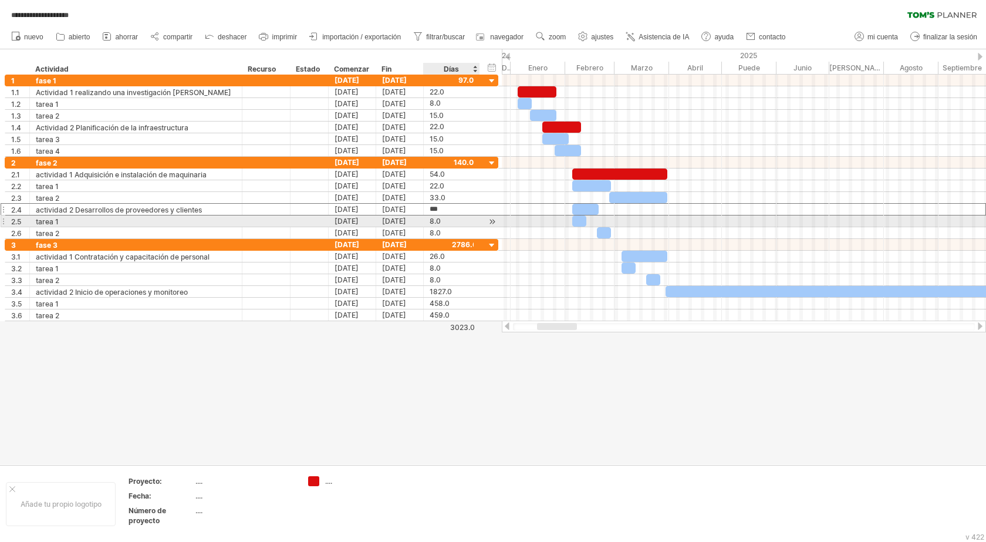
type input "****"
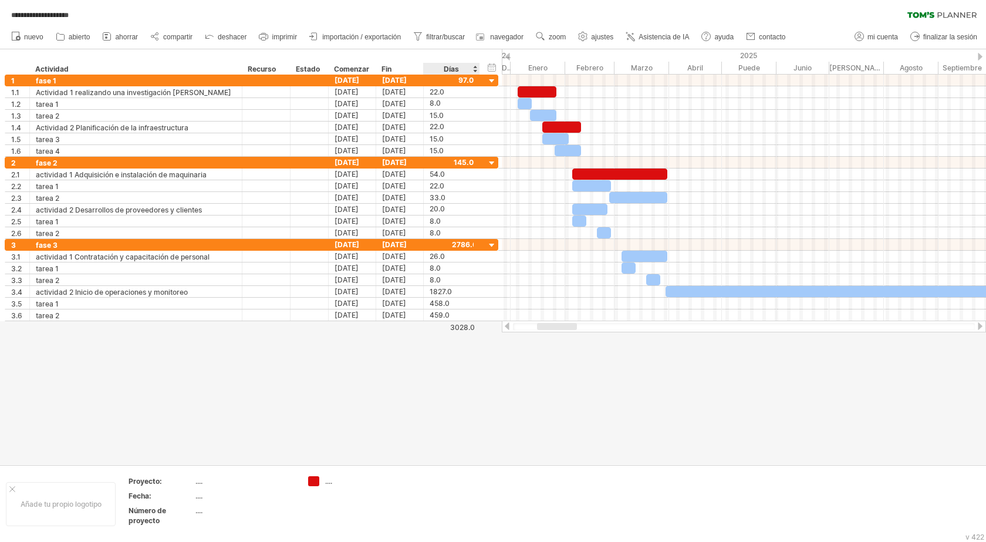
click at [498, 342] on div at bounding box center [493, 256] width 986 height 415
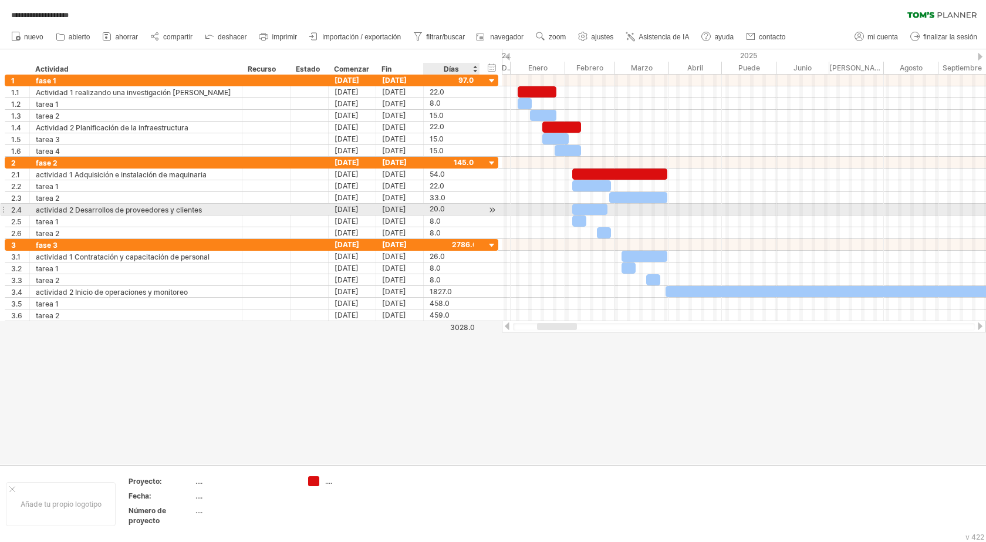
click at [445, 210] on div "20.0" at bounding box center [452, 209] width 44 height 11
click at [445, 210] on input "****" at bounding box center [441, 209] width 22 height 11
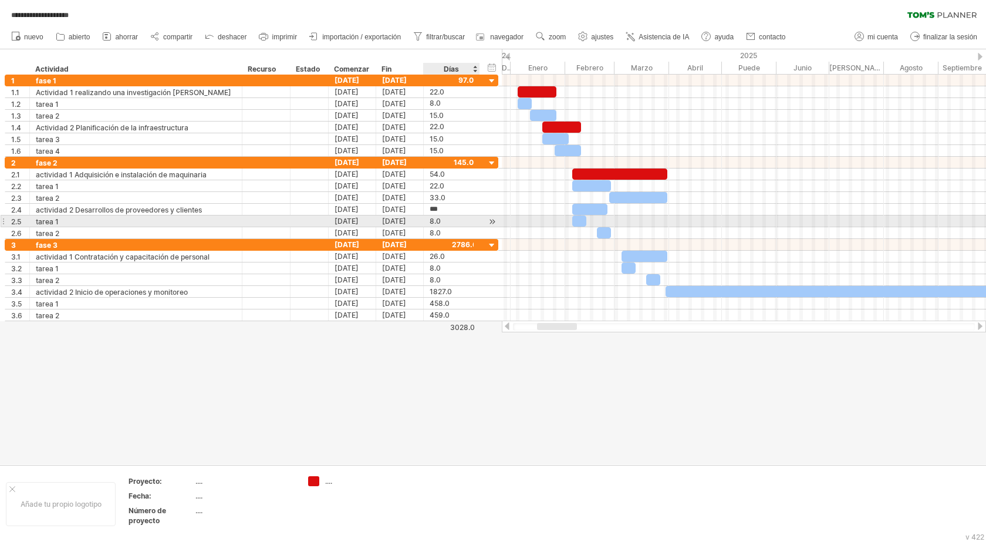
type input "****"
click at [445, 218] on div "8.0" at bounding box center [452, 220] width 44 height 11
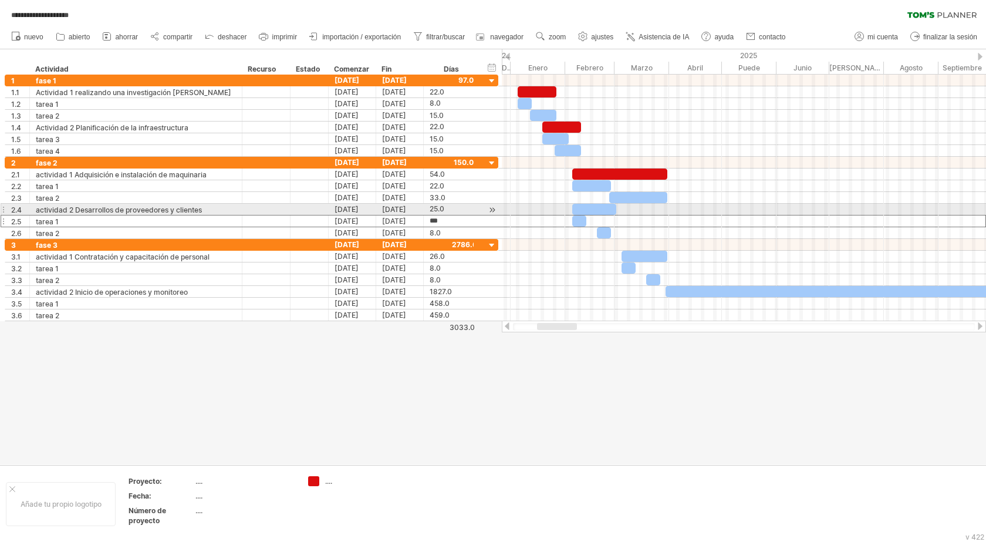
click at [608, 209] on div at bounding box center [594, 209] width 44 height 11
click at [612, 208] on span at bounding box center [611, 209] width 5 height 11
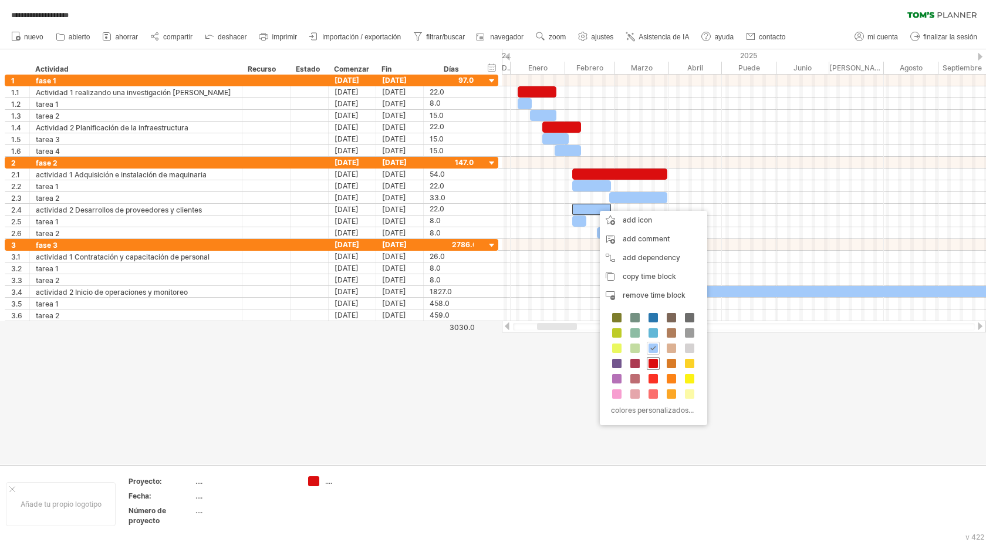
click at [652, 359] on span at bounding box center [653, 363] width 9 height 9
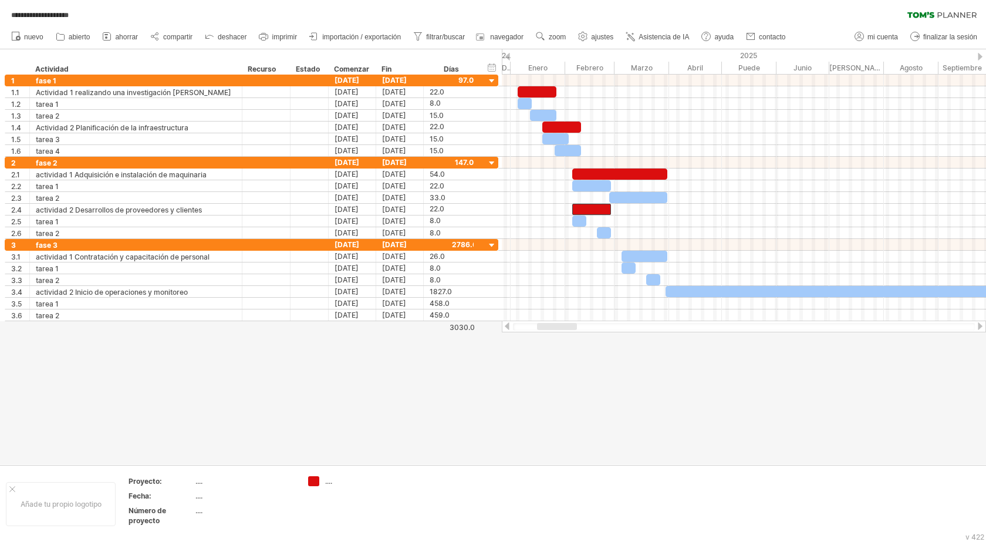
click at [611, 403] on div at bounding box center [493, 256] width 986 height 415
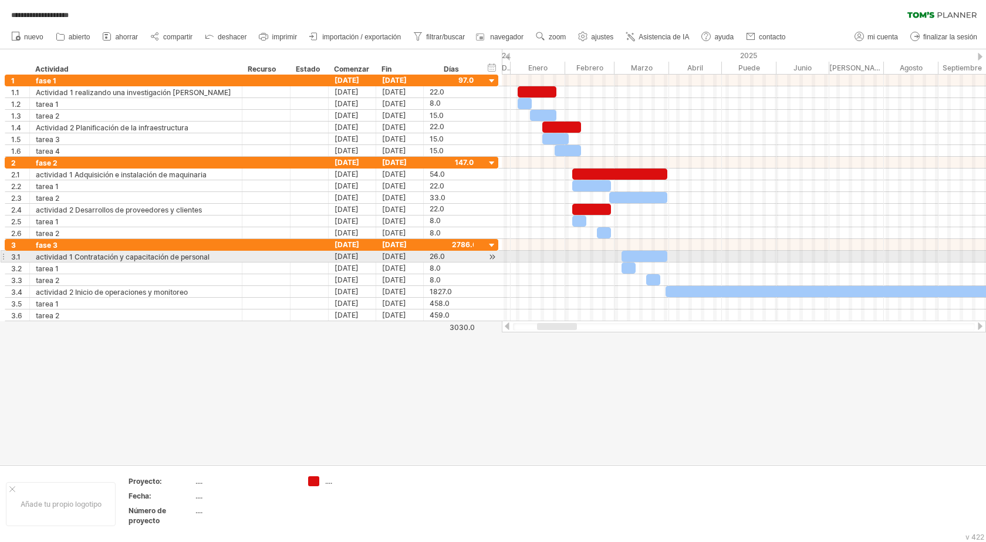
click at [651, 257] on div at bounding box center [645, 256] width 46 height 11
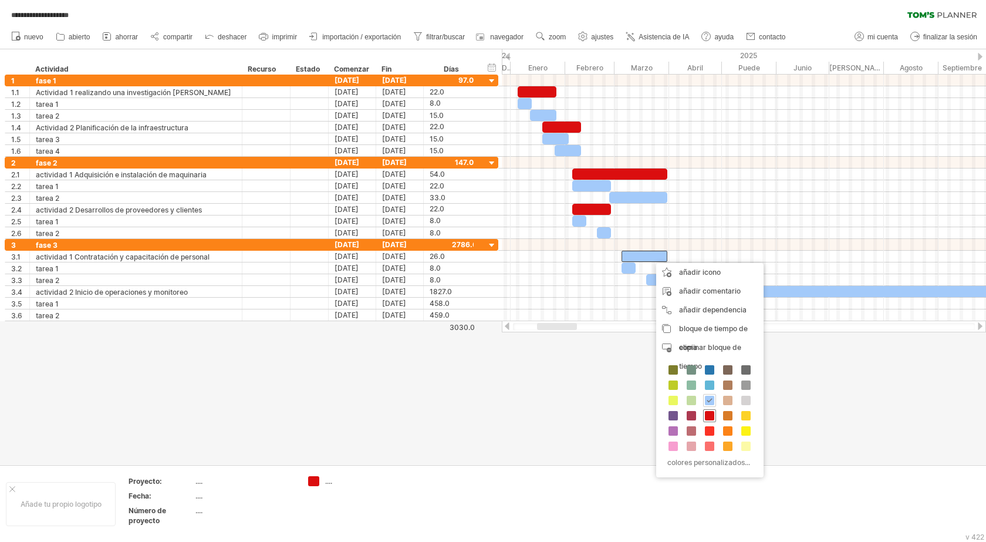
click at [710, 410] on div at bounding box center [709, 415] width 13 height 13
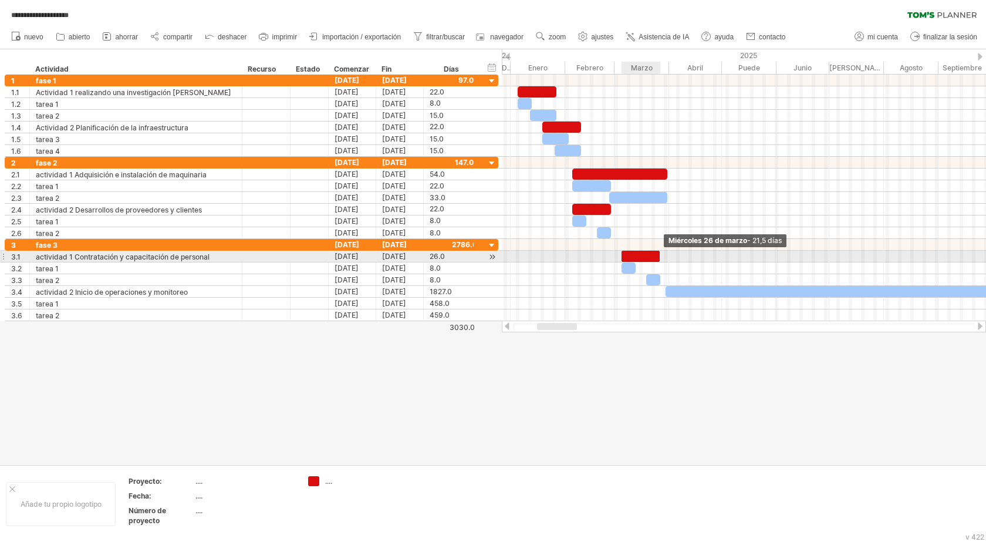
drag, startPoint x: 665, startPoint y: 256, endPoint x: 657, endPoint y: 257, distance: 8.2
click at [658, 257] on span at bounding box center [660, 256] width 5 height 11
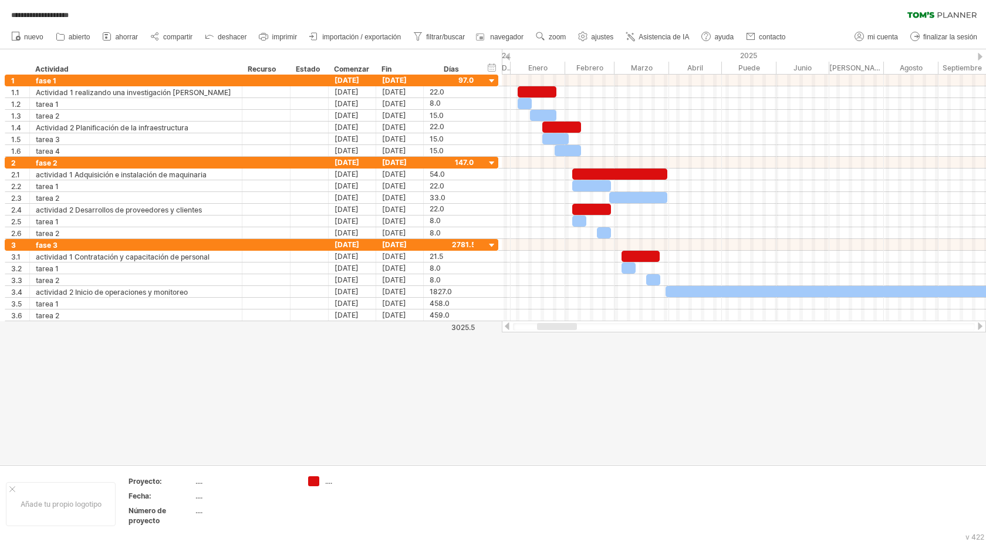
click at [659, 367] on div at bounding box center [493, 256] width 986 height 415
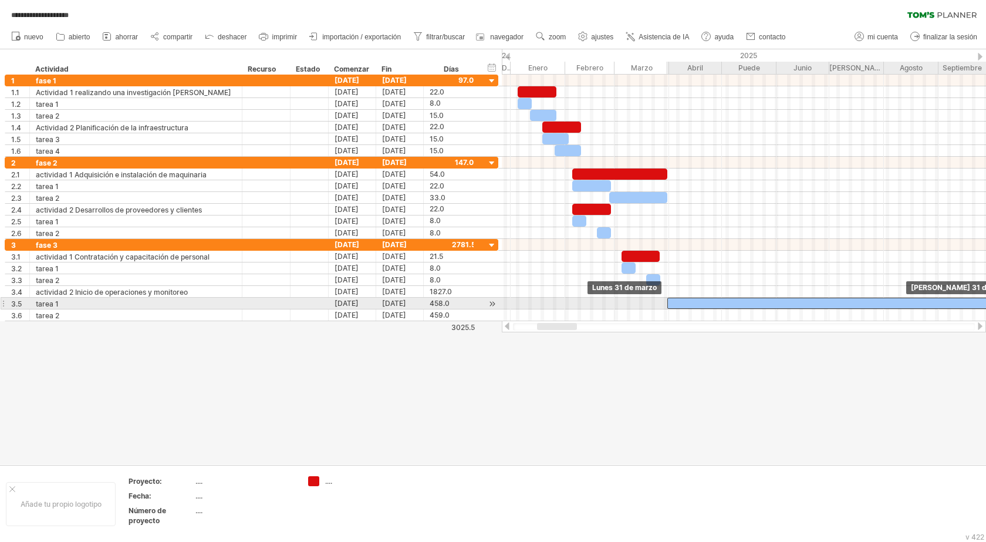
drag, startPoint x: 673, startPoint y: 292, endPoint x: 675, endPoint y: 306, distance: 13.6
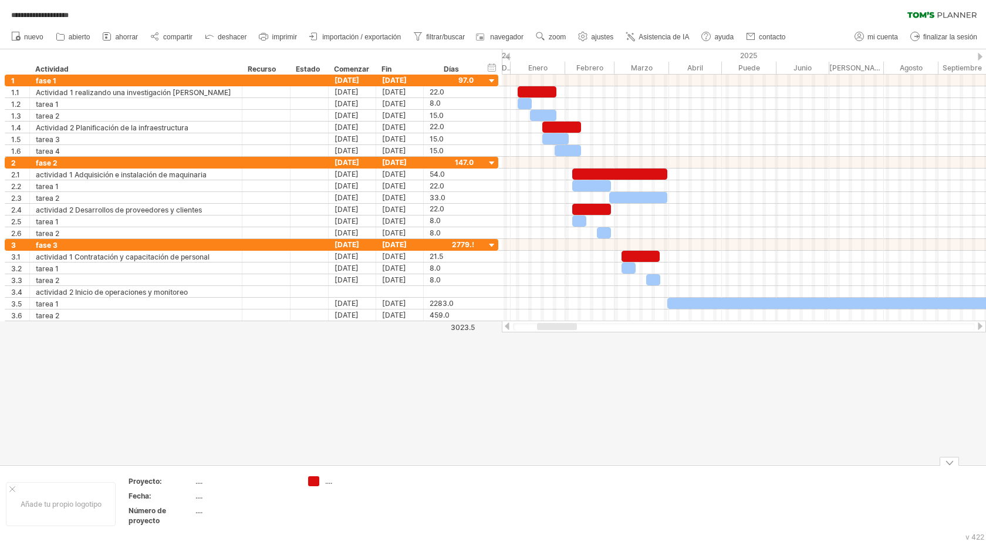
click at [650, 457] on div at bounding box center [493, 256] width 986 height 415
click at [406, 304] on font "[DATE]" at bounding box center [394, 303] width 24 height 9
click at [383, 302] on font "[DATE]" at bounding box center [394, 303] width 24 height 9
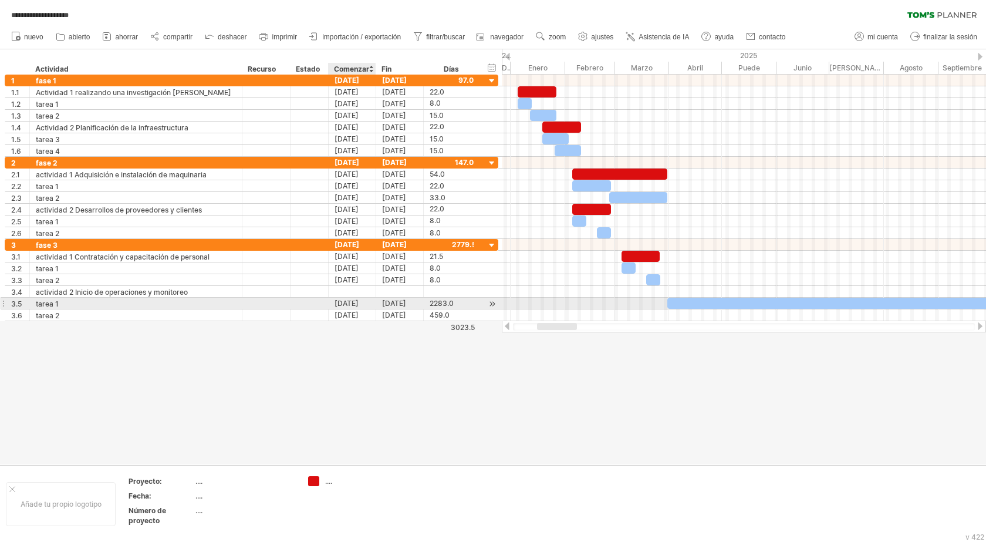
click at [359, 302] on font "[DATE]" at bounding box center [347, 303] width 24 height 9
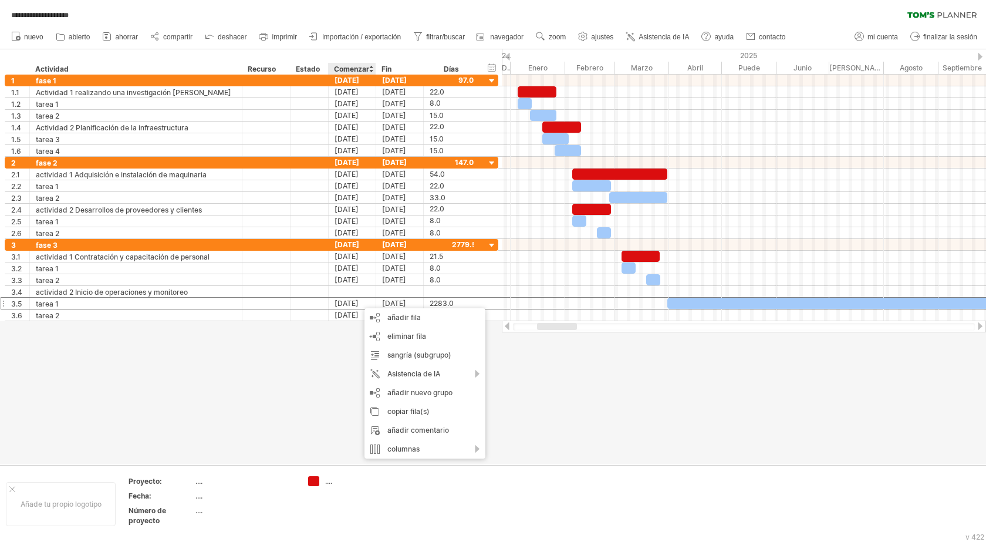
click at [590, 405] on div at bounding box center [493, 256] width 986 height 415
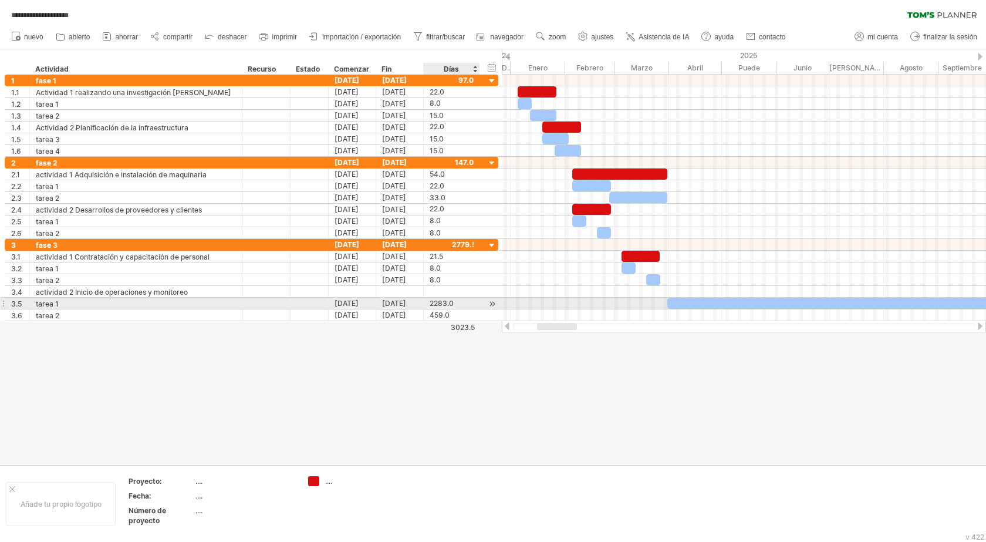
click at [454, 304] on div "2283.0" at bounding box center [452, 303] width 44 height 11
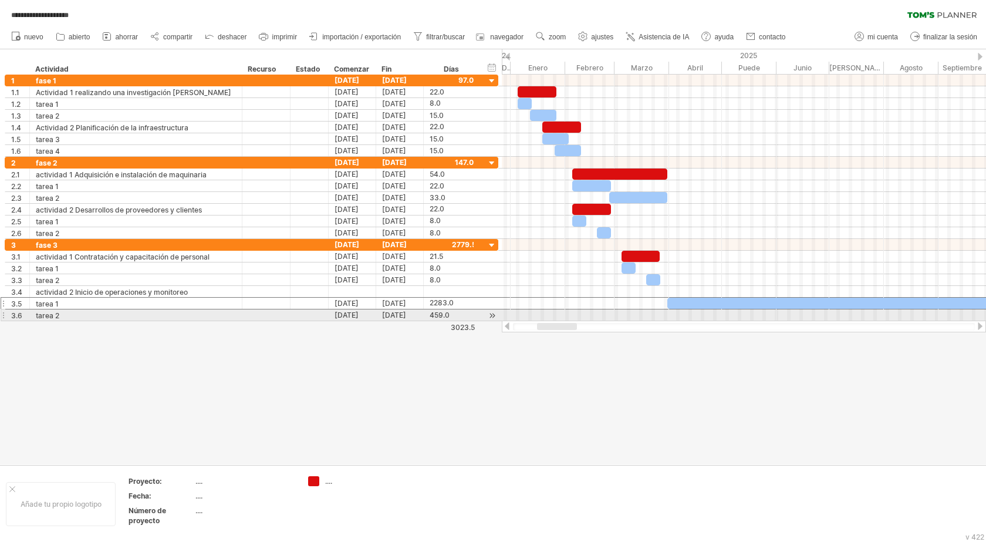
click at [695, 314] on div at bounding box center [744, 315] width 484 height 12
click at [659, 315] on div at bounding box center [744, 315] width 484 height 12
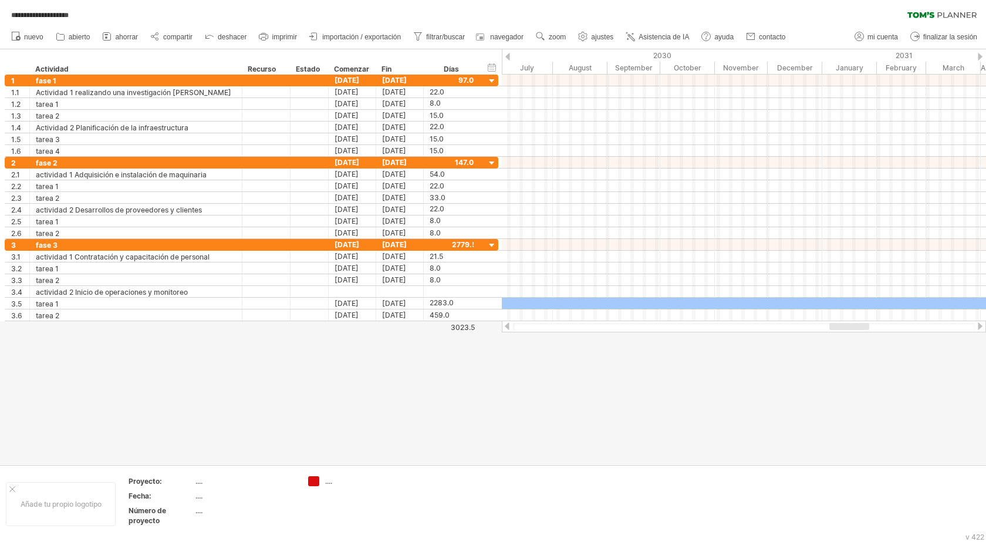
drag, startPoint x: 558, startPoint y: 325, endPoint x: 986, endPoint y: 339, distance: 427.7
click at [986, 340] on div "**********" at bounding box center [493, 271] width 986 height 542
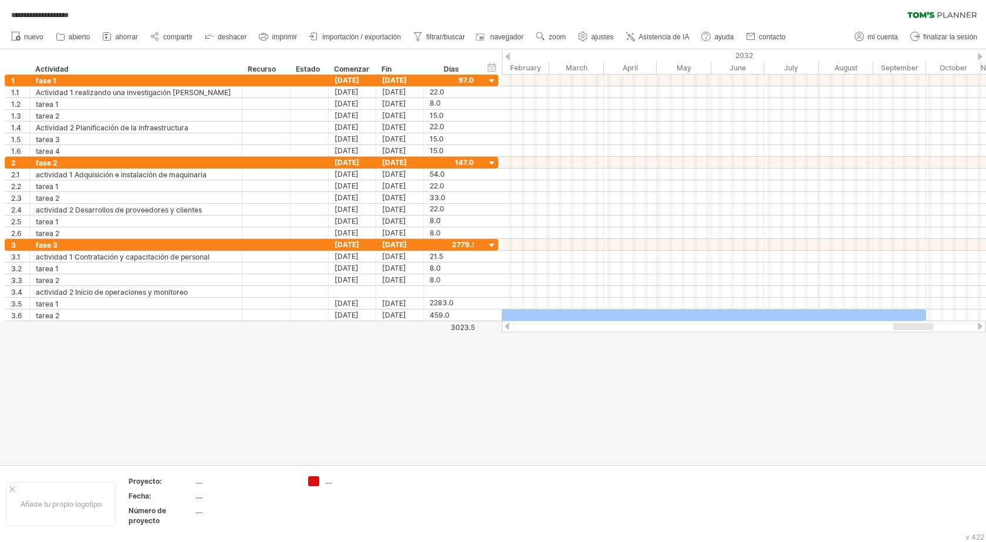
drag, startPoint x: 945, startPoint y: 326, endPoint x: 921, endPoint y: 328, distance: 24.1
click at [922, 328] on div at bounding box center [914, 326] width 40 height 7
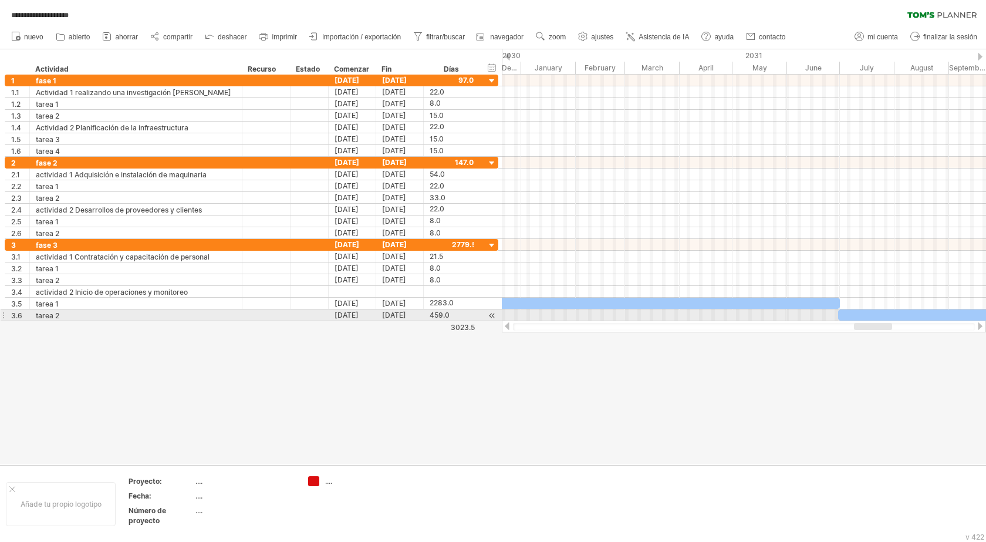
drag, startPoint x: 919, startPoint y: 328, endPoint x: 860, endPoint y: 320, distance: 59.2
click at [860, 321] on div at bounding box center [744, 327] width 484 height 12
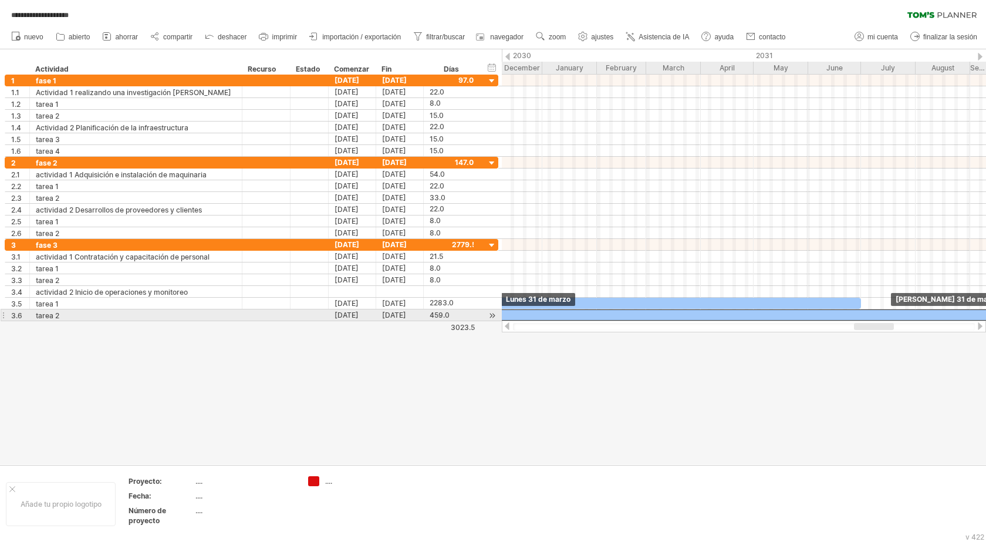
drag, startPoint x: 894, startPoint y: 311, endPoint x: 526, endPoint y: 312, distance: 368.1
click at [527, 312] on div at bounding box center [898, 314] width 809 height 11
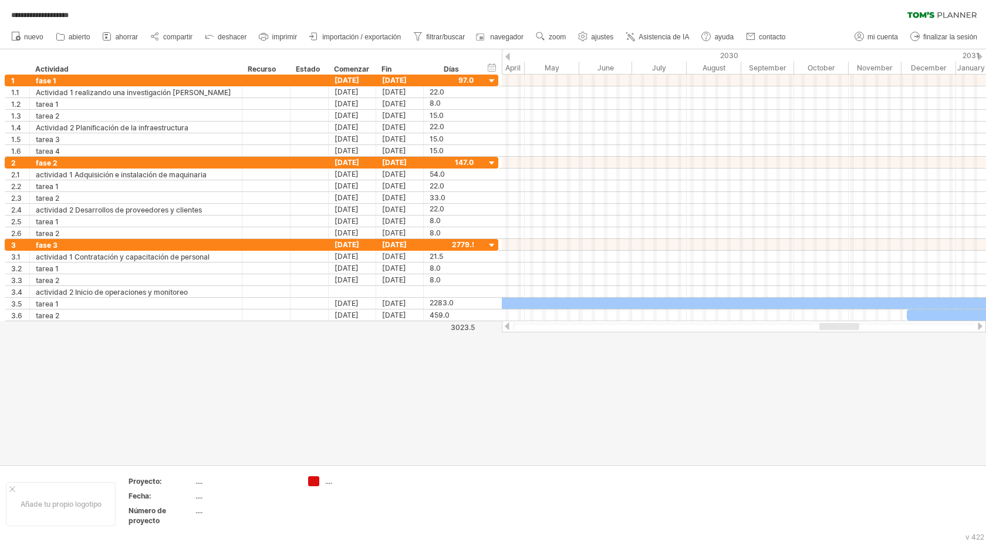
drag, startPoint x: 854, startPoint y: 327, endPoint x: 837, endPoint y: 327, distance: 16.4
click at [837, 327] on div at bounding box center [840, 326] width 40 height 7
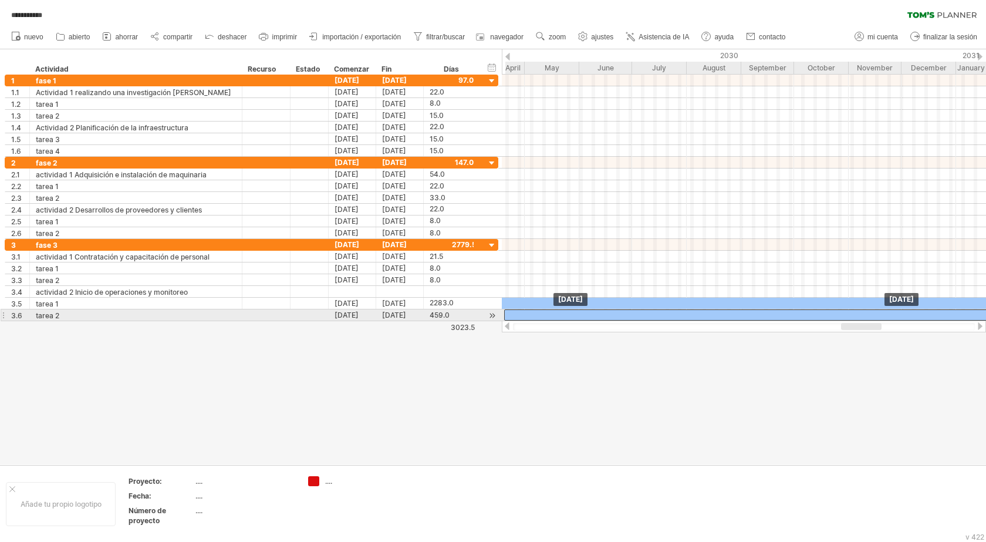
drag, startPoint x: 933, startPoint y: 315, endPoint x: 536, endPoint y: 311, distance: 396.9
click at [536, 311] on div at bounding box center [908, 314] width 809 height 11
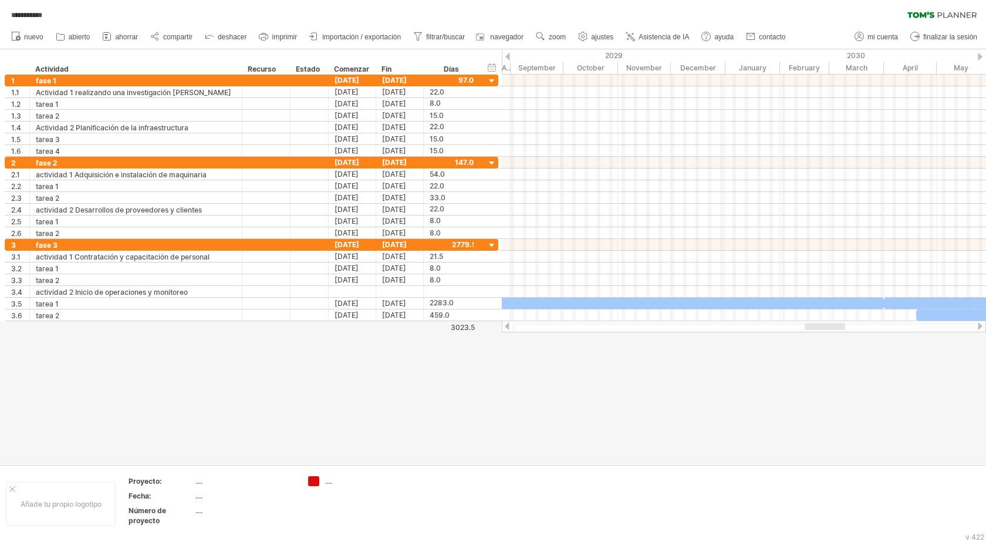
drag, startPoint x: 855, startPoint y: 326, endPoint x: 818, endPoint y: 332, distance: 36.8
click at [818, 332] on div at bounding box center [744, 327] width 484 height 12
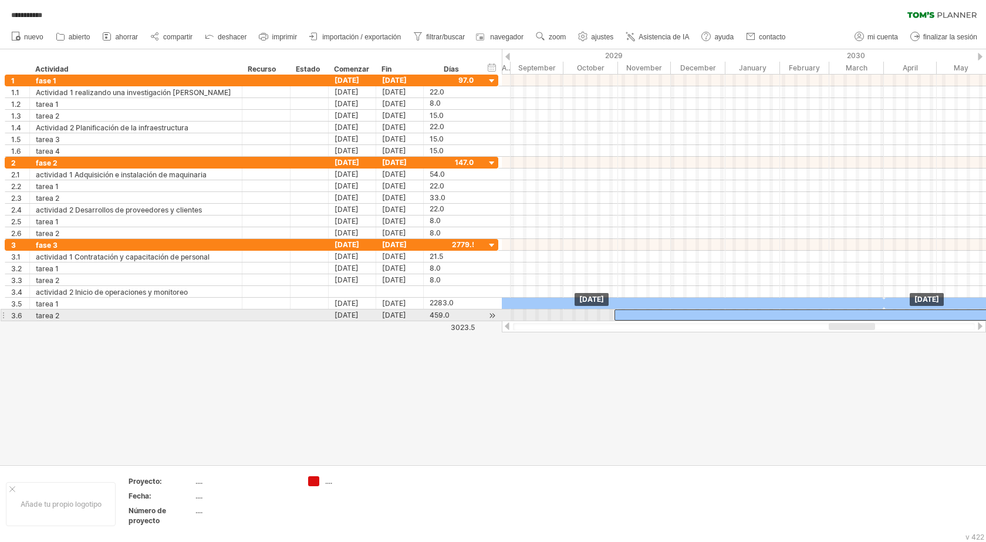
drag, startPoint x: 932, startPoint y: 318, endPoint x: 602, endPoint y: 321, distance: 330.0
click at [602, 321] on div "**********" at bounding box center [493, 271] width 986 height 542
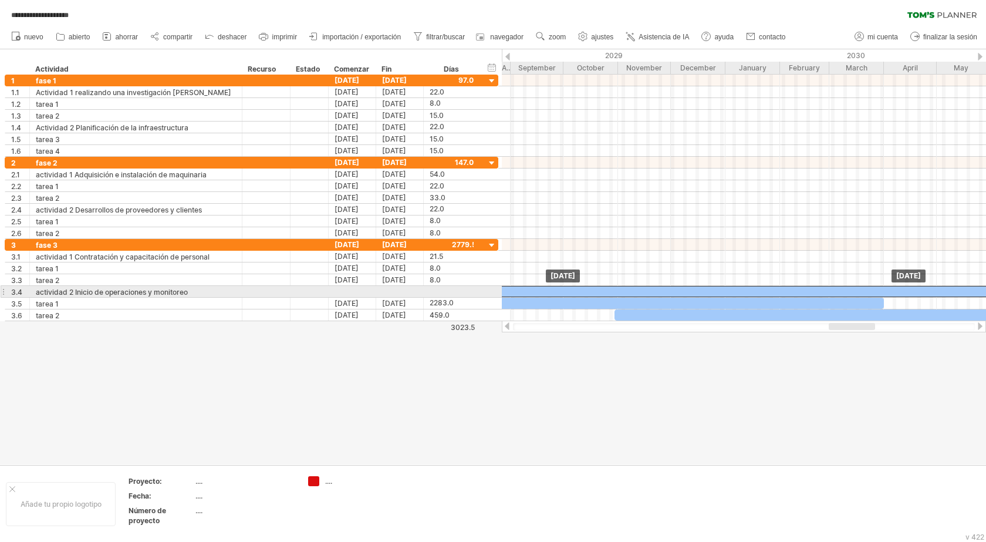
drag, startPoint x: 919, startPoint y: 301, endPoint x: 535, endPoint y: 285, distance: 384.3
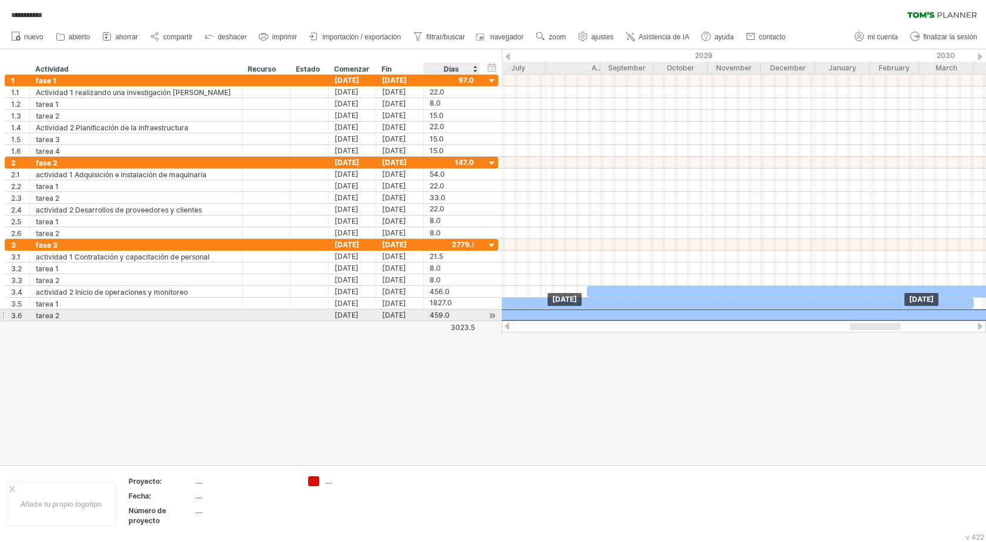
drag, startPoint x: 679, startPoint y: 314, endPoint x: 442, endPoint y: 318, distance: 237.2
click at [442, 318] on div "**********" at bounding box center [493, 271] width 986 height 542
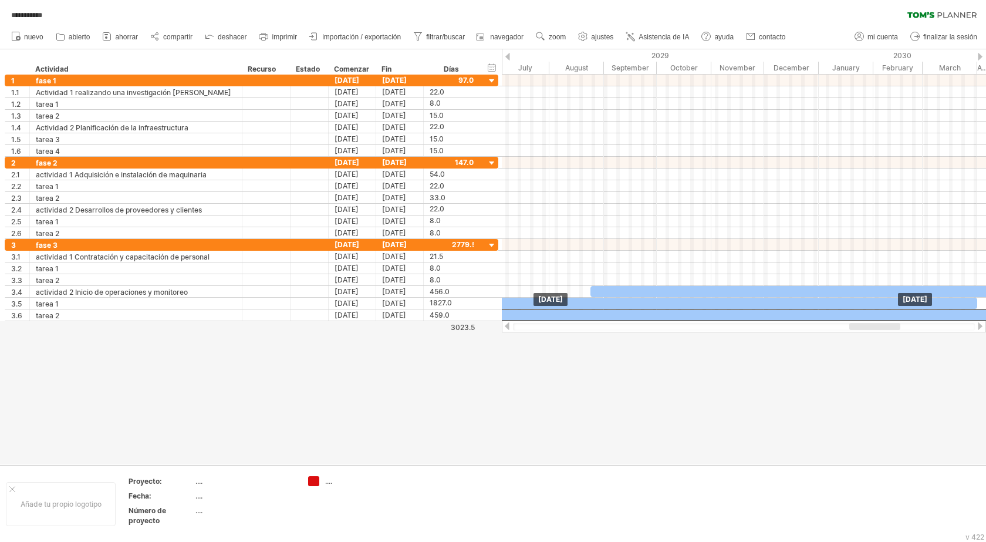
drag, startPoint x: 764, startPoint y: 316, endPoint x: 680, endPoint y: 324, distance: 84.9
click at [680, 324] on div "**********" at bounding box center [493, 271] width 986 height 542
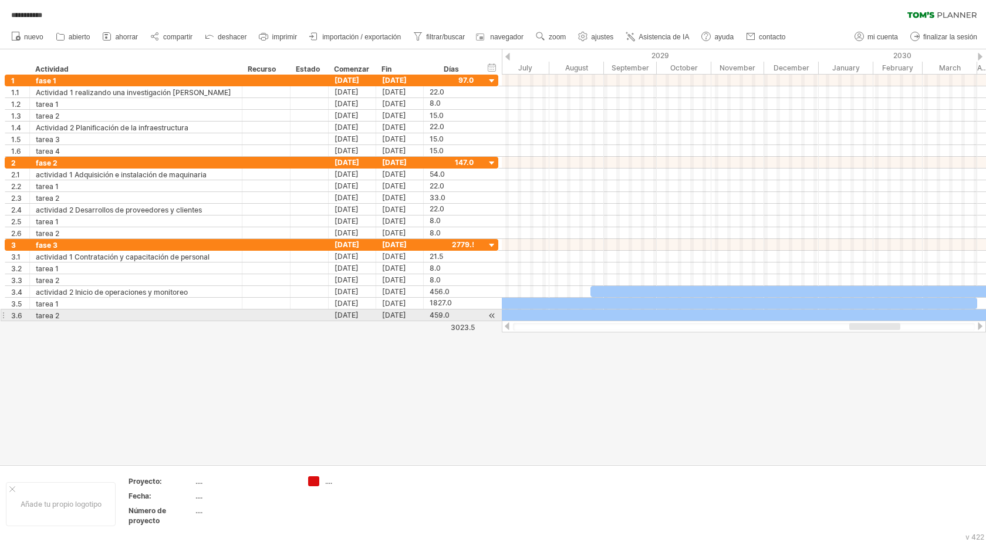
click at [731, 315] on div at bounding box center [757, 314] width 809 height 11
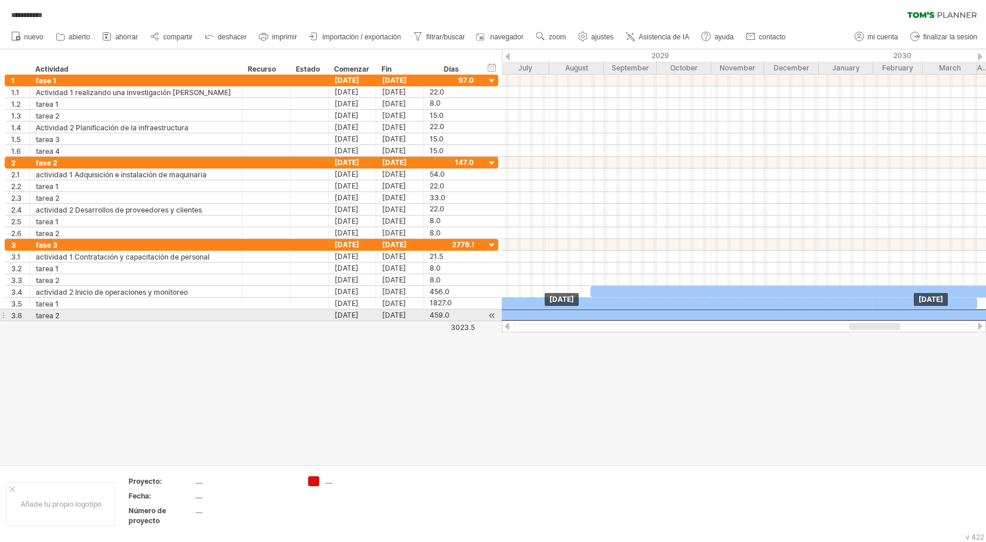
drag, startPoint x: 738, startPoint y: 309, endPoint x: 668, endPoint y: 315, distance: 70.7
click at [668, 315] on div at bounding box center [696, 314] width 809 height 11
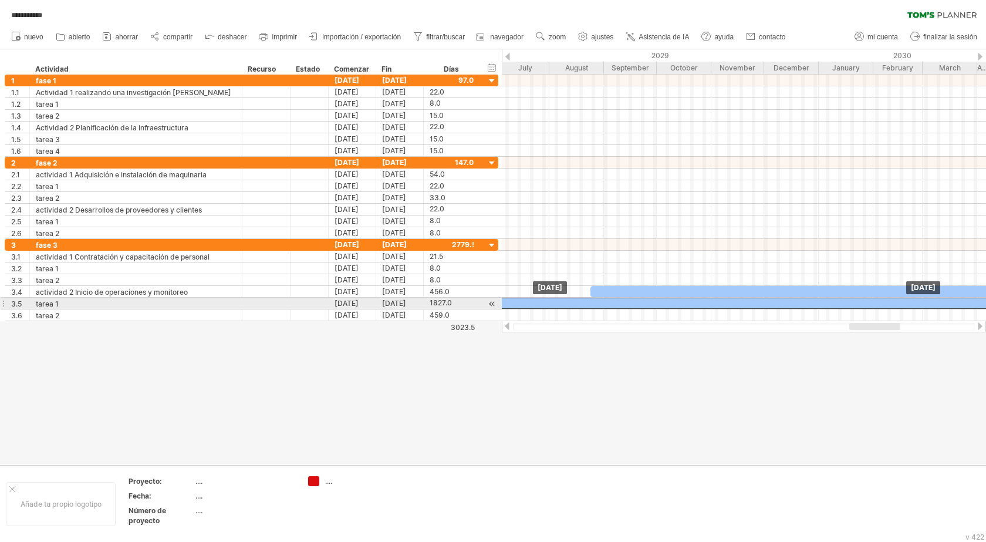
drag, startPoint x: 668, startPoint y: 315, endPoint x: 617, endPoint y: 307, distance: 51.7
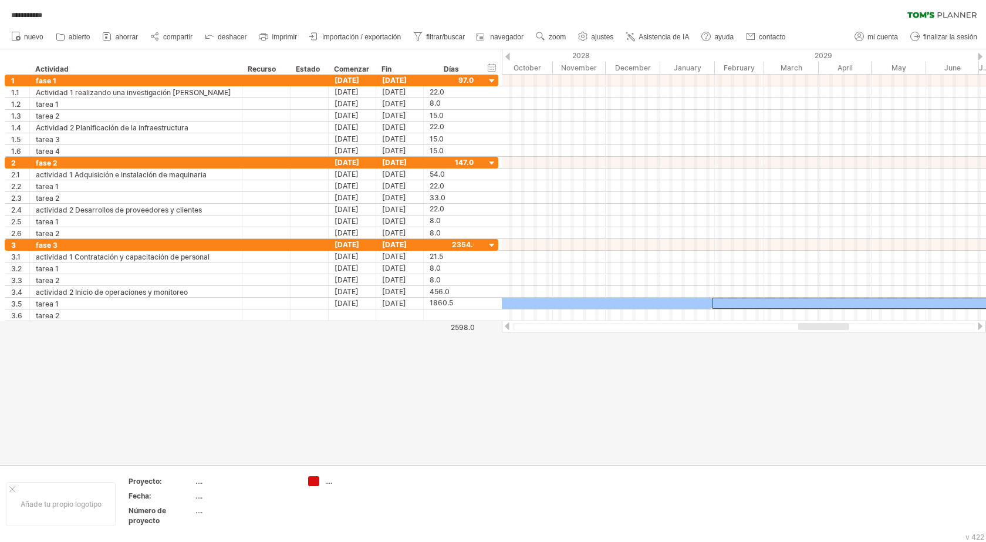
drag, startPoint x: 859, startPoint y: 325, endPoint x: 808, endPoint y: 345, distance: 54.8
click at [808, 345] on div "**********" at bounding box center [493, 271] width 986 height 542
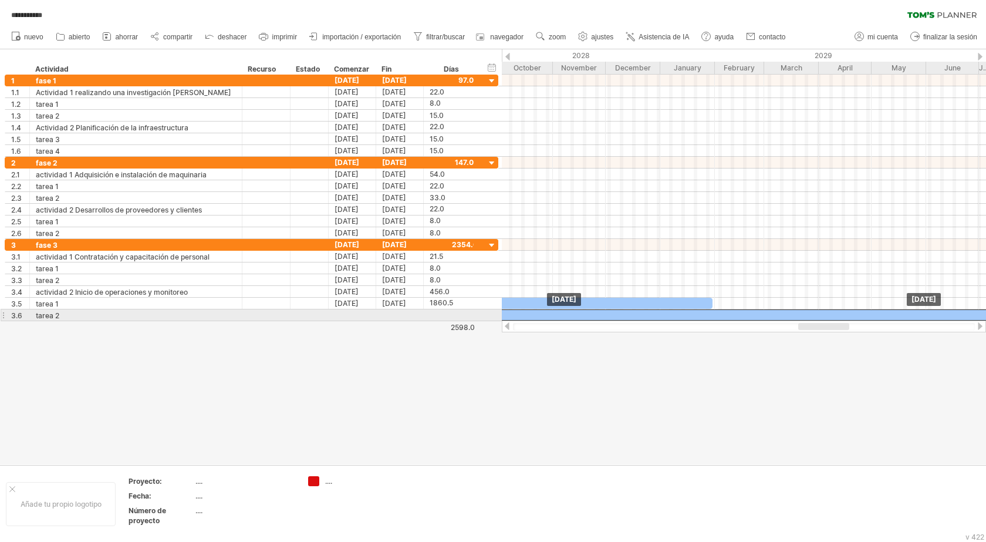
drag, startPoint x: 784, startPoint y: 305, endPoint x: 570, endPoint y: 315, distance: 214.5
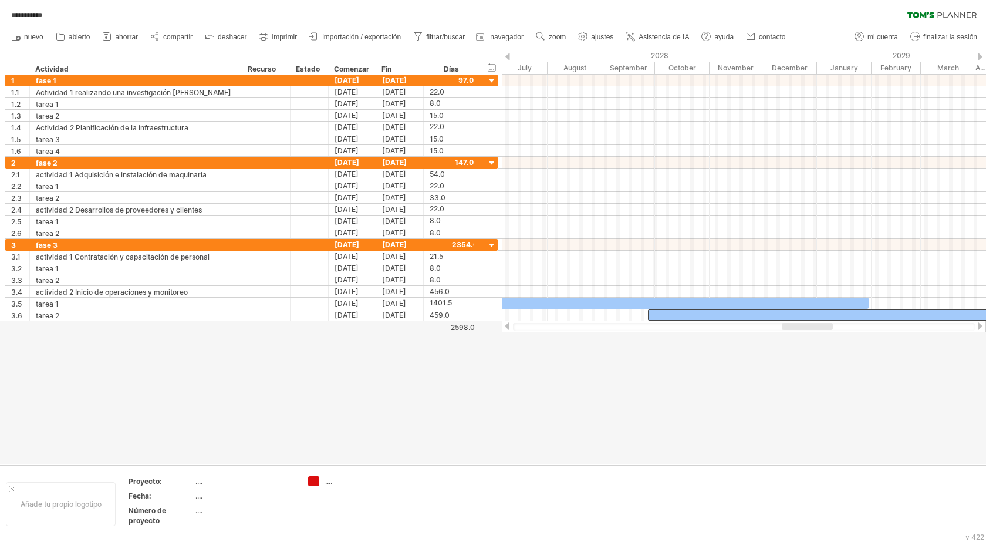
drag, startPoint x: 832, startPoint y: 325, endPoint x: 816, endPoint y: 326, distance: 16.5
click at [816, 326] on div at bounding box center [807, 326] width 51 height 7
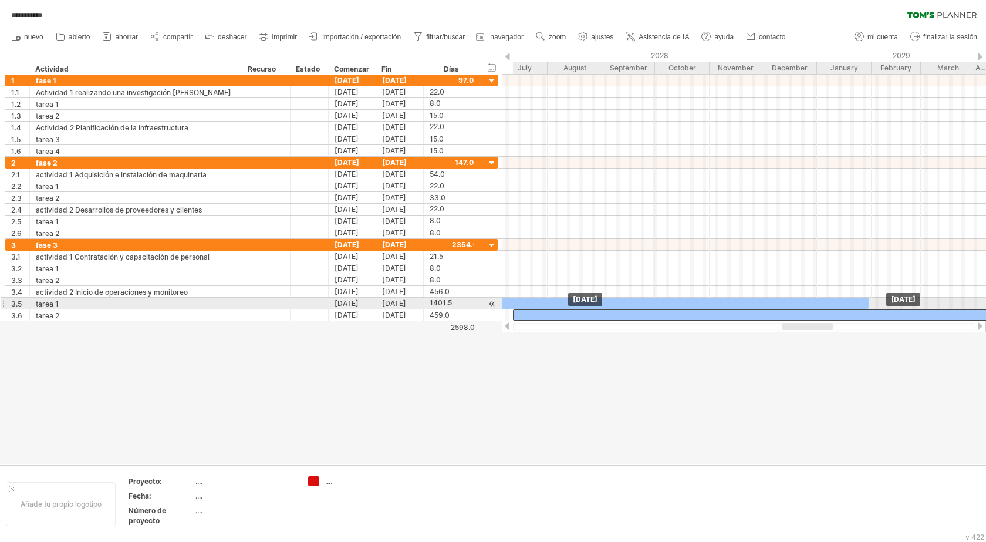
drag, startPoint x: 820, startPoint y: 311, endPoint x: 685, endPoint y: 307, distance: 135.1
click at [324, 307] on div at bounding box center [324, 280] width 0 height 82
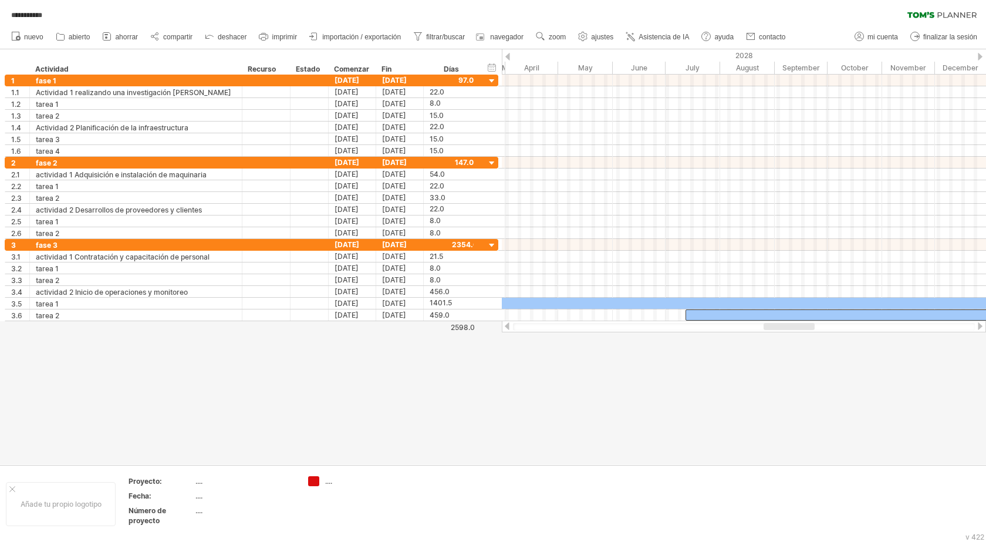
drag, startPoint x: 806, startPoint y: 325, endPoint x: 787, endPoint y: 328, distance: 18.4
click at [787, 328] on div at bounding box center [789, 326] width 51 height 7
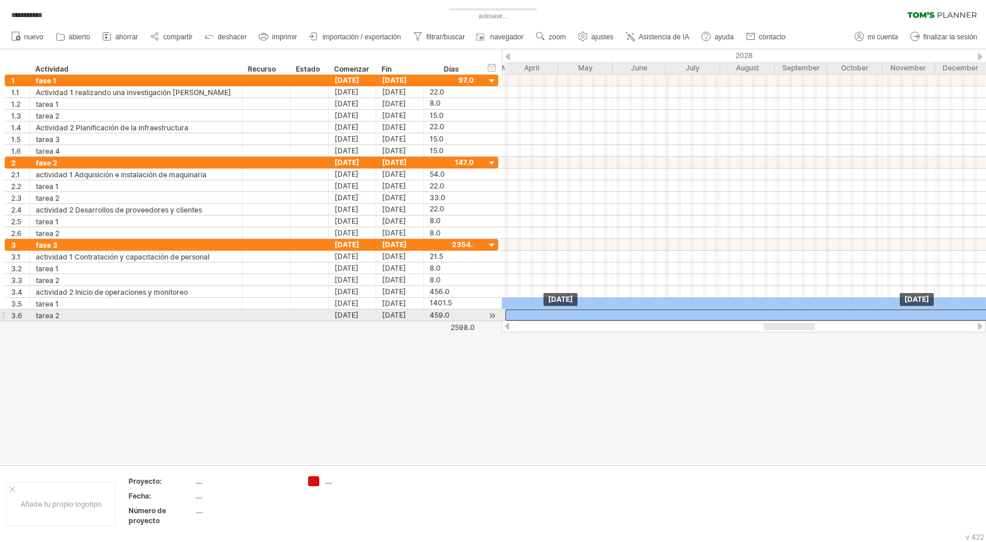
drag, startPoint x: 813, startPoint y: 312, endPoint x: 631, endPoint y: 314, distance: 182.0
click at [631, 314] on div at bounding box center [910, 314] width 809 height 11
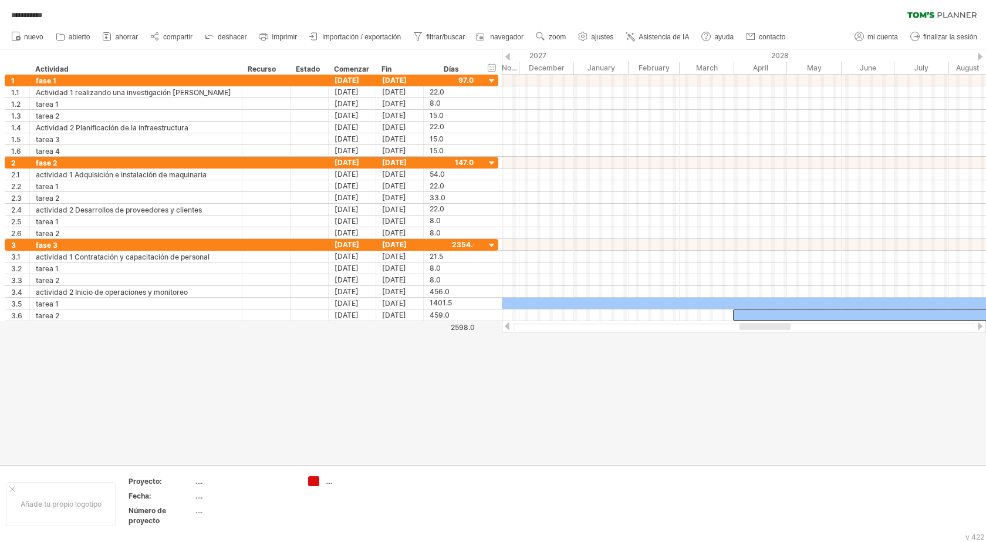
drag, startPoint x: 803, startPoint y: 327, endPoint x: 779, endPoint y: 331, distance: 24.4
click at [779, 331] on div at bounding box center [744, 327] width 484 height 12
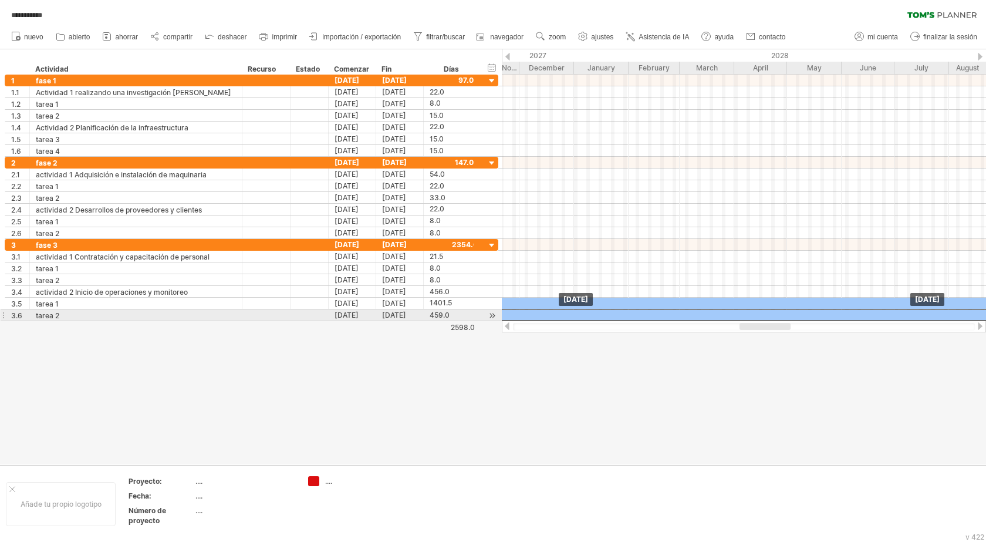
drag, startPoint x: 835, startPoint y: 314, endPoint x: 503, endPoint y: 316, distance: 332.3
click at [503, 316] on div at bounding box center [807, 314] width 809 height 11
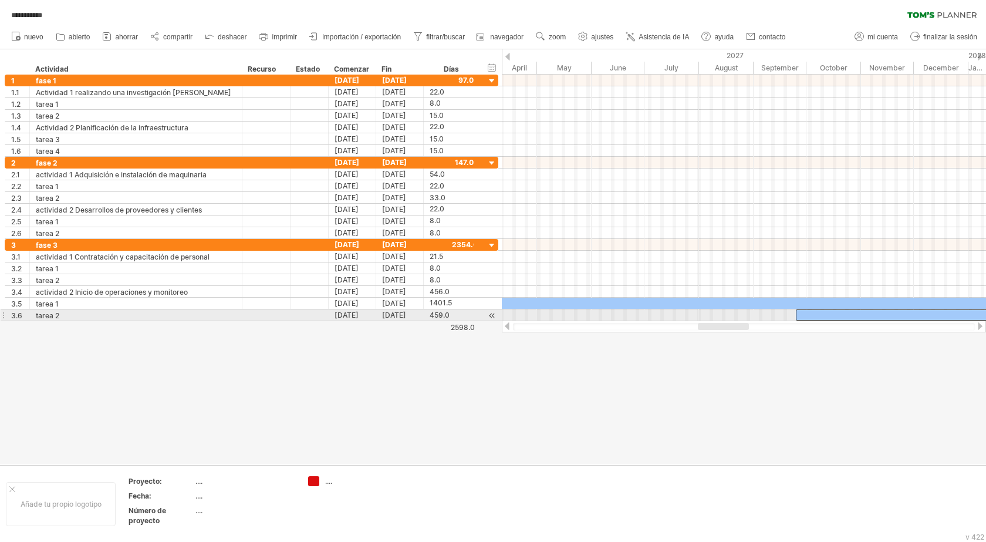
drag, startPoint x: 774, startPoint y: 326, endPoint x: 733, endPoint y: 321, distance: 42.0
click at [733, 321] on div at bounding box center [744, 327] width 484 height 12
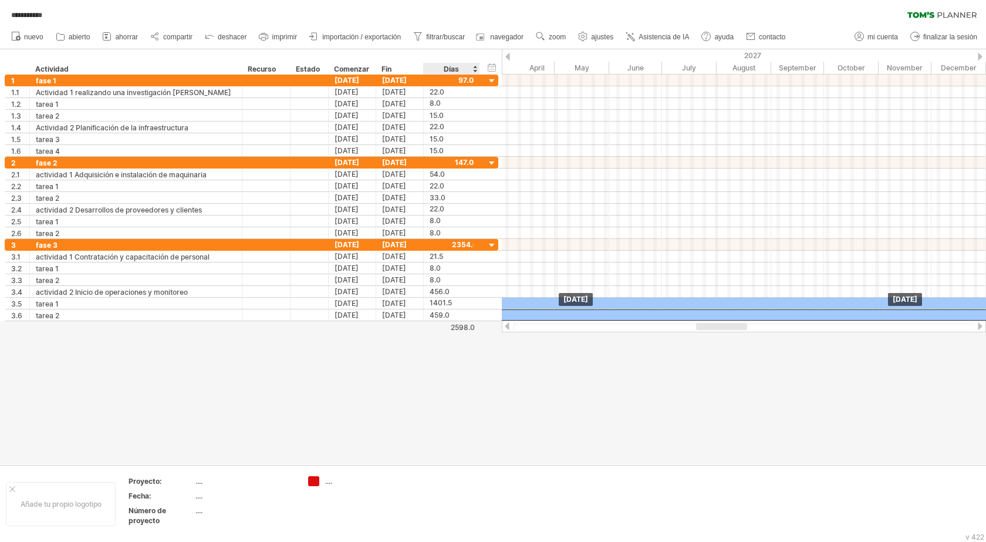
drag, startPoint x: 911, startPoint y: 315, endPoint x: 468, endPoint y: 325, distance: 443.4
click at [468, 325] on div "**********" at bounding box center [493, 271] width 986 height 542
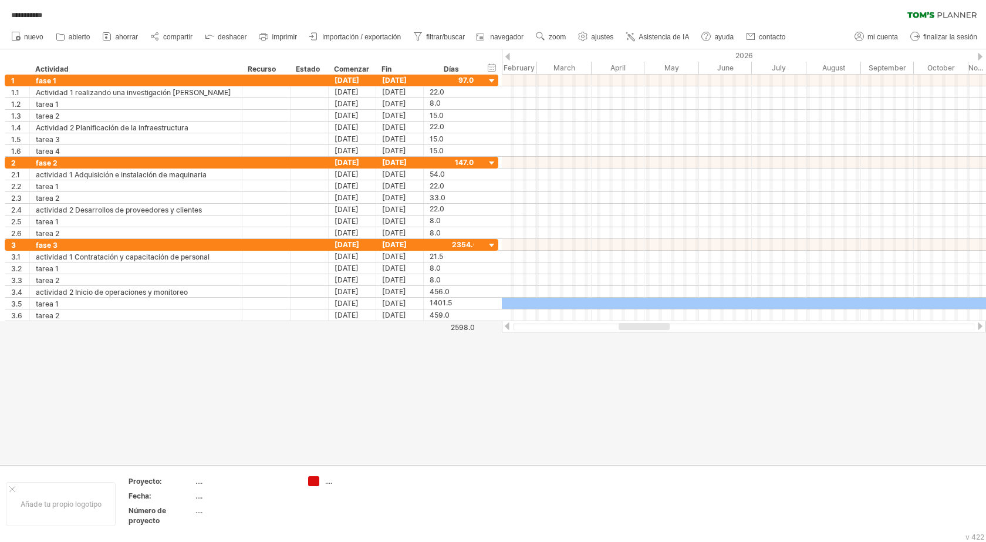
drag, startPoint x: 725, startPoint y: 325, endPoint x: 648, endPoint y: 338, distance: 77.9
click at [648, 338] on div "**********" at bounding box center [493, 271] width 986 height 542
click at [648, 338] on div at bounding box center [493, 256] width 986 height 415
drag, startPoint x: 652, startPoint y: 328, endPoint x: 658, endPoint y: 330, distance: 6.1
click at [658, 330] on div at bounding box center [744, 327] width 462 height 8
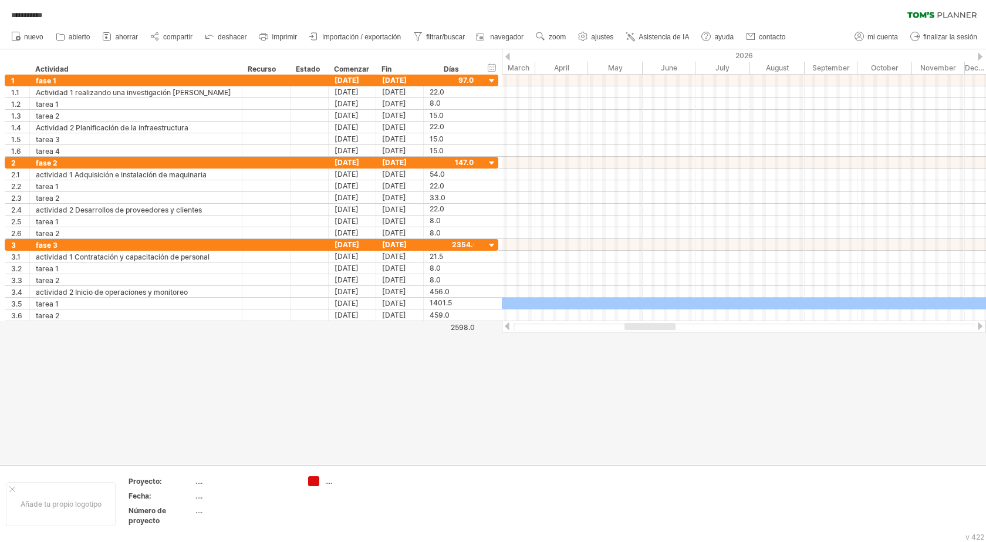
drag, startPoint x: 658, startPoint y: 330, endPoint x: 664, endPoint y: 332, distance: 6.7
click at [664, 332] on div at bounding box center [744, 327] width 484 height 12
drag, startPoint x: 665, startPoint y: 325, endPoint x: 684, endPoint y: 333, distance: 21.0
click at [680, 331] on div at bounding box center [744, 327] width 484 height 12
drag, startPoint x: 934, startPoint y: 317, endPoint x: 863, endPoint y: 331, distance: 72.3
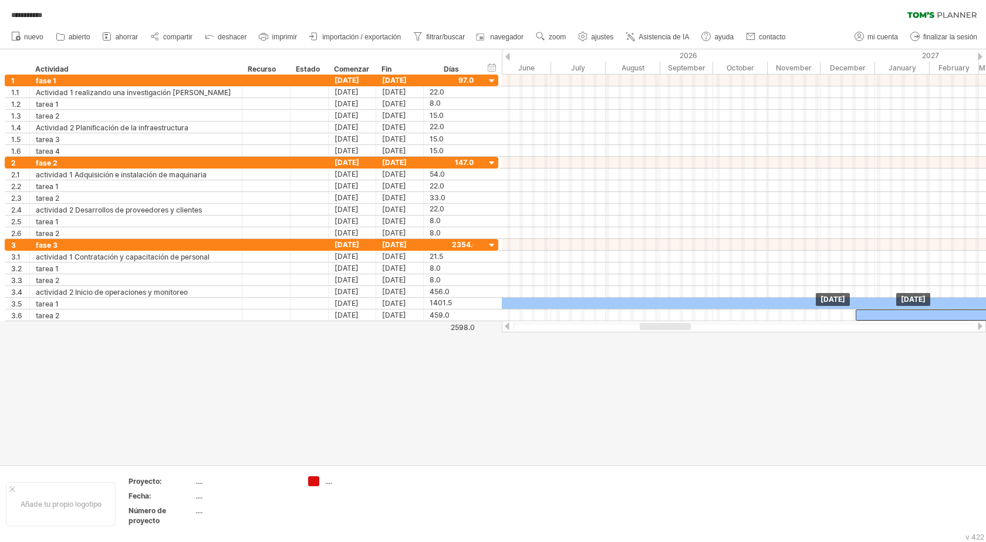
click at [863, 330] on div "**********" at bounding box center [493, 271] width 986 height 542
click at [863, 331] on div at bounding box center [744, 327] width 484 height 12
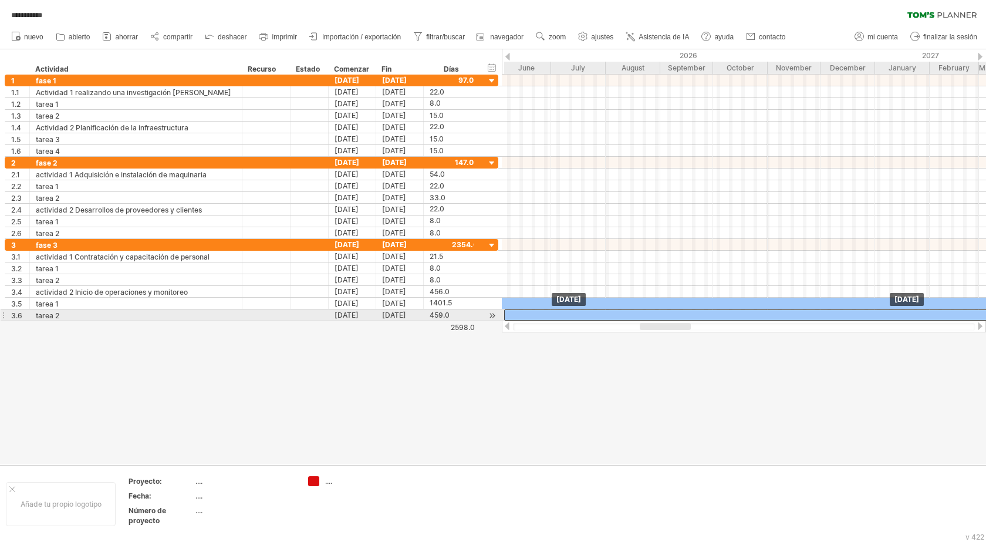
drag, startPoint x: 908, startPoint y: 316, endPoint x: 564, endPoint y: 318, distance: 344.1
click at [564, 318] on div at bounding box center [908, 314] width 809 height 11
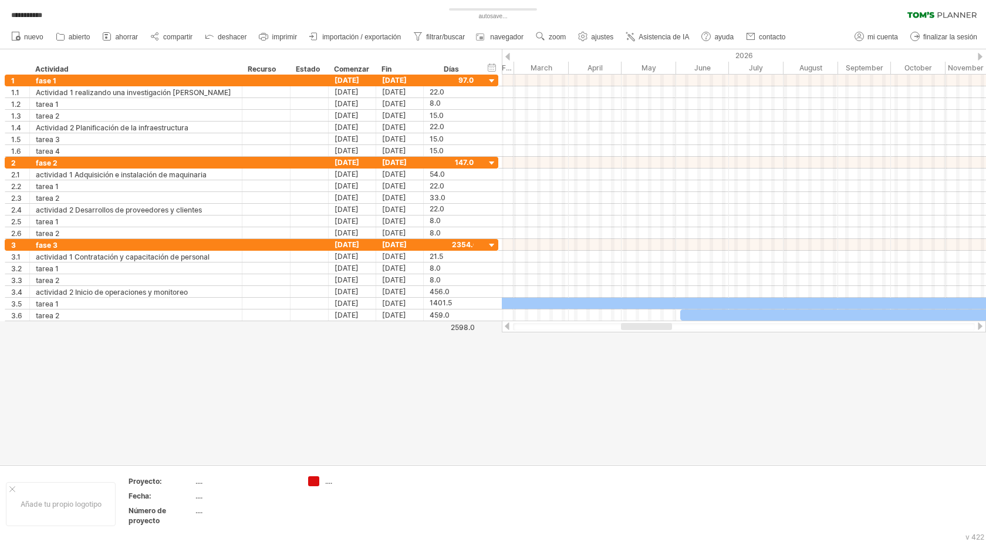
drag, startPoint x: 666, startPoint y: 324, endPoint x: 641, endPoint y: 324, distance: 25.2
click at [641, 324] on div at bounding box center [646, 326] width 51 height 7
click at [632, 325] on div at bounding box center [636, 326] width 51 height 7
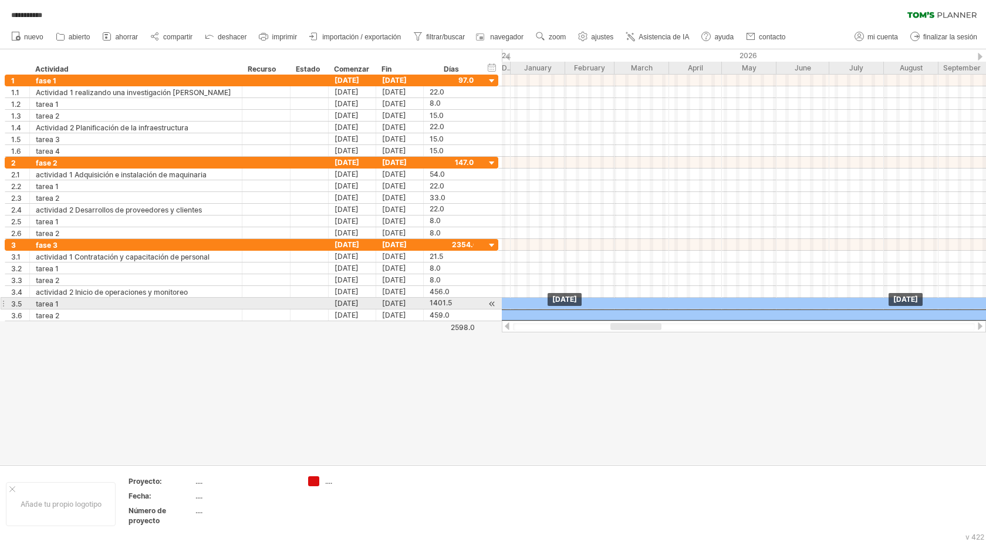
drag, startPoint x: 803, startPoint y: 312, endPoint x: 506, endPoint y: 309, distance: 297.1
click at [506, 309] on div at bounding box center [888, 314] width 809 height 11
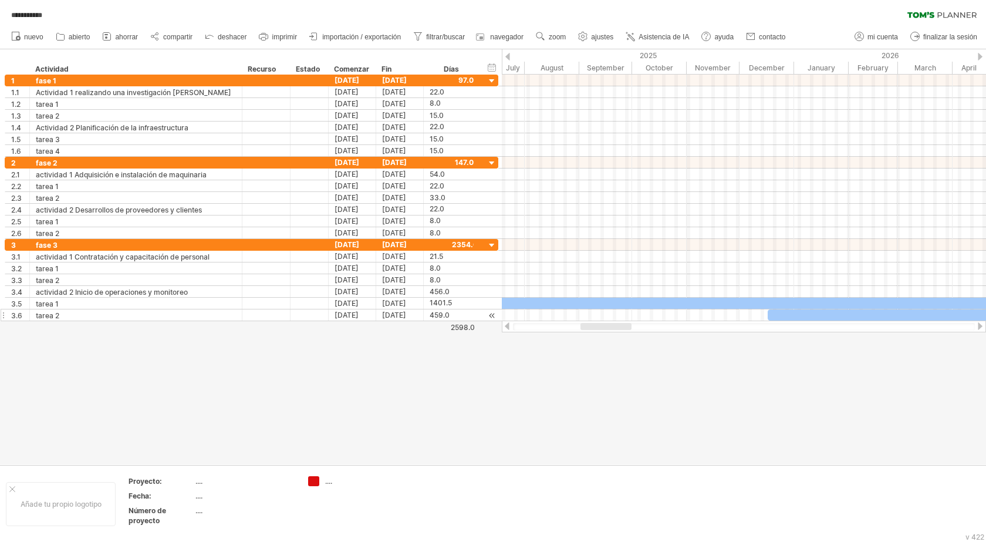
drag, startPoint x: 635, startPoint y: 325, endPoint x: 457, endPoint y: 321, distance: 178.0
click at [423, 324] on div "**********" at bounding box center [493, 271] width 986 height 542
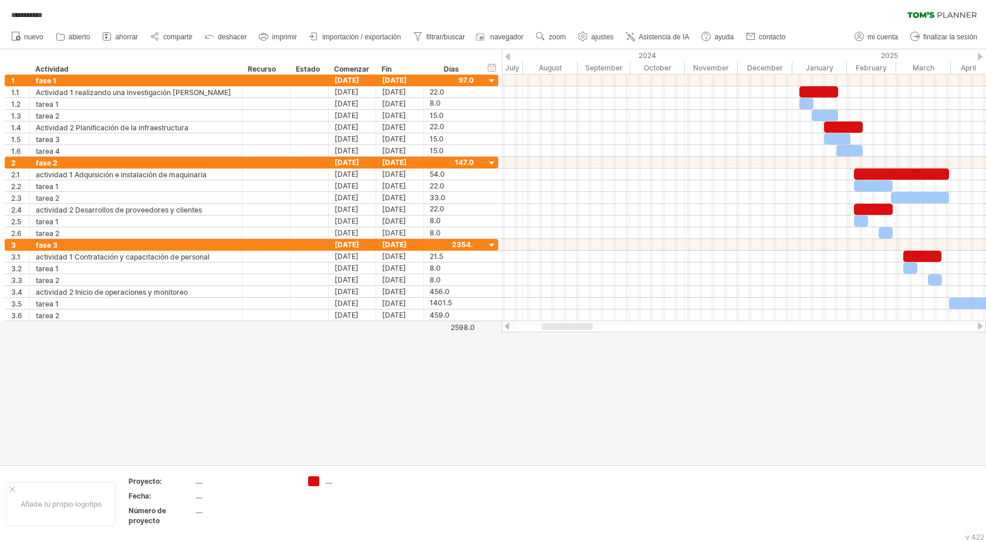
click at [567, 322] on div at bounding box center [744, 327] width 484 height 12
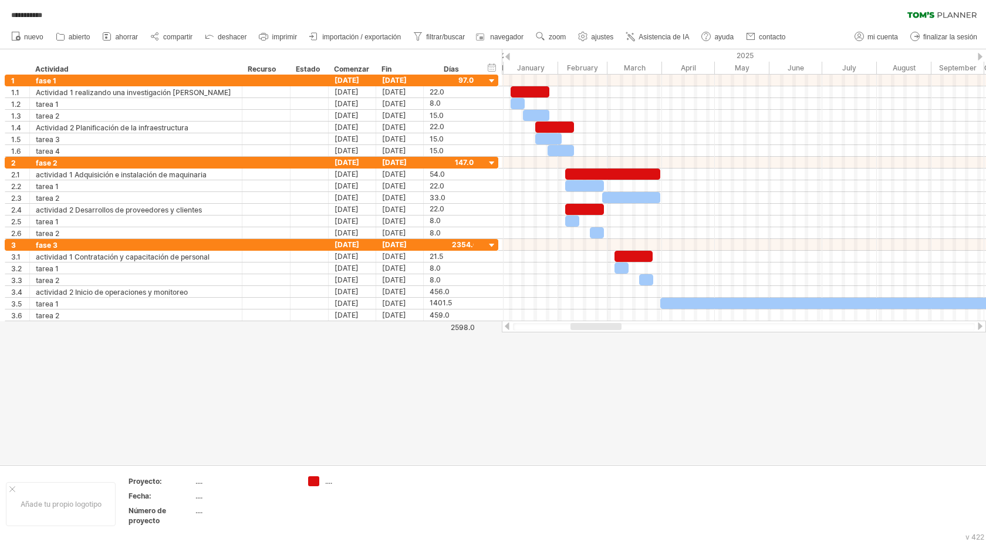
drag, startPoint x: 562, startPoint y: 326, endPoint x: 591, endPoint y: 332, distance: 29.3
click at [591, 332] on div at bounding box center [744, 327] width 484 height 12
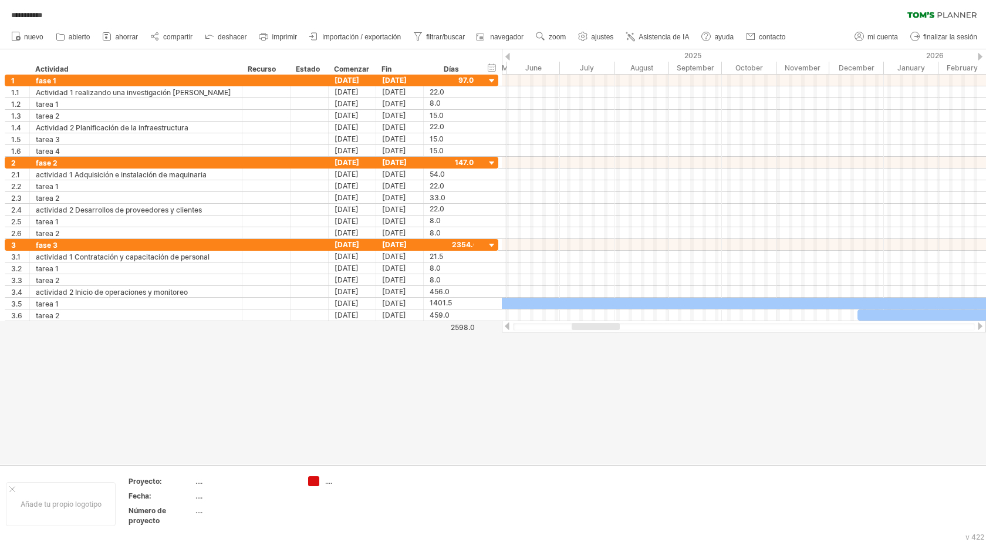
drag, startPoint x: 578, startPoint y: 326, endPoint x: 606, endPoint y: 331, distance: 27.9
click at [606, 331] on div at bounding box center [744, 327] width 484 height 12
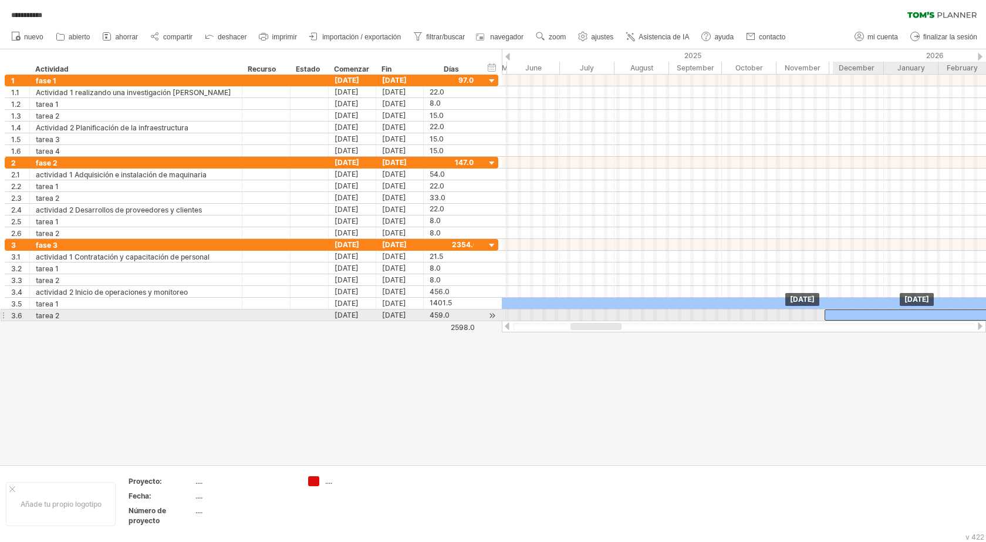
drag, startPoint x: 918, startPoint y: 316, endPoint x: 681, endPoint y: 329, distance: 237.0
click at [705, 329] on div "**********" at bounding box center [493, 271] width 986 height 542
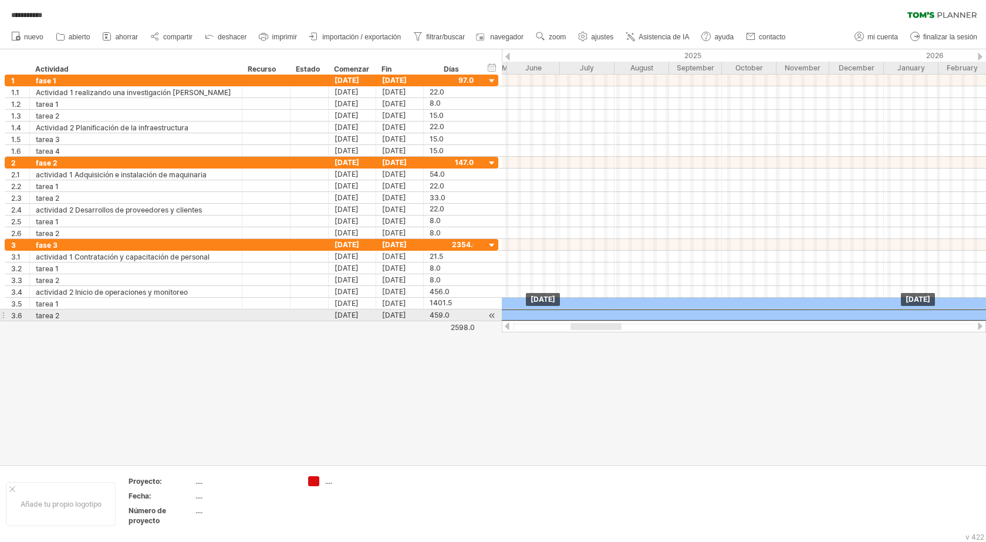
drag, startPoint x: 801, startPoint y: 311, endPoint x: 520, endPoint y: 311, distance: 281.2
click at [520, 311] on div at bounding box center [875, 314] width 809 height 11
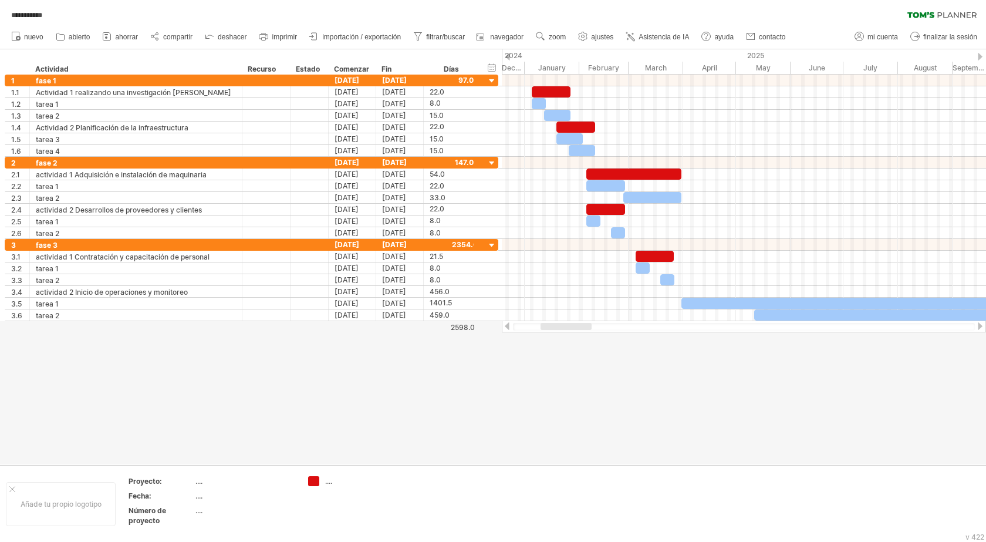
drag, startPoint x: 594, startPoint y: 324, endPoint x: 564, endPoint y: 324, distance: 30.0
click at [564, 324] on div at bounding box center [566, 326] width 51 height 7
drag, startPoint x: 819, startPoint y: 314, endPoint x: 746, endPoint y: 325, distance: 74.2
click at [746, 325] on div "**********" at bounding box center [493, 271] width 986 height 542
click at [986, 324] on div at bounding box center [744, 327] width 484 height 12
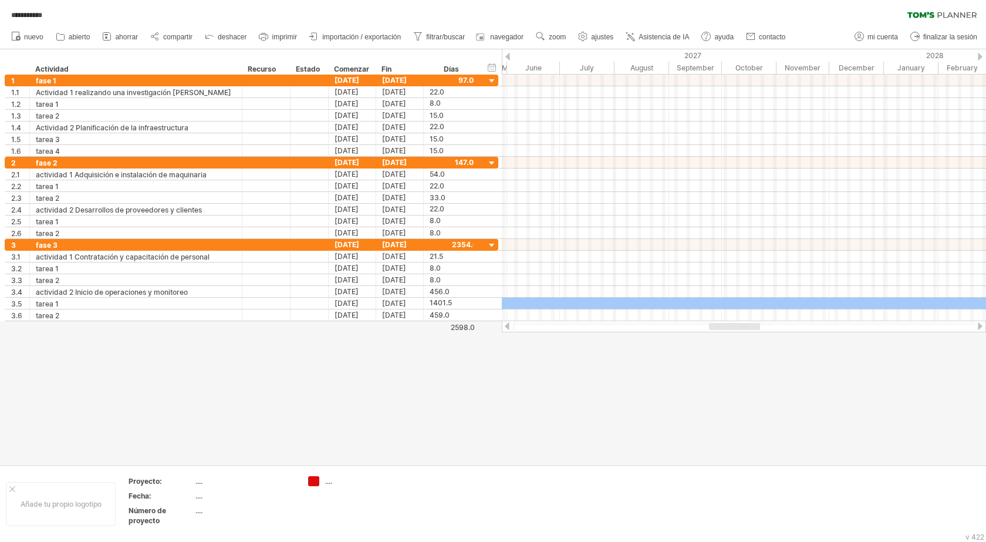
drag, startPoint x: 567, startPoint y: 324, endPoint x: 734, endPoint y: 327, distance: 166.8
click at [734, 327] on div at bounding box center [734, 326] width 51 height 7
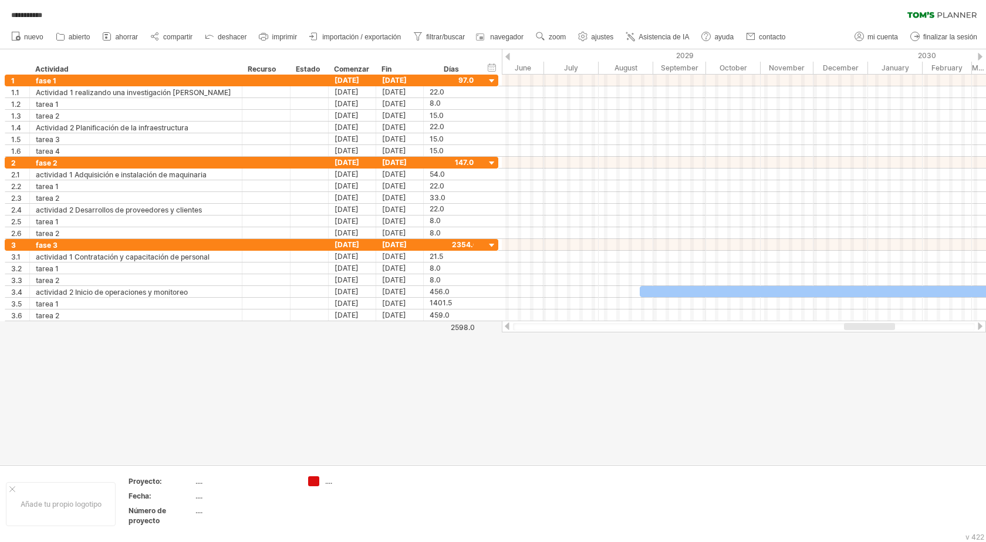
drag, startPoint x: 734, startPoint y: 328, endPoint x: 870, endPoint y: 331, distance: 136.3
click at [870, 331] on div at bounding box center [744, 327] width 484 height 12
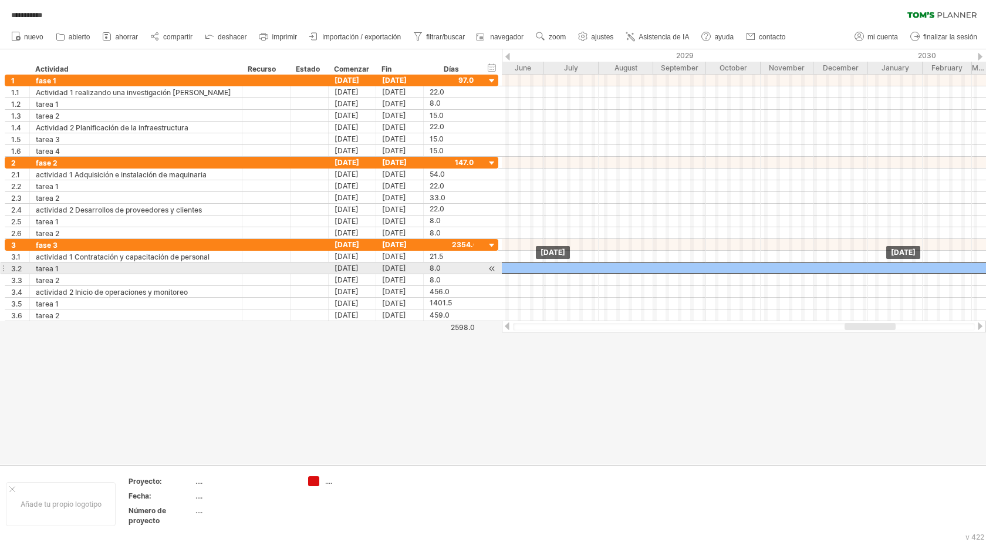
drag, startPoint x: 785, startPoint y: 292, endPoint x: 555, endPoint y: 270, distance: 230.7
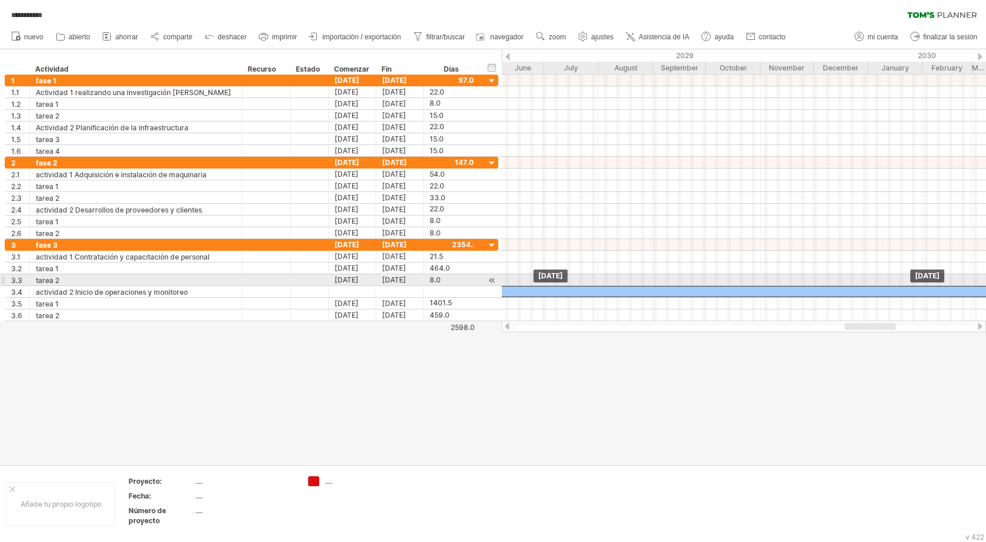
drag, startPoint x: 881, startPoint y: 264, endPoint x: 877, endPoint y: 284, distance: 21.0
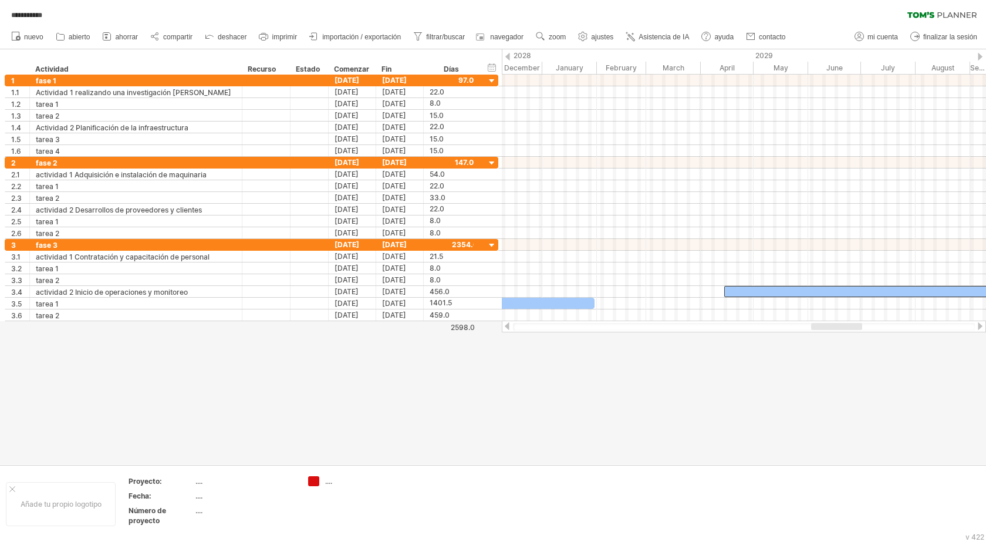
drag, startPoint x: 861, startPoint y: 324, endPoint x: 828, endPoint y: 328, distance: 33.8
click at [828, 328] on div at bounding box center [836, 326] width 51 height 7
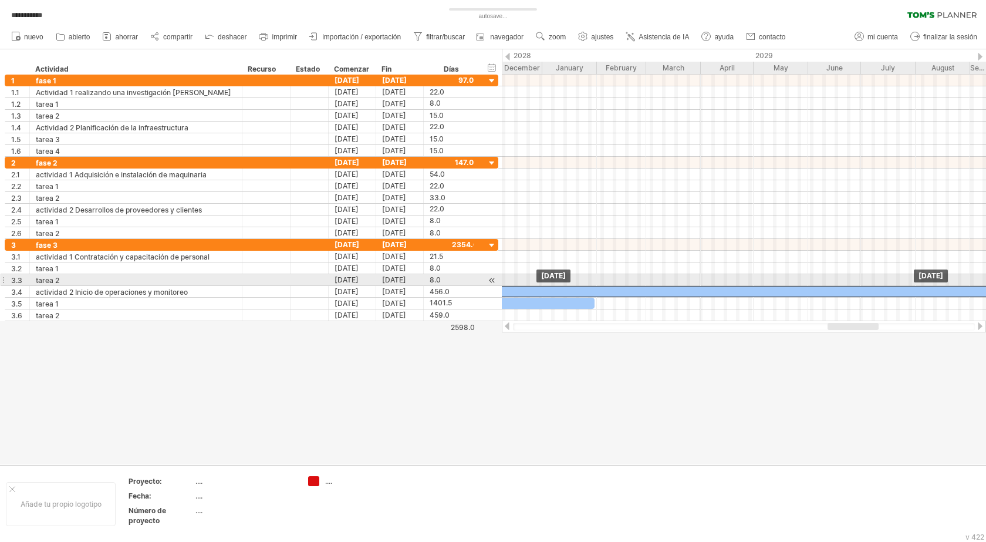
drag, startPoint x: 856, startPoint y: 286, endPoint x: 507, endPoint y: 285, distance: 349.4
click at [507, 285] on div "[DATE] [DATE]" at bounding box center [744, 198] width 484 height 247
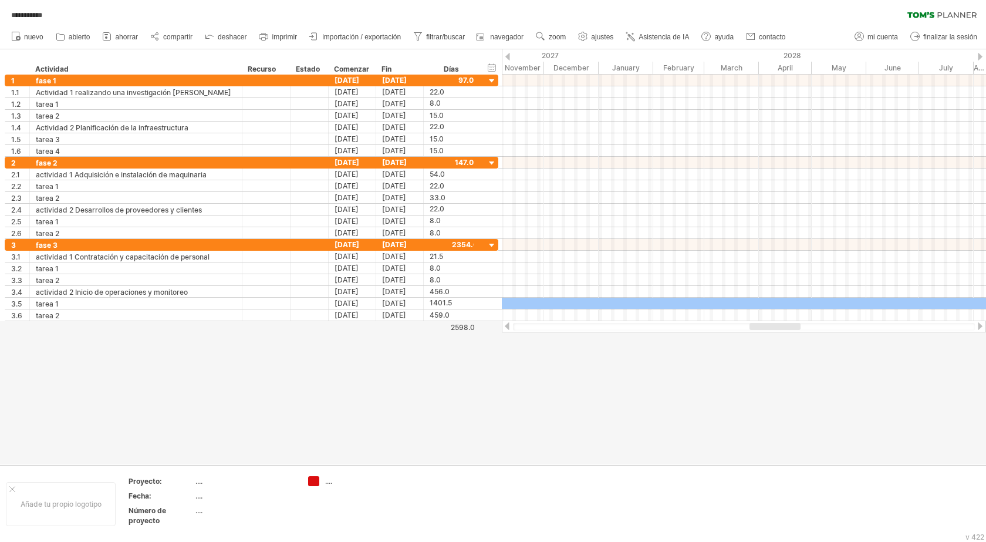
drag, startPoint x: 848, startPoint y: 325, endPoint x: 770, endPoint y: 337, distance: 79.1
click at [770, 337] on div "**********" at bounding box center [493, 271] width 986 height 542
click at [770, 337] on div at bounding box center [493, 256] width 986 height 415
drag, startPoint x: 782, startPoint y: 327, endPoint x: 791, endPoint y: 328, distance: 8.8
click at [791, 328] on div at bounding box center [807, 326] width 54 height 7
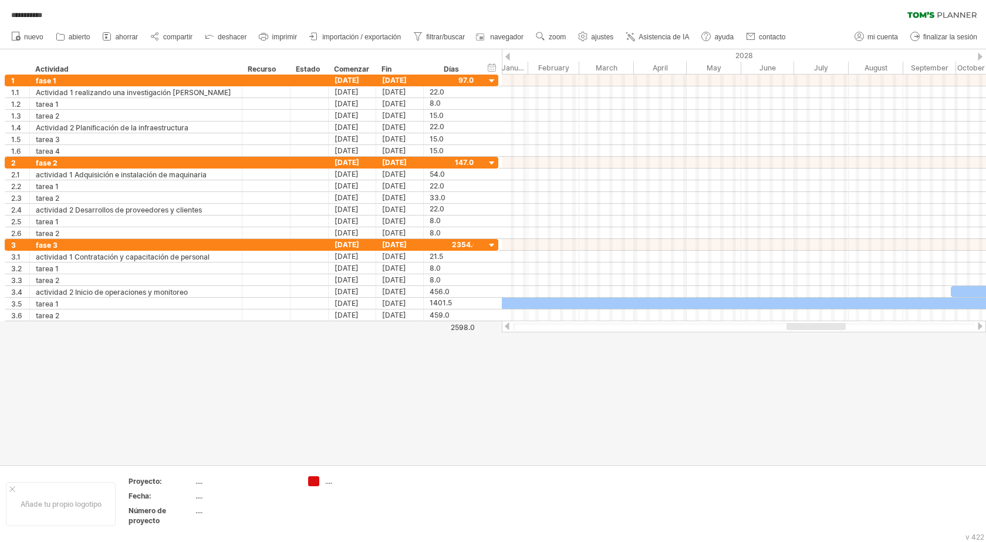
drag, startPoint x: 793, startPoint y: 325, endPoint x: 800, endPoint y: 325, distance: 7.0
click at [800, 325] on div at bounding box center [816, 326] width 59 height 7
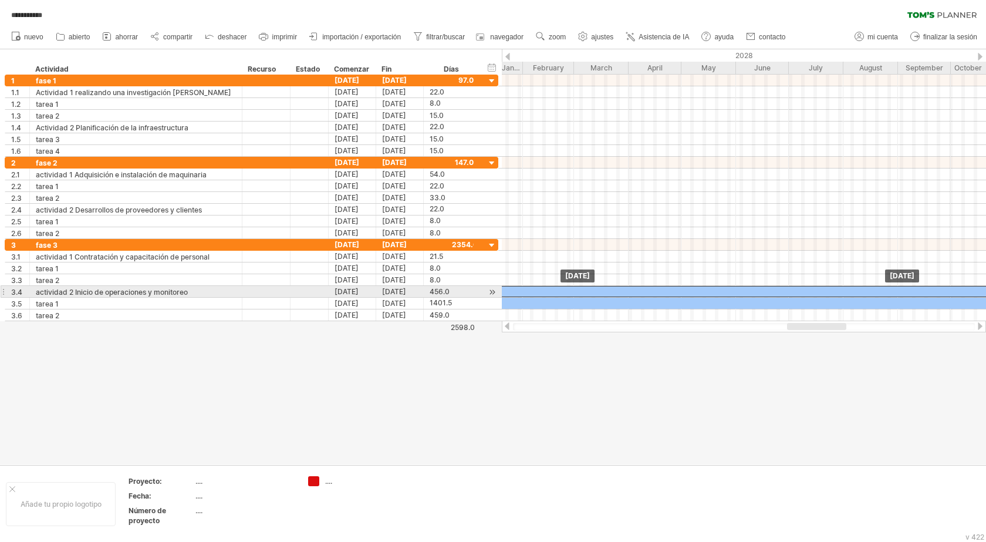
drag, startPoint x: 923, startPoint y: 289, endPoint x: 524, endPoint y: 289, distance: 399.3
click at [527, 290] on div at bounding box center [898, 291] width 803 height 11
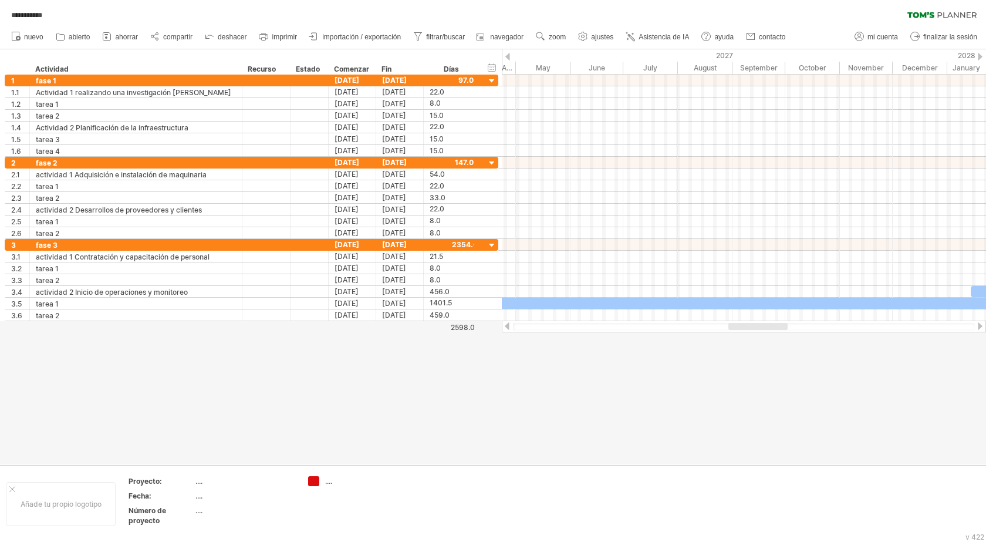
drag, startPoint x: 814, startPoint y: 324, endPoint x: 755, endPoint y: 328, distance: 58.9
click at [755, 328] on div at bounding box center [758, 326] width 59 height 7
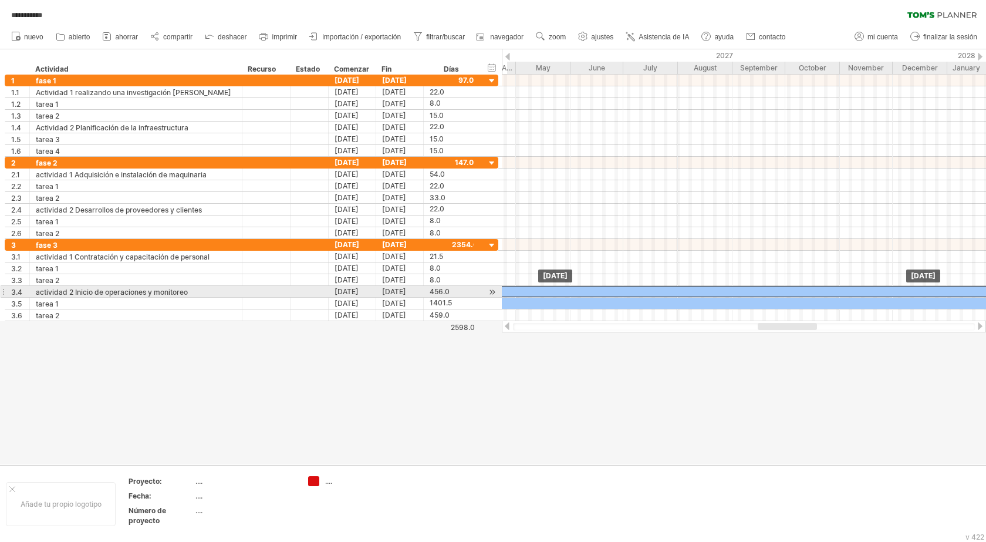
drag, startPoint x: 985, startPoint y: 292, endPoint x: 506, endPoint y: 290, distance: 479.1
click at [506, 290] on div at bounding box center [893, 291] width 803 height 11
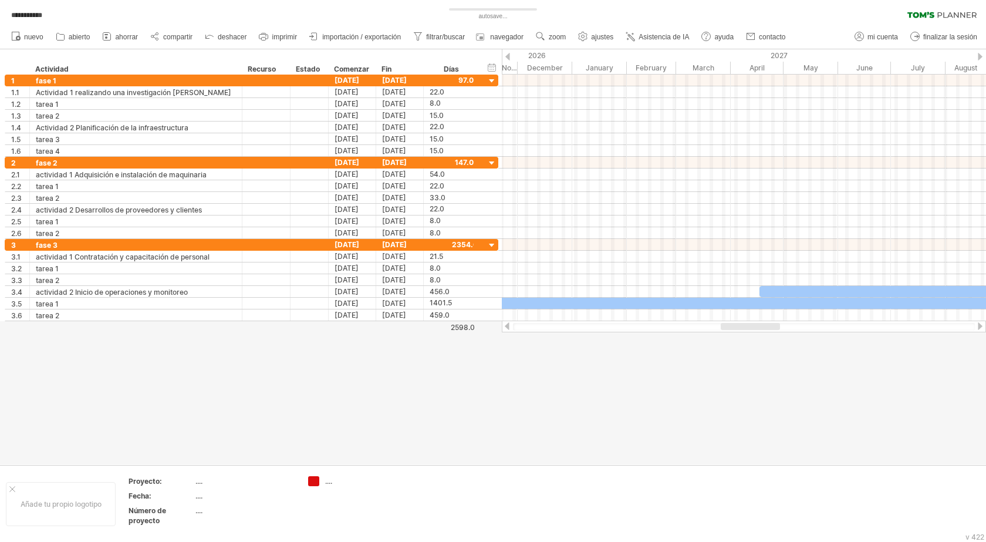
drag, startPoint x: 803, startPoint y: 327, endPoint x: 765, endPoint y: 330, distance: 37.7
click at [765, 330] on div at bounding box center [744, 327] width 462 height 8
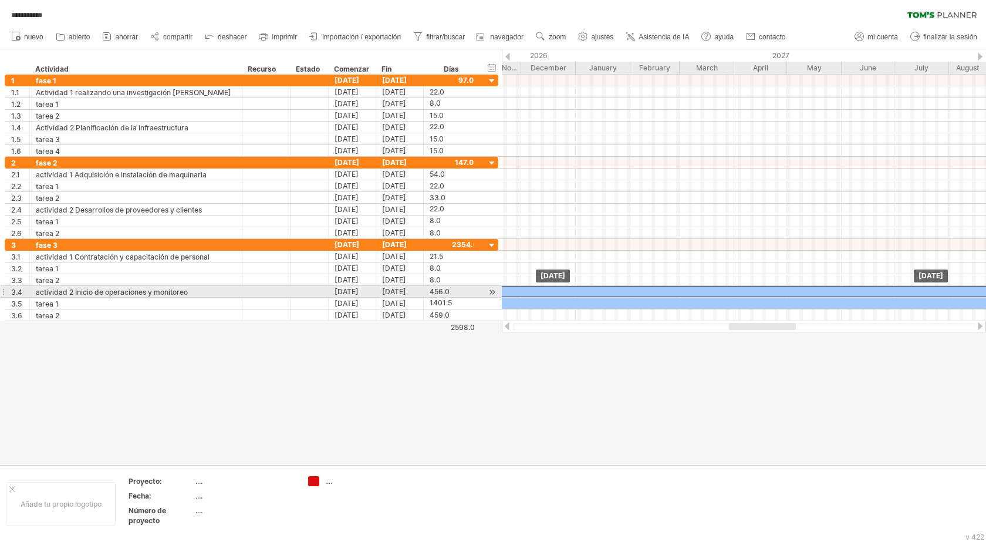
drag, startPoint x: 829, startPoint y: 289, endPoint x: 558, endPoint y: 289, distance: 271.3
click at [558, 289] on div at bounding box center [894, 291] width 803 height 11
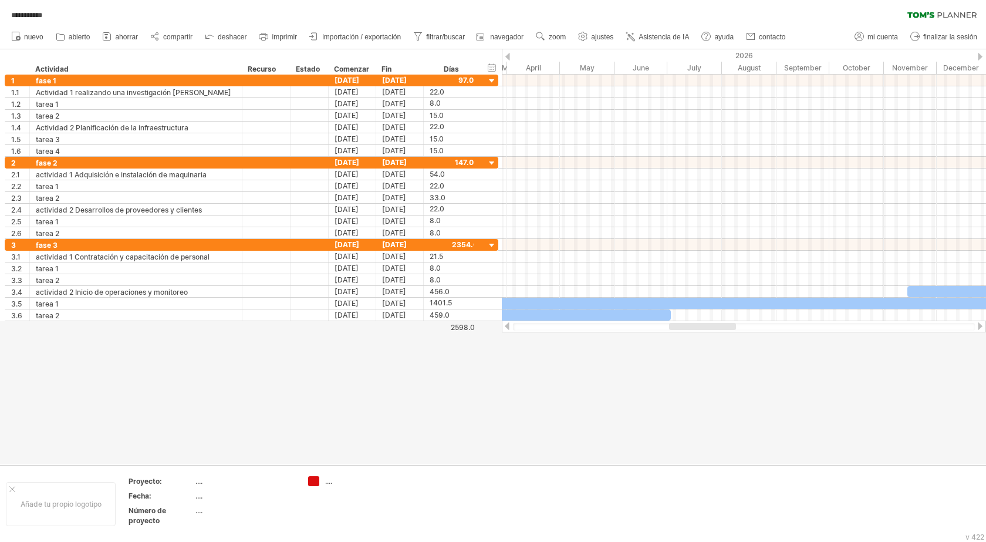
drag, startPoint x: 757, startPoint y: 326, endPoint x: 697, endPoint y: 341, distance: 61.7
click at [697, 341] on div "**********" at bounding box center [493, 271] width 986 height 542
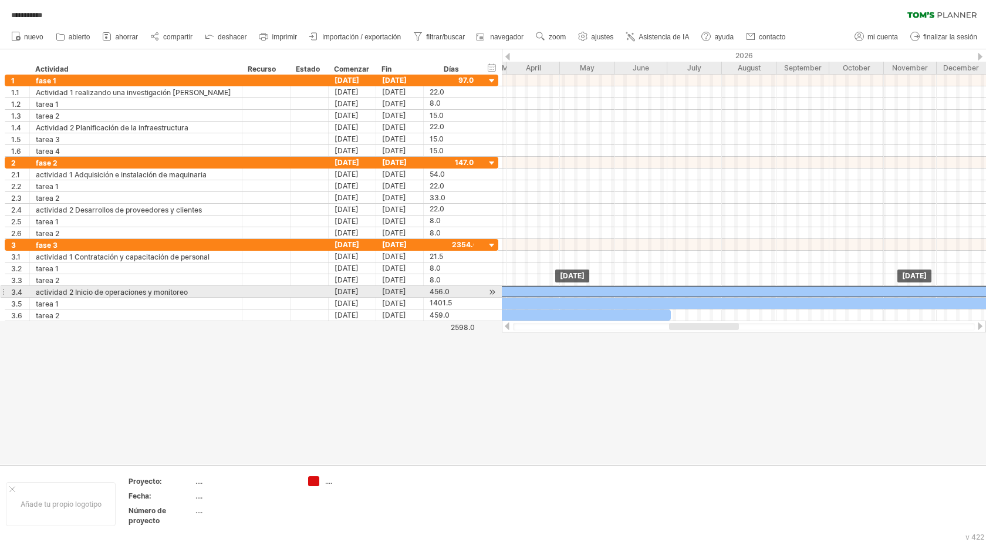
drag, startPoint x: 957, startPoint y: 293, endPoint x: 539, endPoint y: 294, distance: 418.1
click at [539, 294] on div at bounding box center [891, 291] width 803 height 11
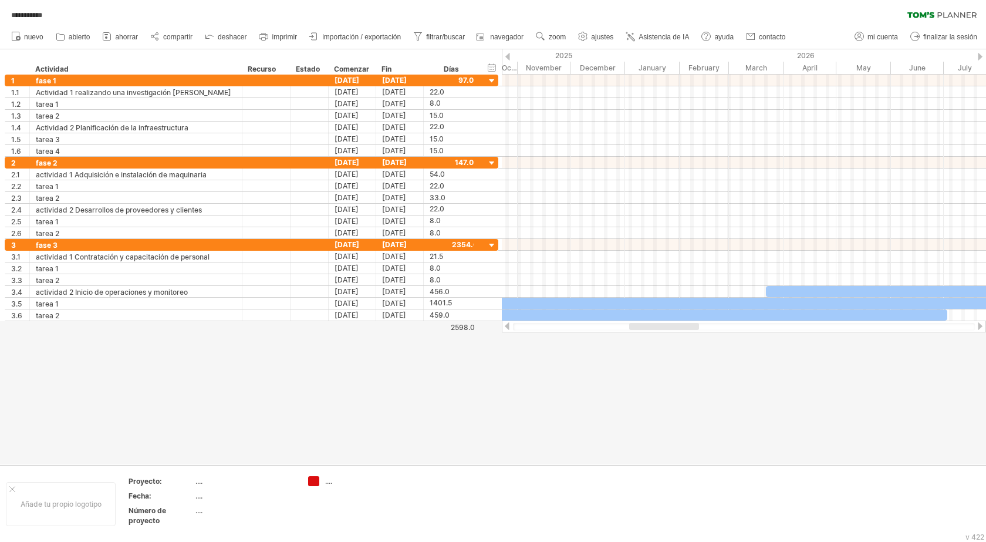
drag, startPoint x: 703, startPoint y: 327, endPoint x: 663, endPoint y: 325, distance: 40.0
click at [663, 325] on div at bounding box center [664, 326] width 70 height 7
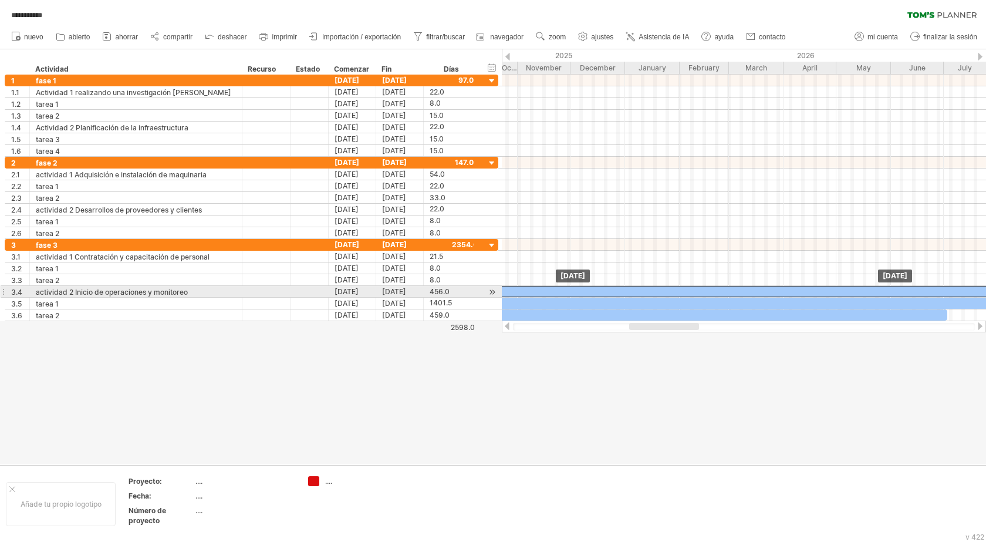
drag, startPoint x: 888, startPoint y: 288, endPoint x: 569, endPoint y: 287, distance: 319.4
click at [569, 287] on div at bounding box center [836, 291] width 803 height 11
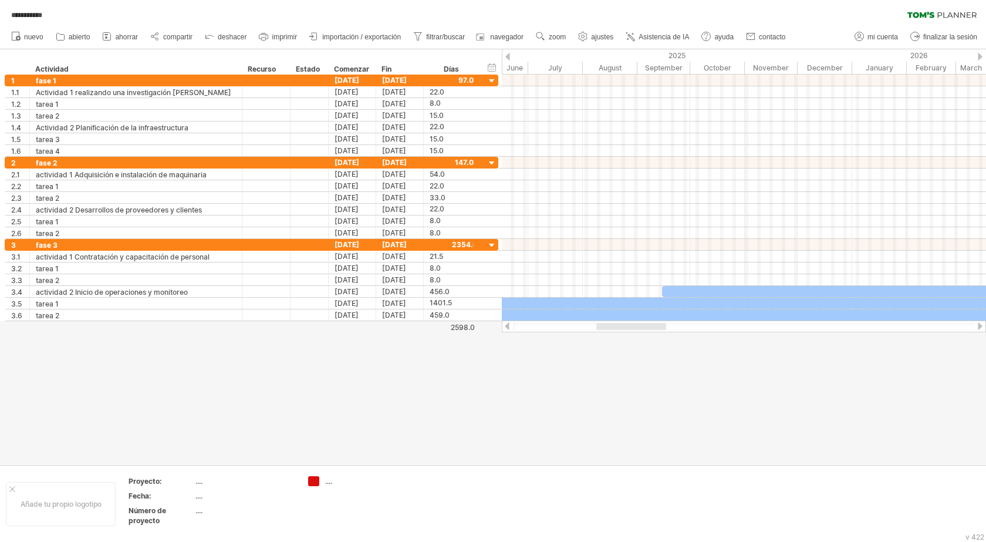
drag, startPoint x: 673, startPoint y: 325, endPoint x: 641, endPoint y: 322, distance: 33.0
click at [641, 322] on div at bounding box center [744, 327] width 484 height 12
click at [631, 321] on div at bounding box center [744, 327] width 484 height 12
drag, startPoint x: 637, startPoint y: 325, endPoint x: 630, endPoint y: 325, distance: 7.0
click at [630, 325] on div at bounding box center [625, 326] width 70 height 7
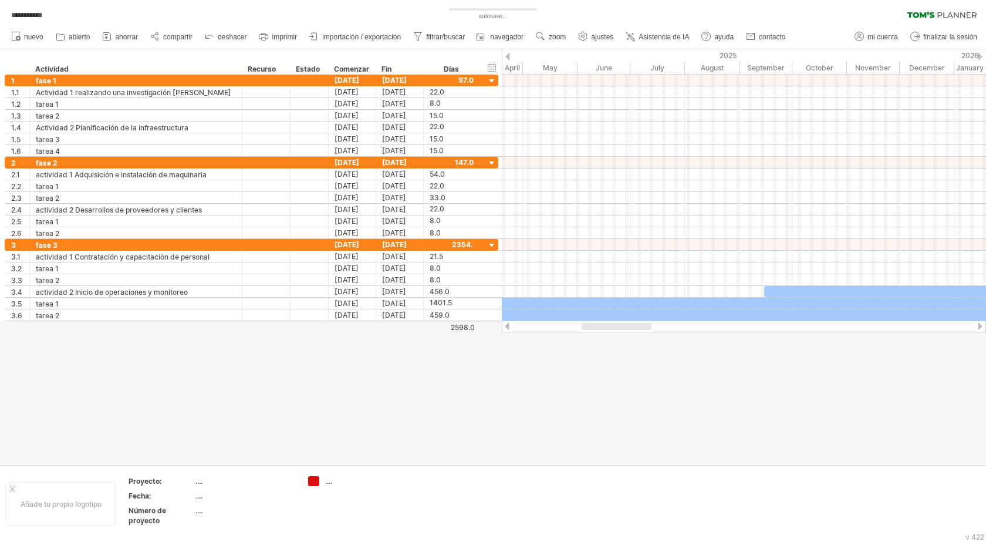
drag, startPoint x: 645, startPoint y: 323, endPoint x: 638, endPoint y: 323, distance: 7.6
click at [638, 323] on div at bounding box center [617, 326] width 70 height 7
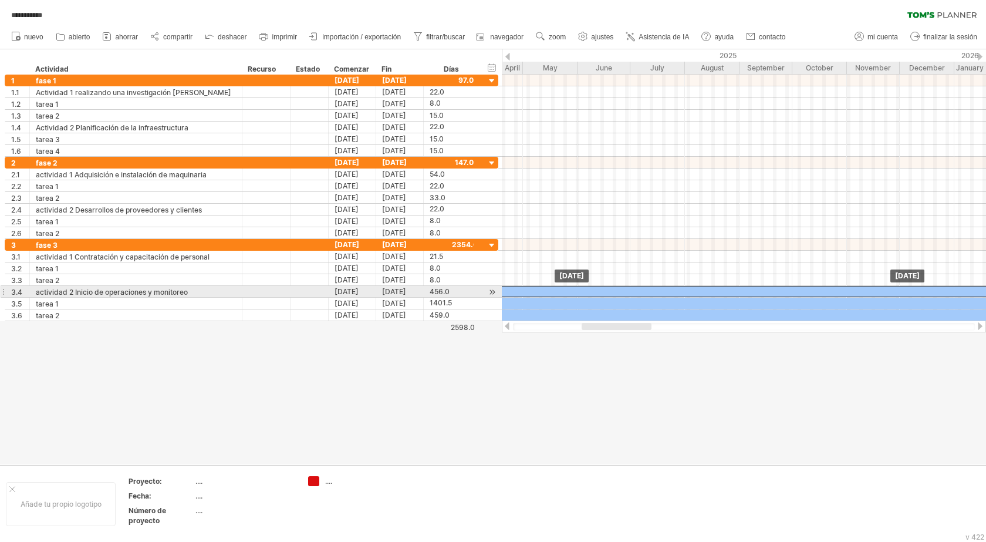
drag, startPoint x: 945, startPoint y: 291, endPoint x: 645, endPoint y: 298, distance: 299.5
click at [651, 295] on div at bounding box center [873, 291] width 803 height 11
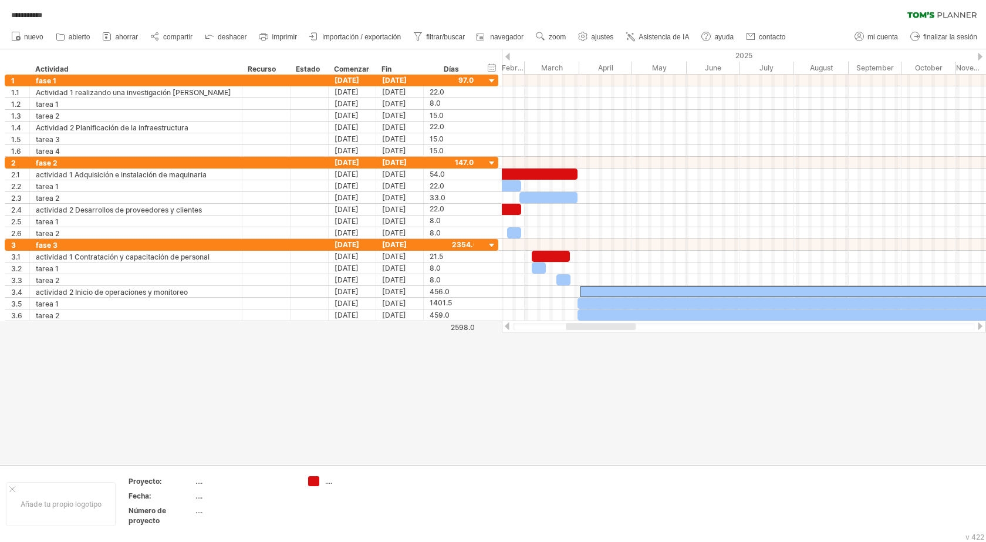
drag, startPoint x: 625, startPoint y: 327, endPoint x: 608, endPoint y: 324, distance: 17.9
click at [608, 324] on div at bounding box center [601, 326] width 70 height 7
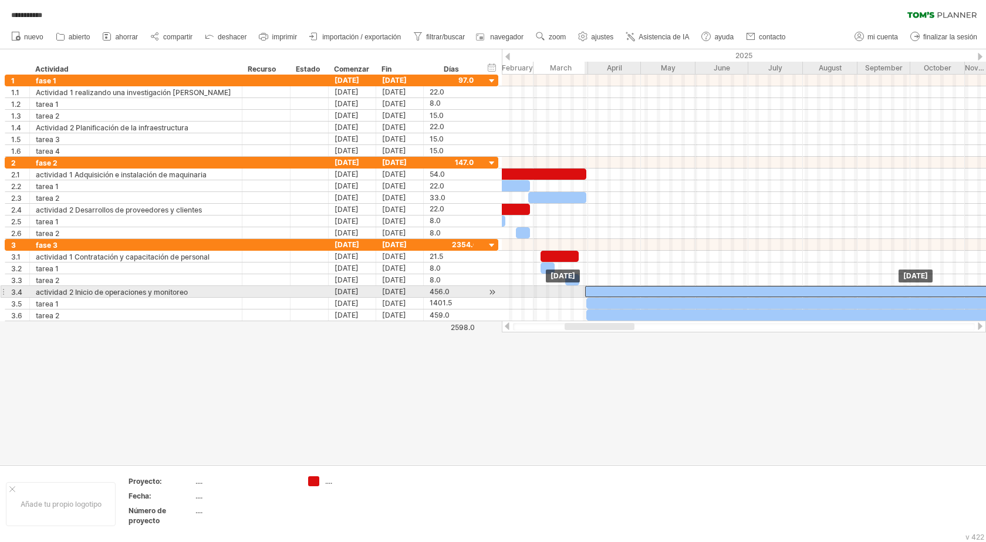
click at [682, 293] on div at bounding box center [986, 291] width 803 height 11
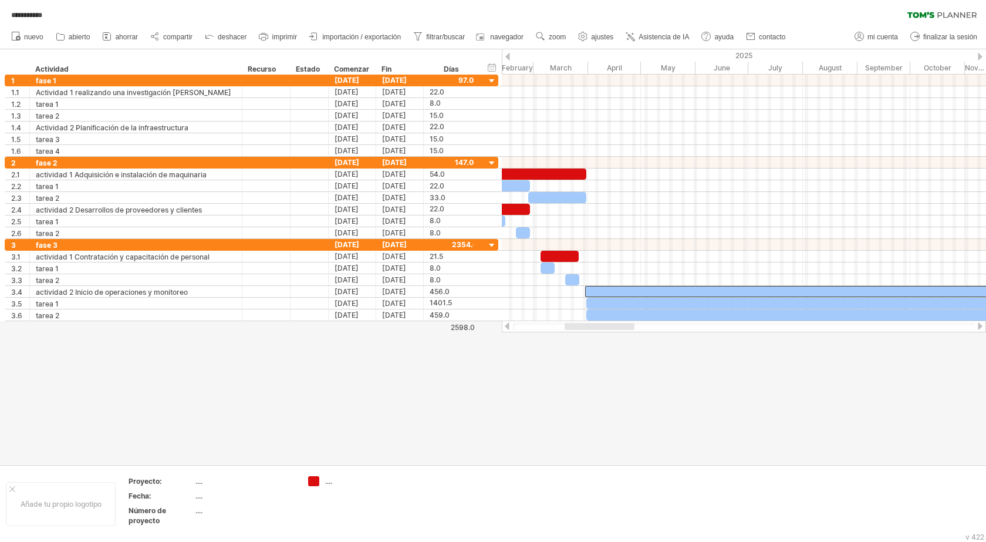
click at [804, 396] on div at bounding box center [493, 256] width 986 height 415
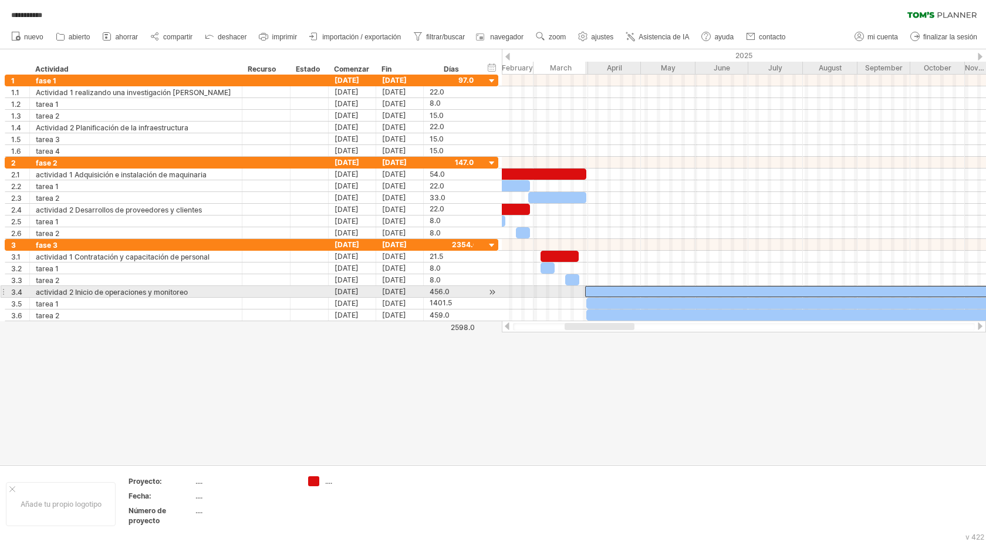
click at [769, 290] on div at bounding box center [986, 291] width 803 height 11
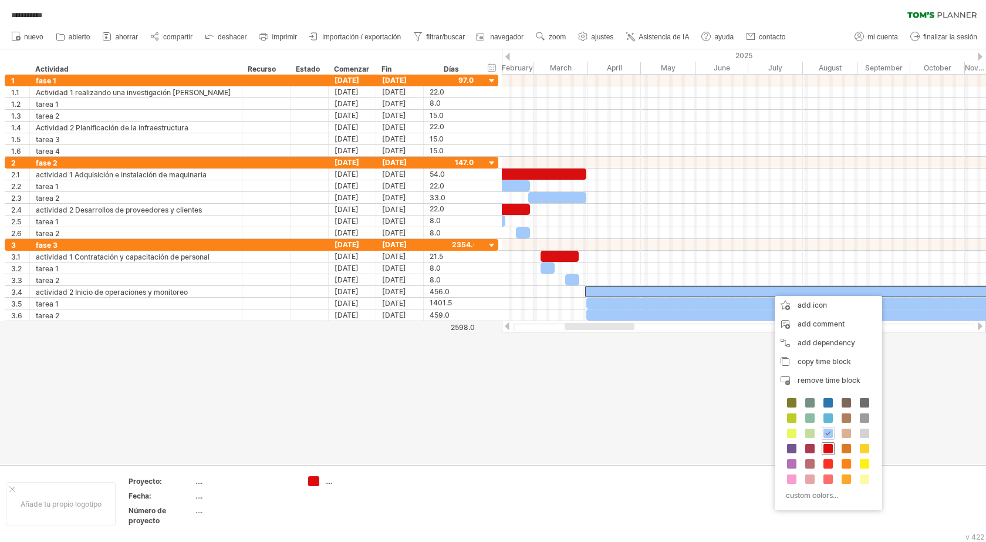
click at [826, 451] on span at bounding box center [828, 448] width 9 height 9
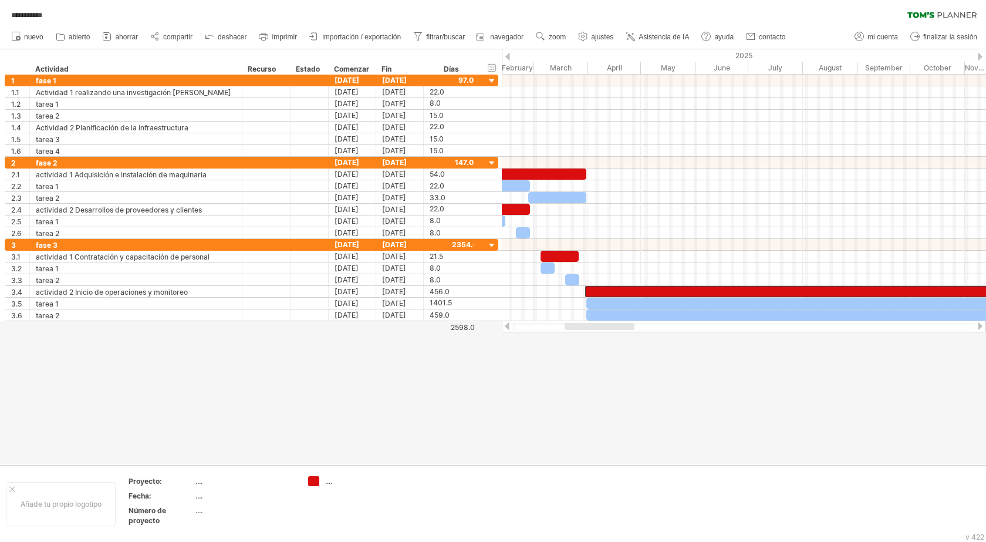
click at [528, 388] on div at bounding box center [493, 256] width 986 height 415
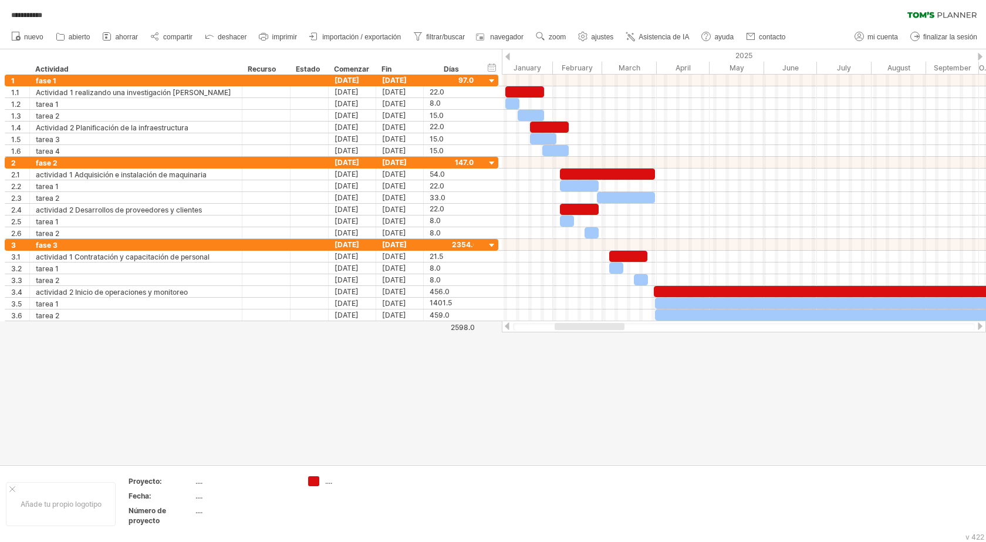
drag, startPoint x: 621, startPoint y: 326, endPoint x: 611, endPoint y: 329, distance: 10.4
click at [611, 329] on div at bounding box center [590, 326] width 70 height 7
click at [198, 484] on font "...." at bounding box center [199, 481] width 7 height 9
click at [198, 482] on font "...." at bounding box center [199, 481] width 7 height 9
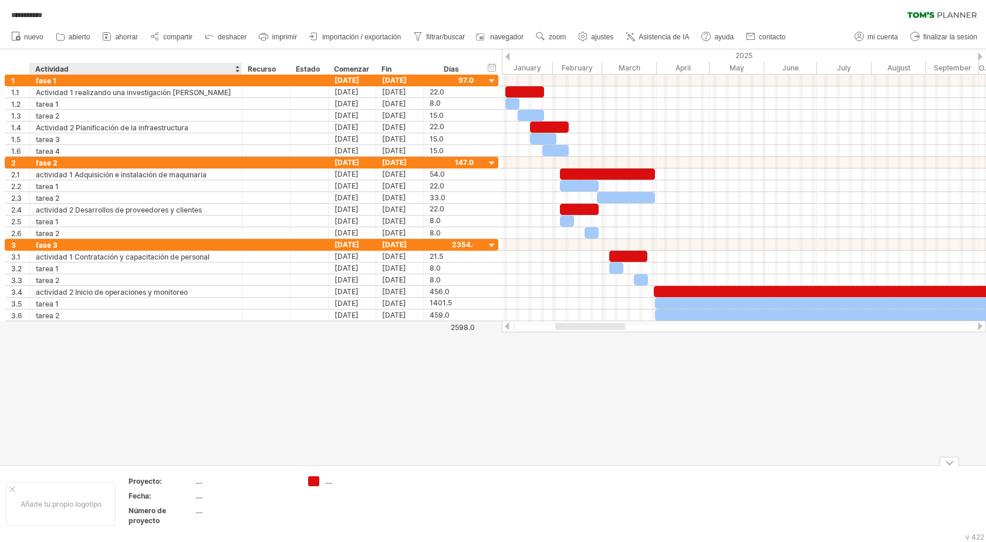
click at [200, 494] on font "...." at bounding box center [199, 495] width 7 height 9
click at [200, 498] on font "...." at bounding box center [199, 495] width 7 height 9
click at [193, 516] on th "Número de proyecto" at bounding box center [162, 517] width 66 height 23
click at [159, 481] on font "Proyecto:" at bounding box center [145, 481] width 33 height 9
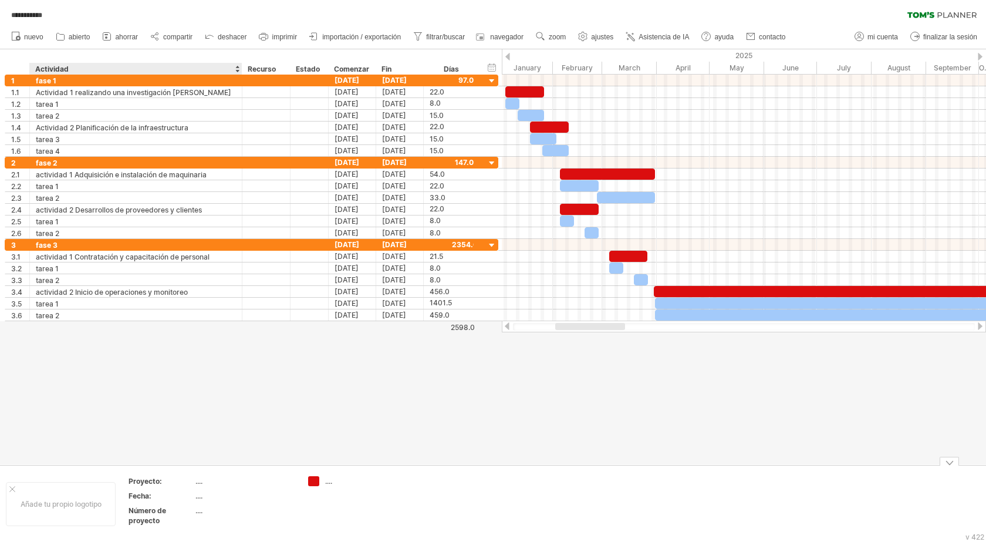
click at [162, 481] on div "Proyecto:" at bounding box center [161, 481] width 65 height 10
click at [162, 481] on input "*********" at bounding box center [159, 481] width 60 height 10
type input "**********"
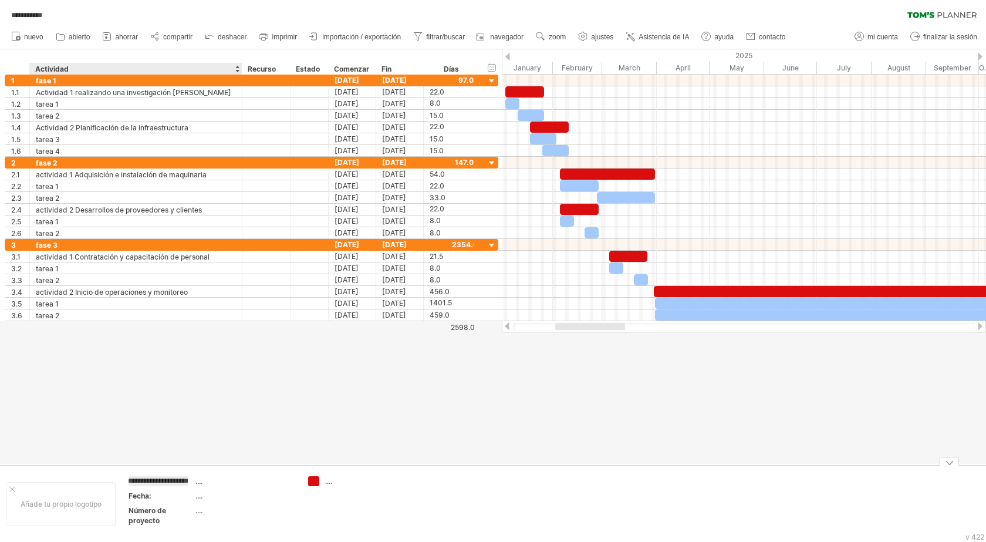
scroll to position [0, 13]
click at [177, 522] on div "Número de proyecto" at bounding box center [161, 516] width 65 height 20
click at [200, 474] on font "...." at bounding box center [199, 471] width 7 height 9
click at [147, 475] on div "Proyecto: Recicladora" at bounding box center [161, 476] width 65 height 20
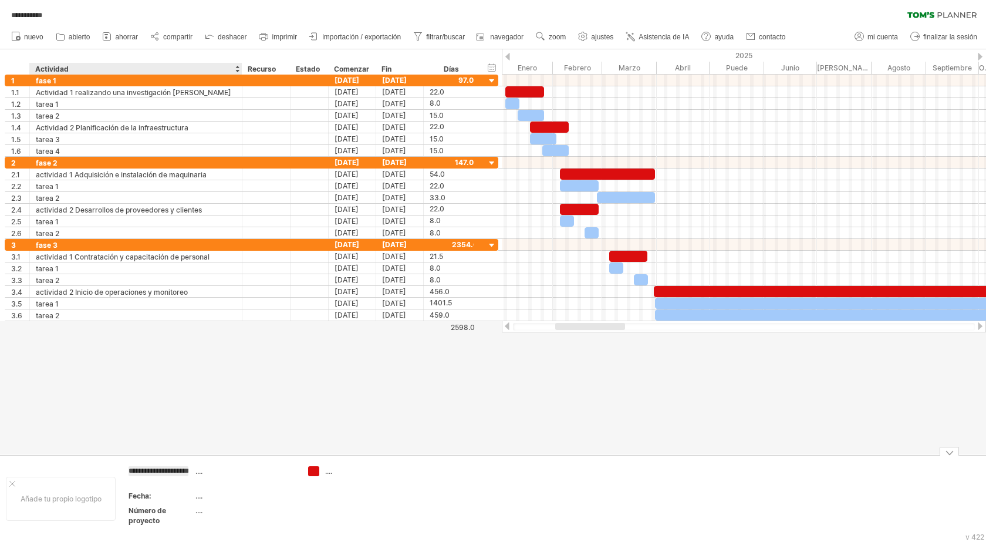
click at [156, 491] on div "Fecha:" at bounding box center [161, 496] width 65 height 10
type input "******"
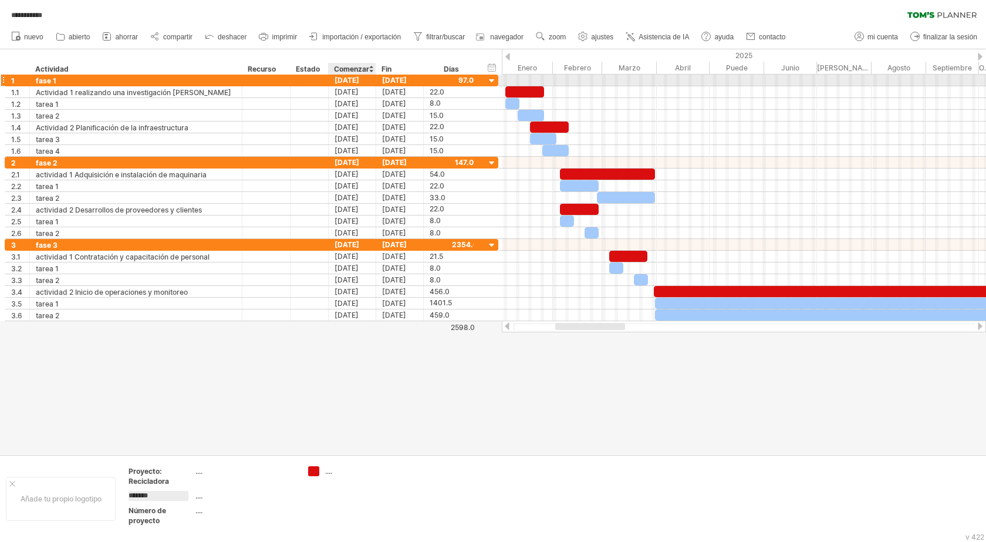
click at [359, 79] on font "[DATE]" at bounding box center [347, 80] width 25 height 9
click at [359, 82] on font "[DATE]" at bounding box center [347, 80] width 25 height 9
click at [370, 67] on div at bounding box center [371, 69] width 5 height 12
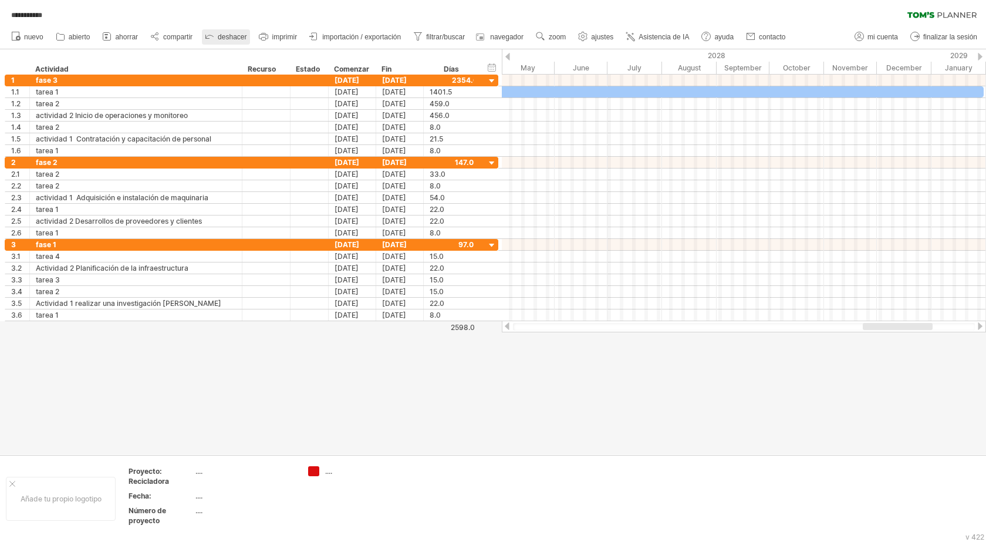
click at [222, 35] on font "deshacer" at bounding box center [232, 37] width 29 height 8
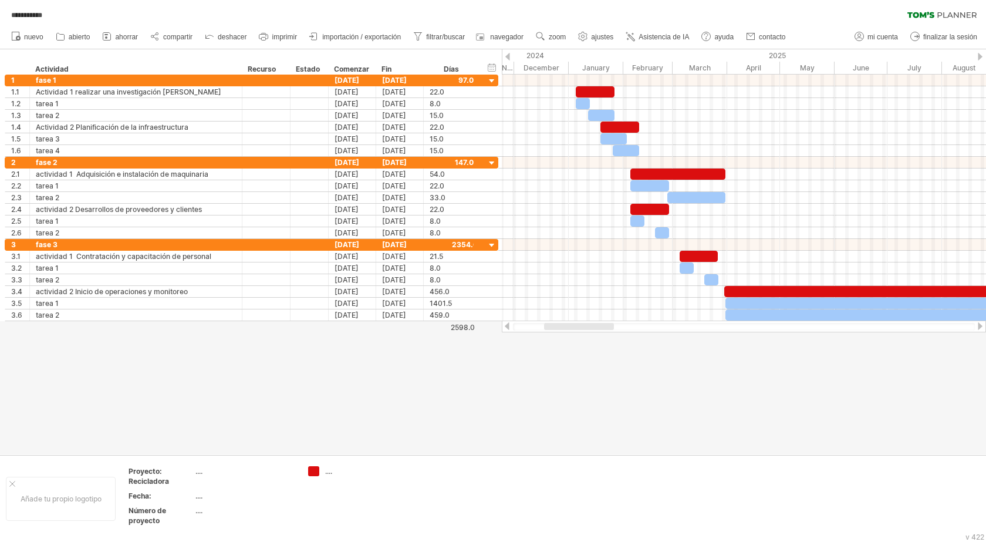
drag, startPoint x: 899, startPoint y: 327, endPoint x: 581, endPoint y: 361, distance: 319.4
click at [582, 361] on div "**********" at bounding box center [493, 271] width 986 height 542
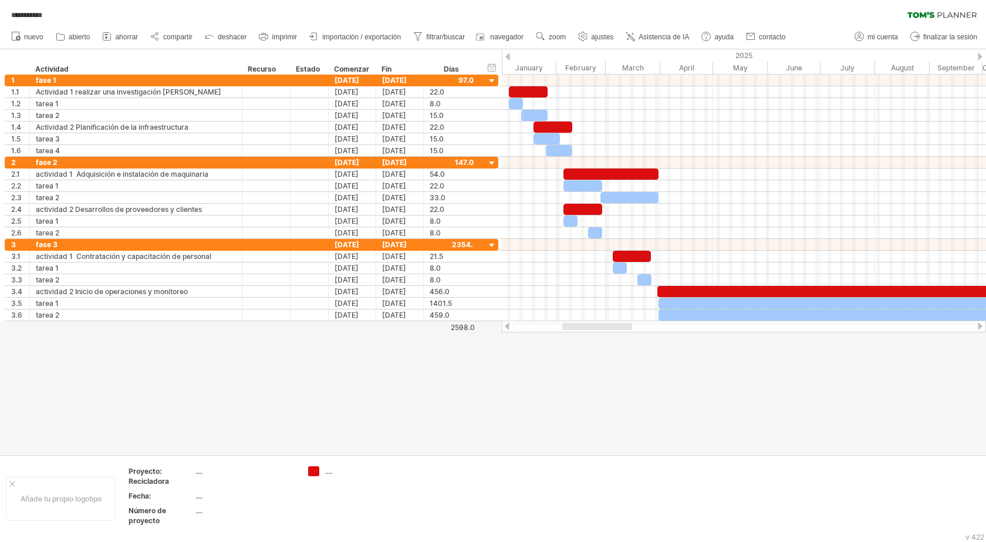
drag, startPoint x: 593, startPoint y: 327, endPoint x: 601, endPoint y: 329, distance: 7.8
click at [601, 329] on div at bounding box center [597, 326] width 70 height 7
click at [372, 69] on div at bounding box center [371, 69] width 5 height 12
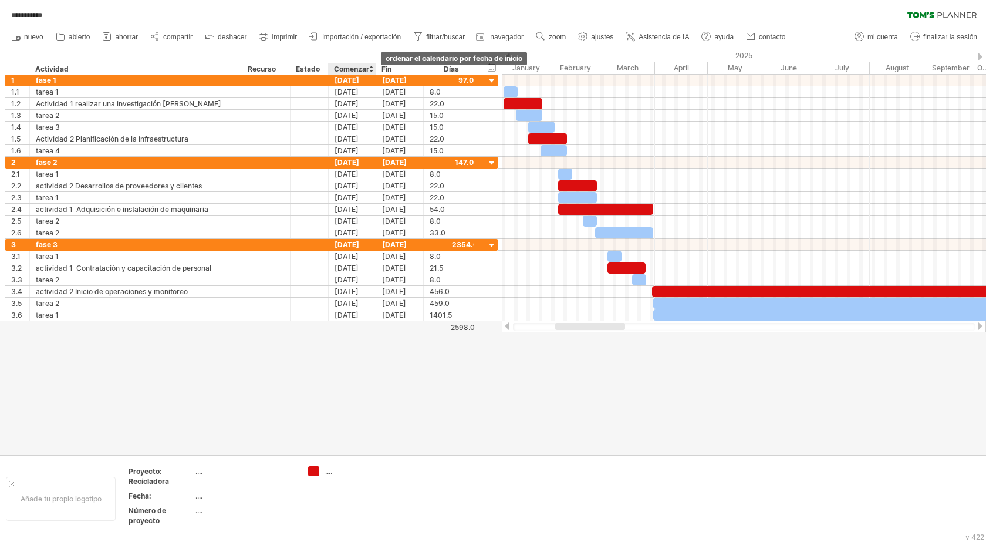
click at [372, 66] on div at bounding box center [371, 69] width 5 height 12
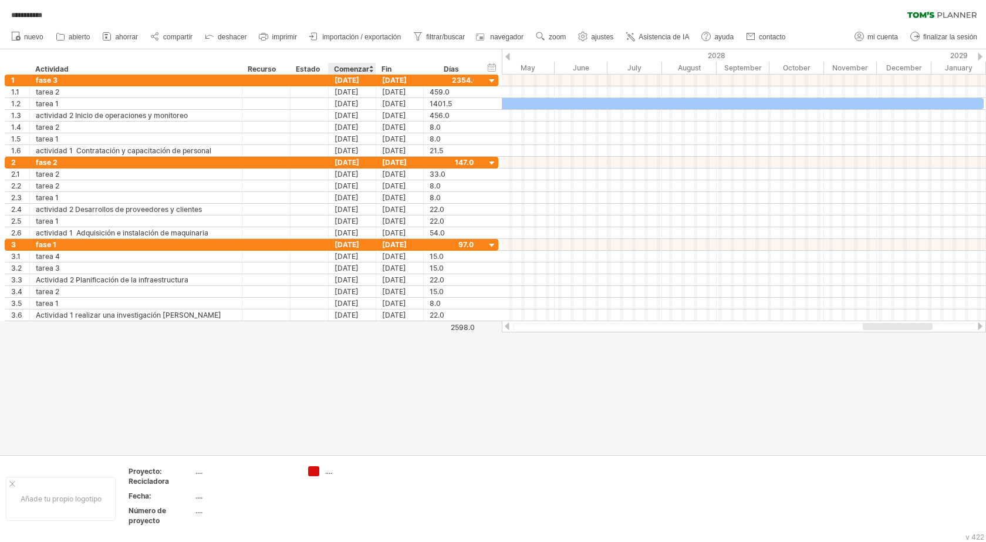
click at [372, 66] on div at bounding box center [371, 69] width 5 height 12
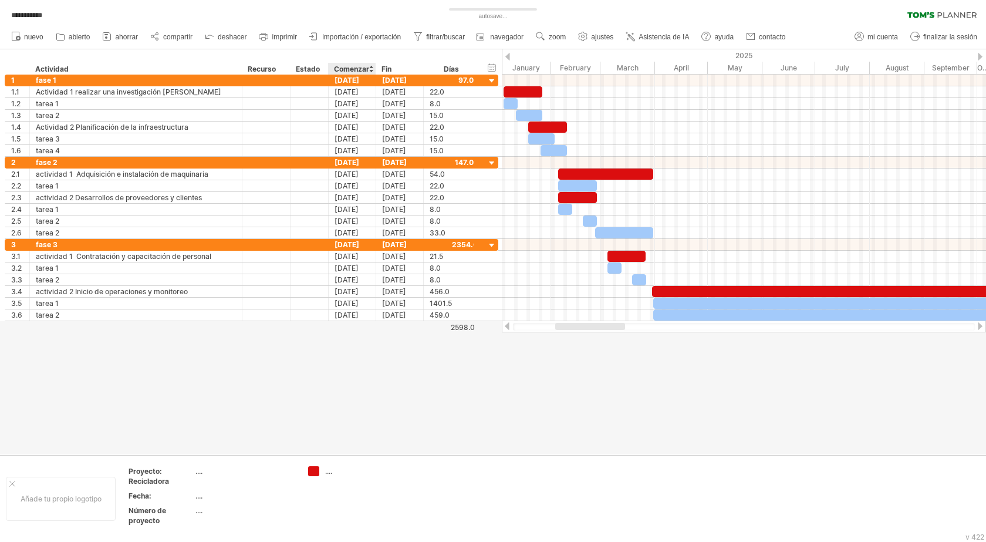
click at [339, 65] on font "Comenzar" at bounding box center [351, 69] width 35 height 9
click at [372, 80] on div "[DATE]" at bounding box center [353, 80] width 48 height 11
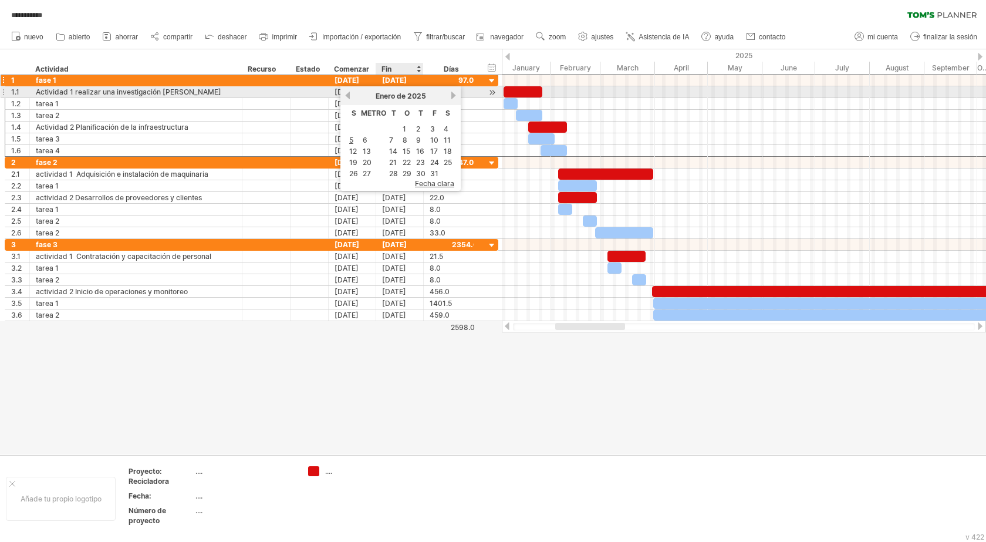
click at [428, 96] on div "Enero de 2025" at bounding box center [401, 96] width 98 height 9
click at [427, 95] on div "Enero de 2025" at bounding box center [401, 96] width 98 height 9
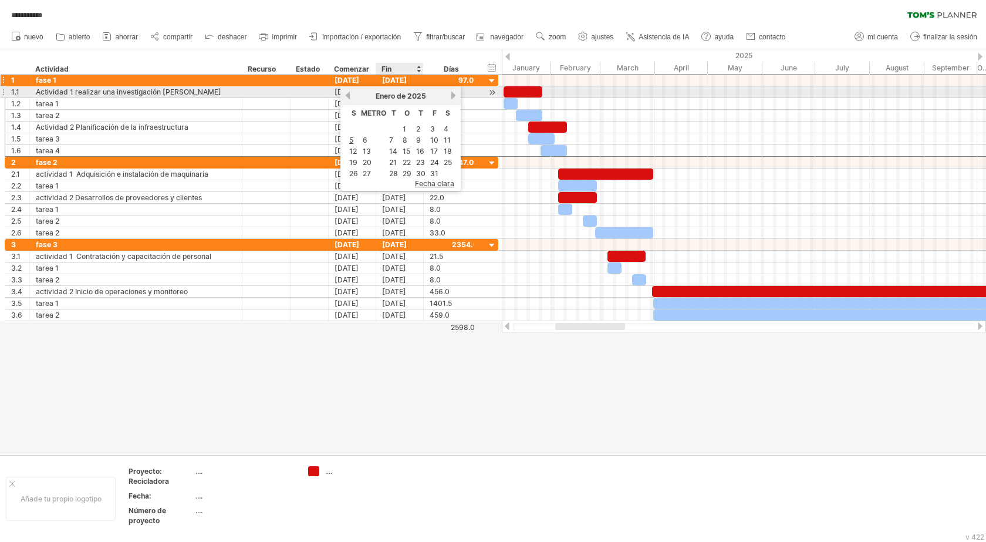
click at [427, 95] on div "Enero de 2025" at bounding box center [401, 96] width 98 height 9
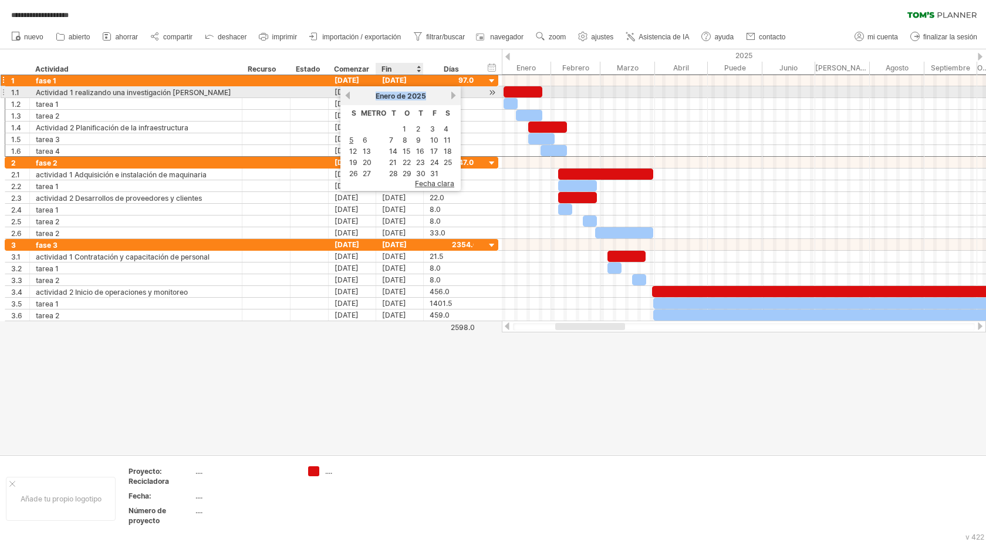
click at [427, 95] on div "Enero de 2025" at bounding box center [401, 96] width 98 height 9
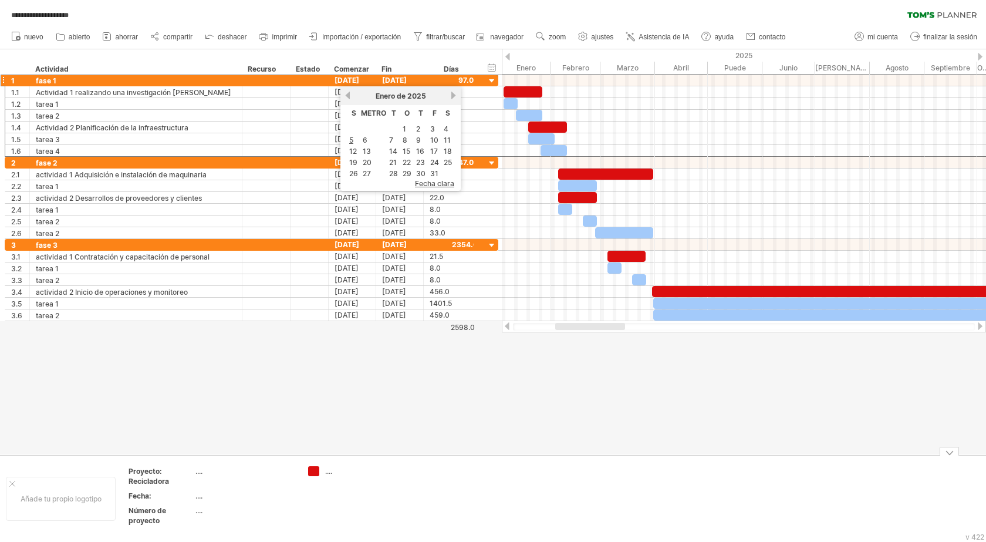
click at [516, 381] on div at bounding box center [493, 251] width 986 height 405
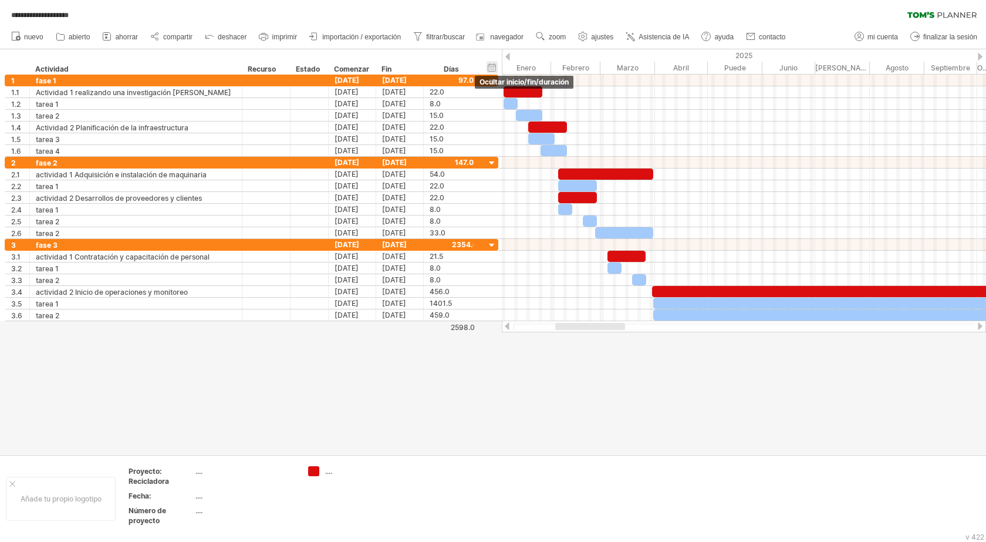
click at [494, 69] on div "ocultar inicio/fin/duración mostrar inicio/fin/duración" at bounding box center [492, 67] width 11 height 12
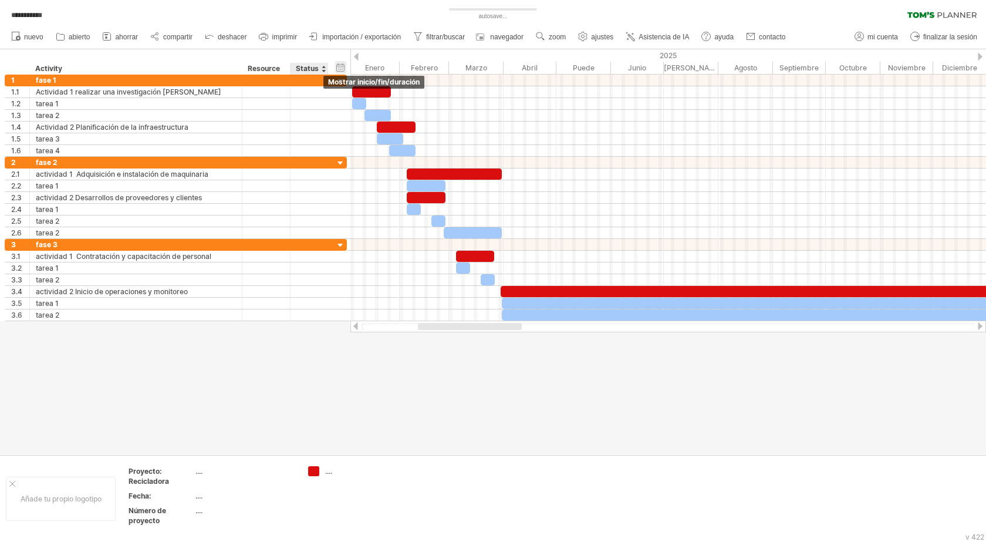
click at [341, 66] on div "ocultar inicio/fin/duración mostrar inicio/fin/duración" at bounding box center [340, 67] width 11 height 12
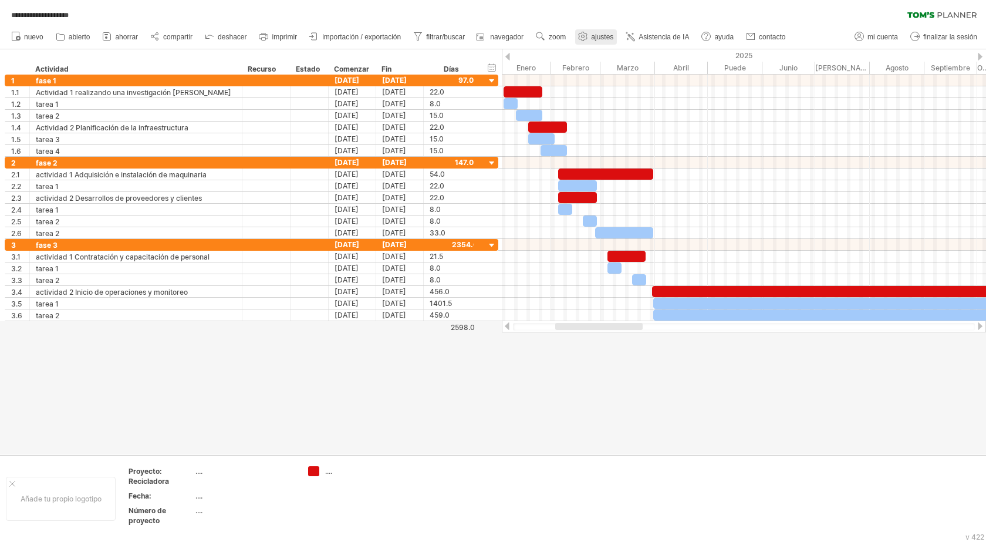
click at [598, 36] on font "ajustes" at bounding box center [602, 37] width 22 height 8
select select "*"
select select "**"
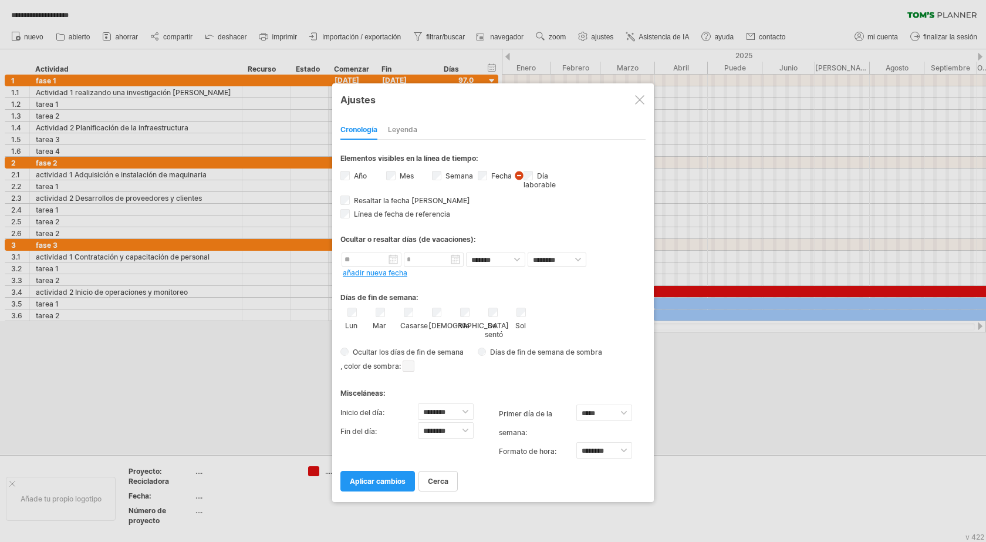
click at [639, 100] on div at bounding box center [639, 99] width 9 height 9
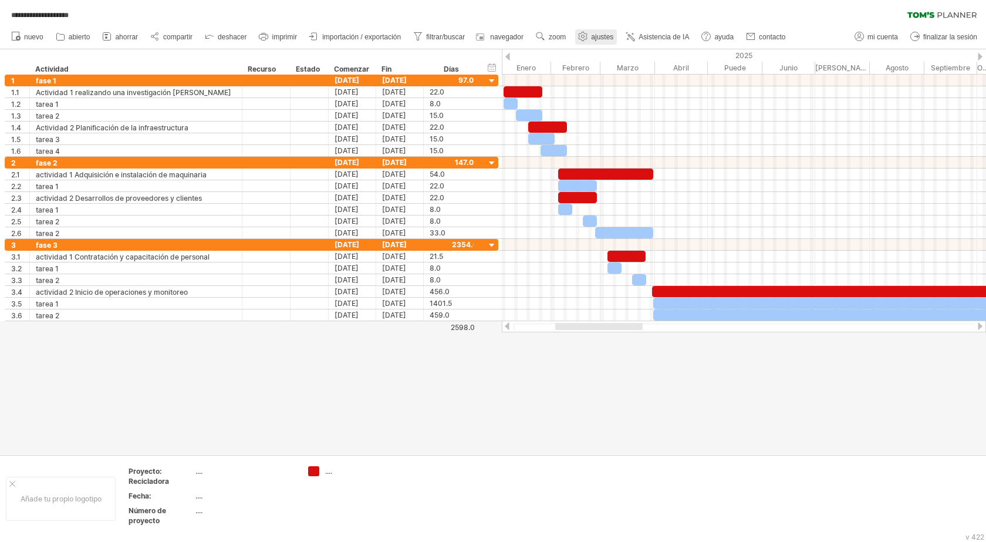
click at [601, 36] on font "ajustes" at bounding box center [602, 37] width 22 height 8
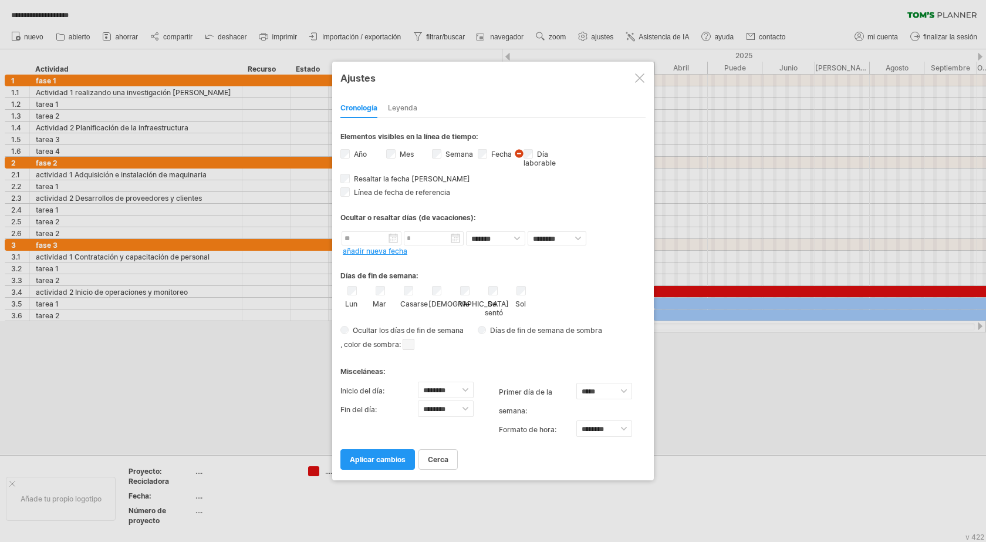
click at [382, 457] on font "aplicar cambios" at bounding box center [378, 459] width 56 height 9
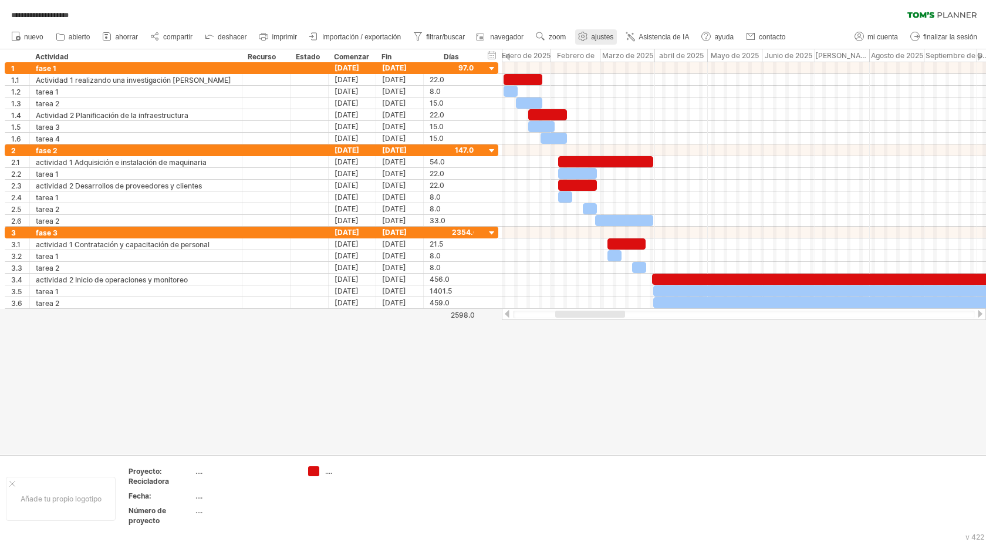
click at [586, 31] on use at bounding box center [583, 37] width 12 height 12
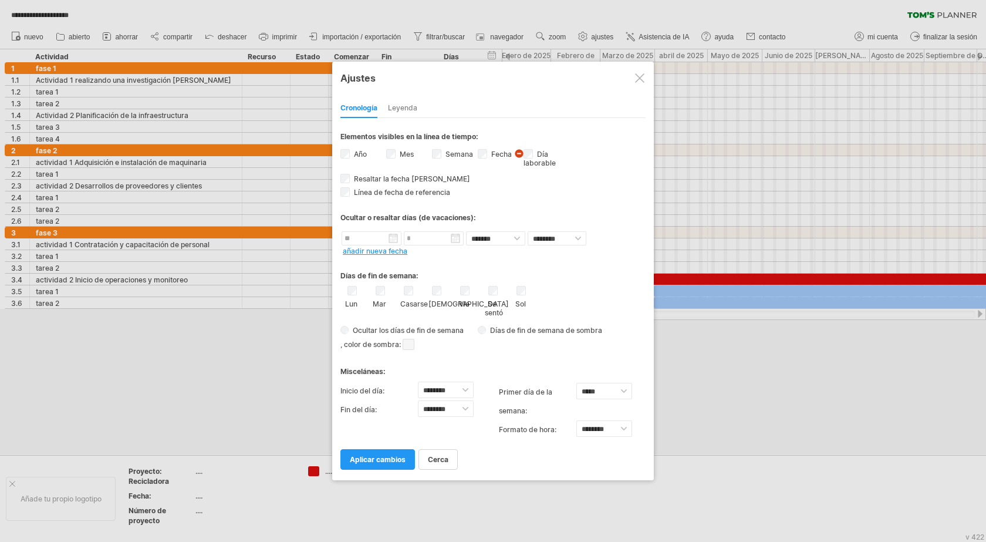
click at [403, 111] on font "Leyenda" at bounding box center [402, 107] width 29 height 9
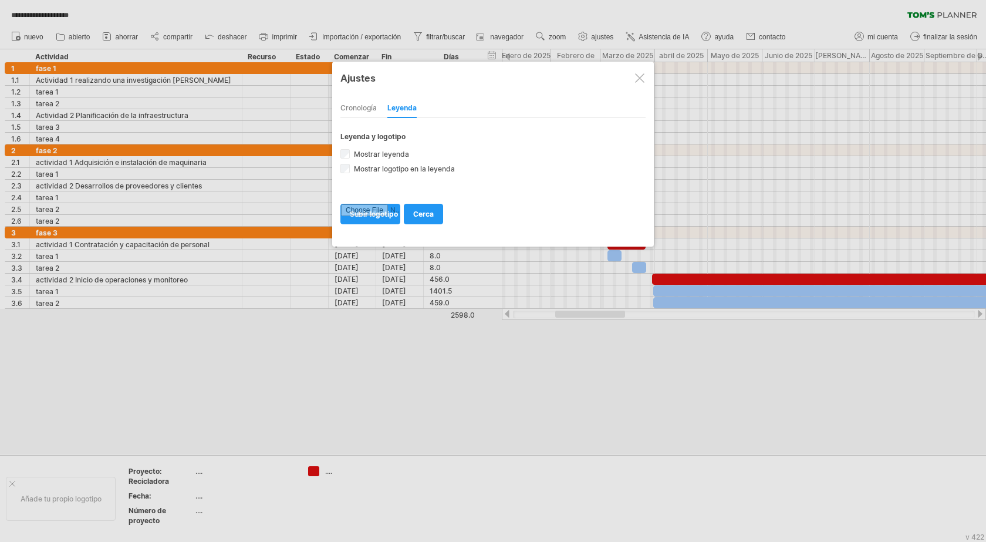
click at [376, 114] on div "Cronología" at bounding box center [359, 108] width 36 height 19
